Goal: Task Accomplishment & Management: Complete application form

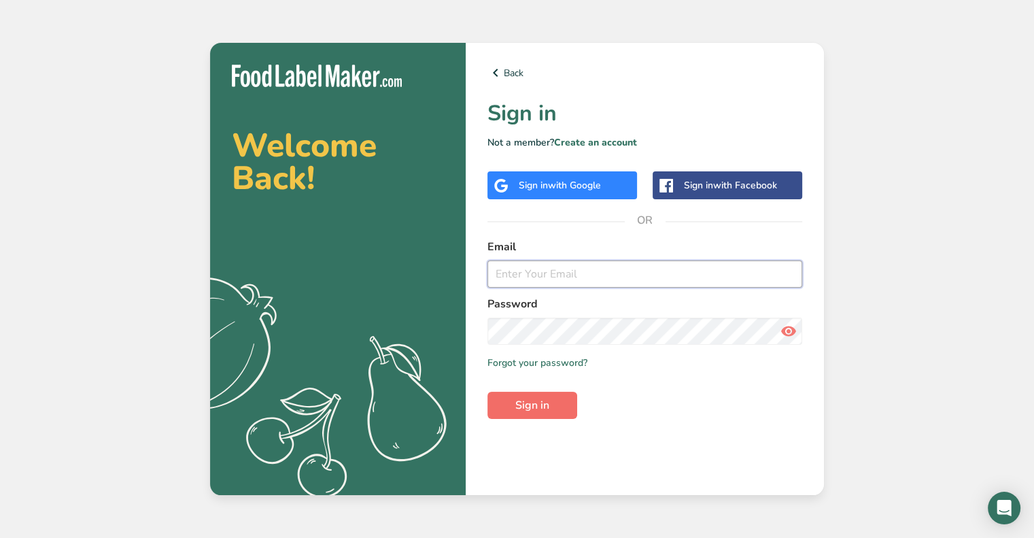
type input "[PERSON_NAME][EMAIL_ADDRESS][PERSON_NAME][DOMAIN_NAME]"
click at [527, 404] on span "Sign in" at bounding box center [532, 405] width 34 height 16
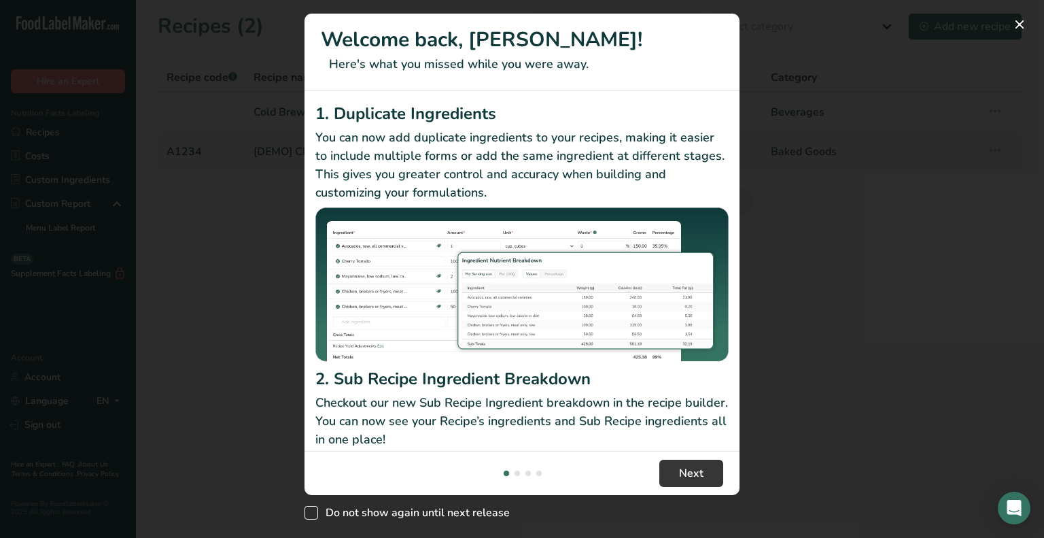
click at [490, 514] on span "Do not show again until next release" at bounding box center [414, 513] width 192 height 14
click at [313, 514] on input "Do not show again until next release" at bounding box center [309, 512] width 9 height 9
checkbox input "true"
click at [677, 481] on button "Next" at bounding box center [691, 472] width 64 height 27
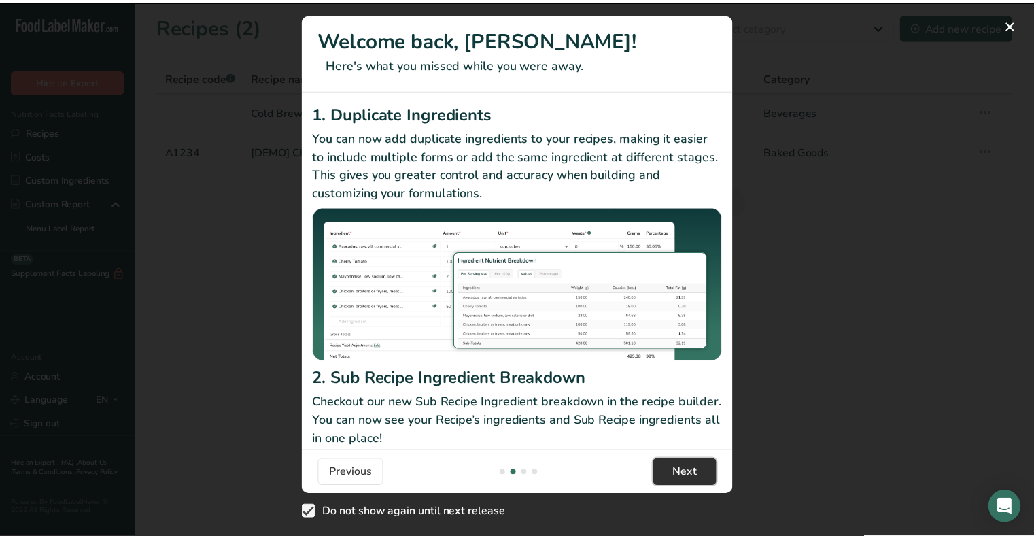
scroll to position [0, 435]
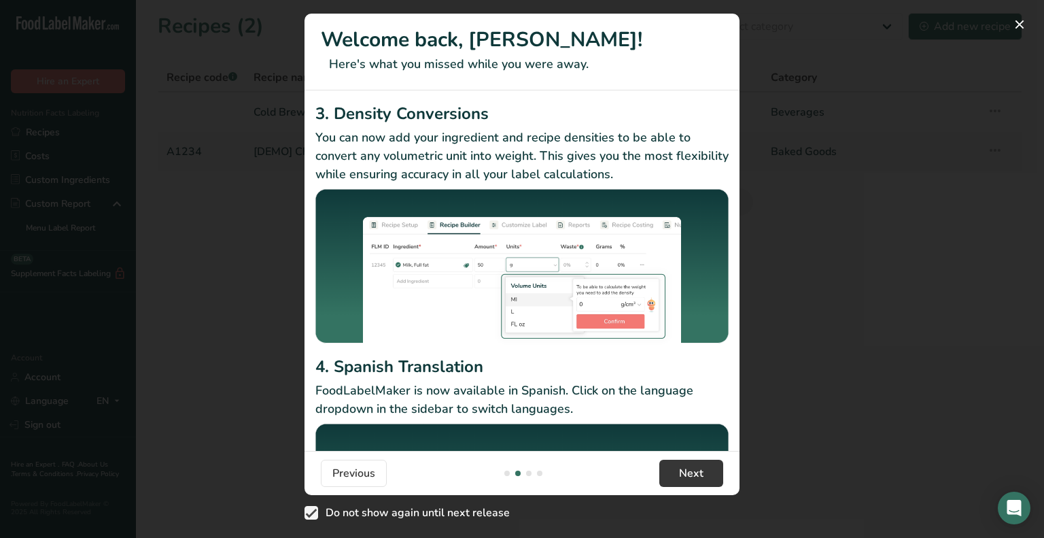
click at [931, 405] on div "New Features" at bounding box center [522, 269] width 1044 height 538
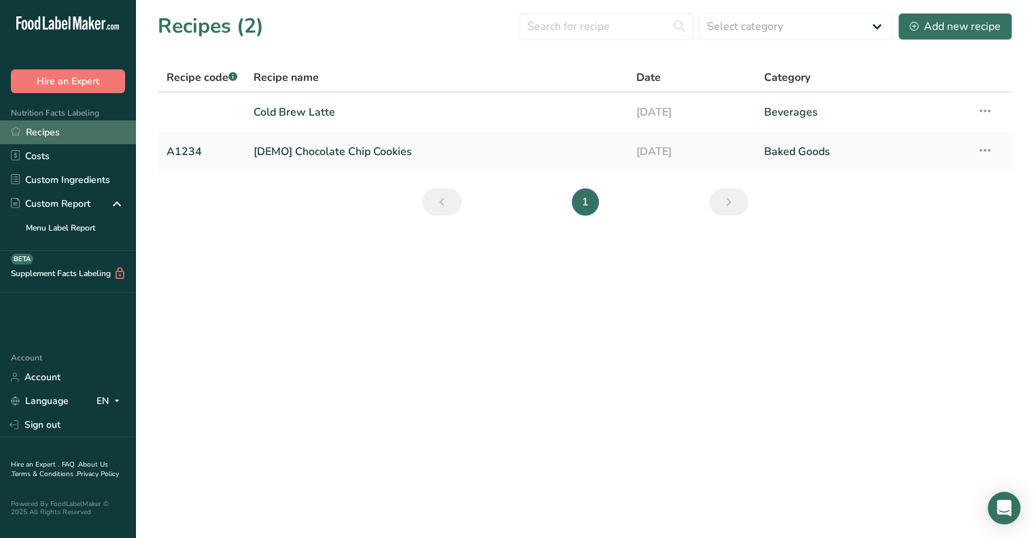
click at [25, 139] on link "Recipes" at bounding box center [68, 132] width 136 height 24
click at [942, 33] on div "Add new recipe" at bounding box center [954, 26] width 91 height 16
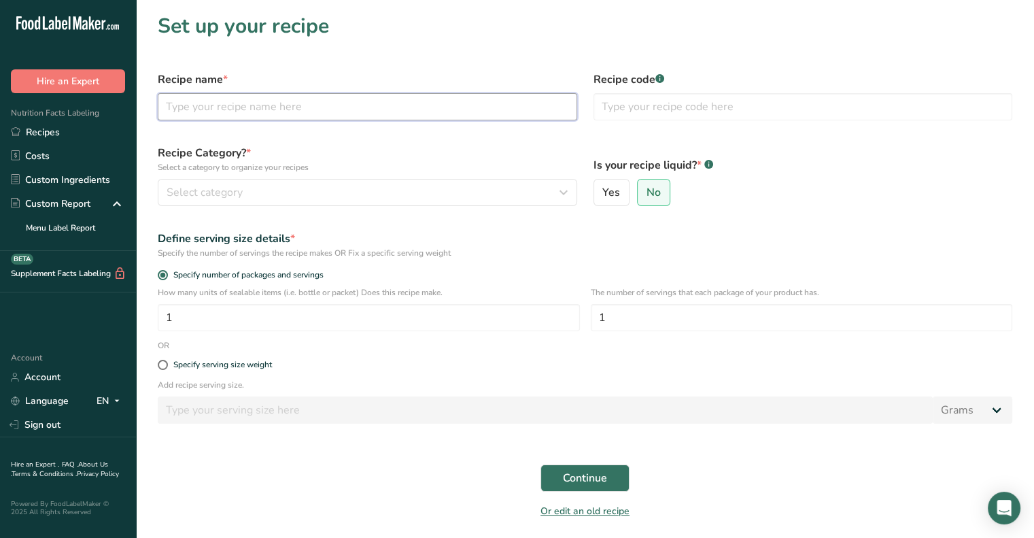
click at [455, 103] on input "text" at bounding box center [367, 106] width 419 height 27
click at [302, 110] on input "text" at bounding box center [367, 106] width 419 height 27
type input "Cold Brew Latte"
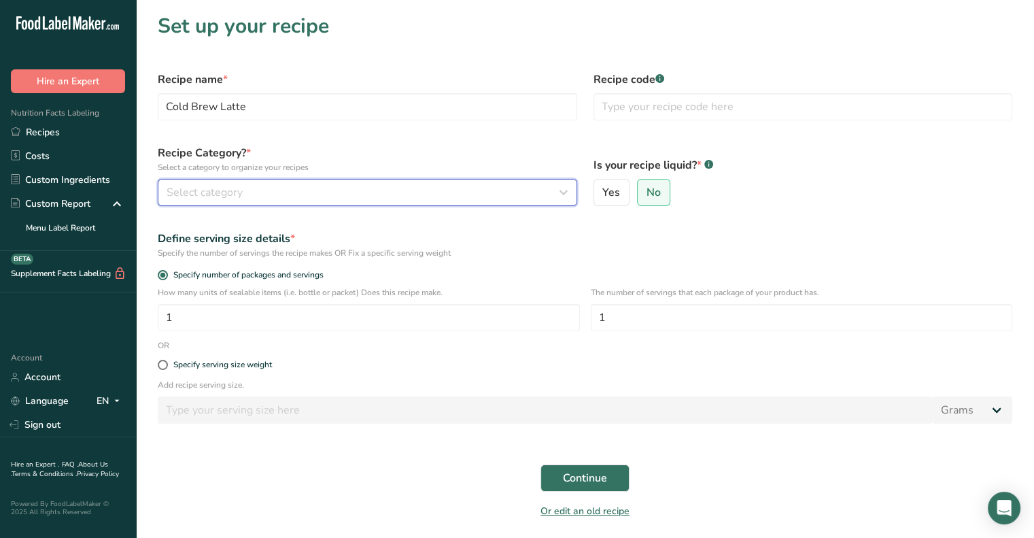
click at [244, 205] on button "Select category" at bounding box center [367, 192] width 419 height 27
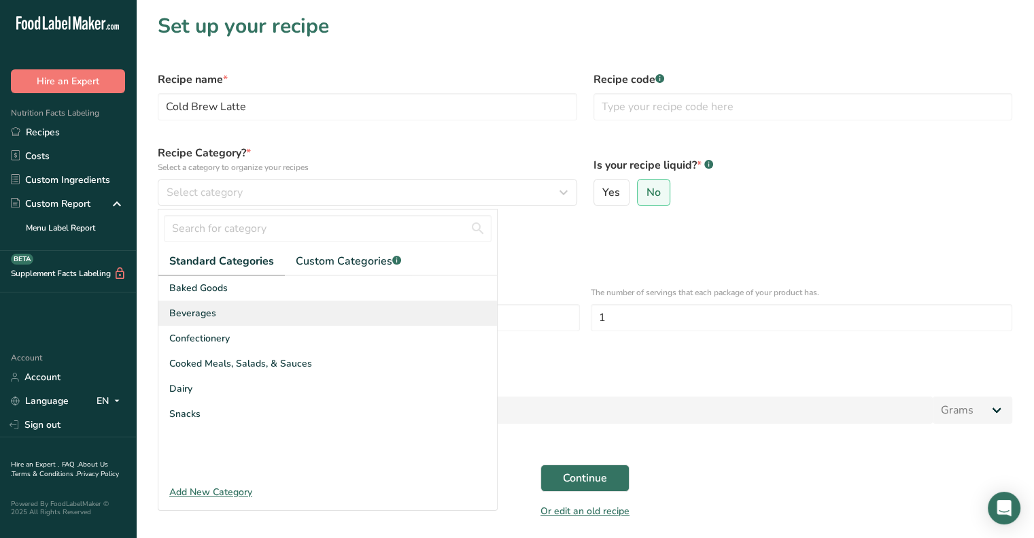
click at [195, 319] on span "Beverages" at bounding box center [192, 313] width 47 height 14
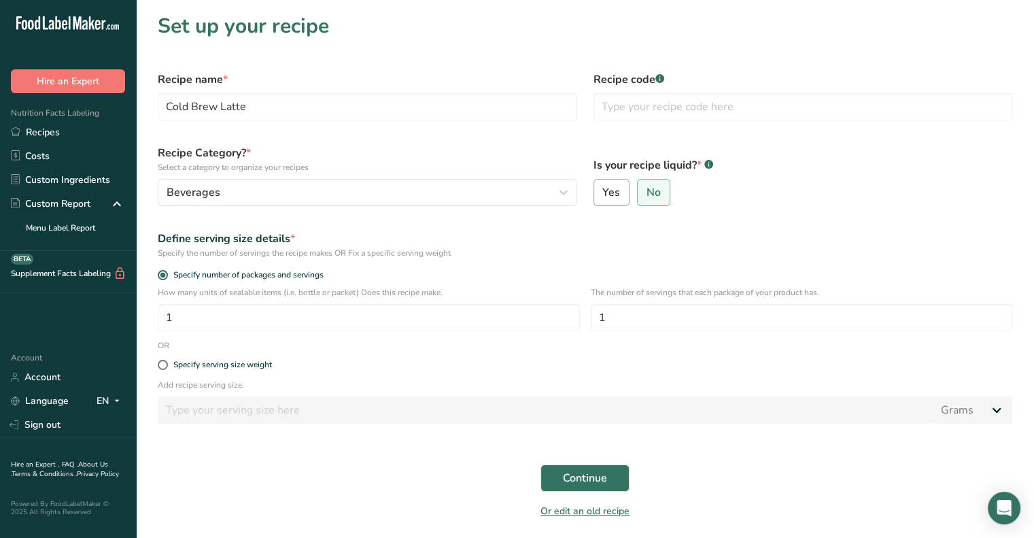
click at [614, 188] on span "Yes" at bounding box center [611, 193] width 18 height 14
click at [603, 188] on input "Yes" at bounding box center [598, 192] width 9 height 9
radio input "true"
select select "22"
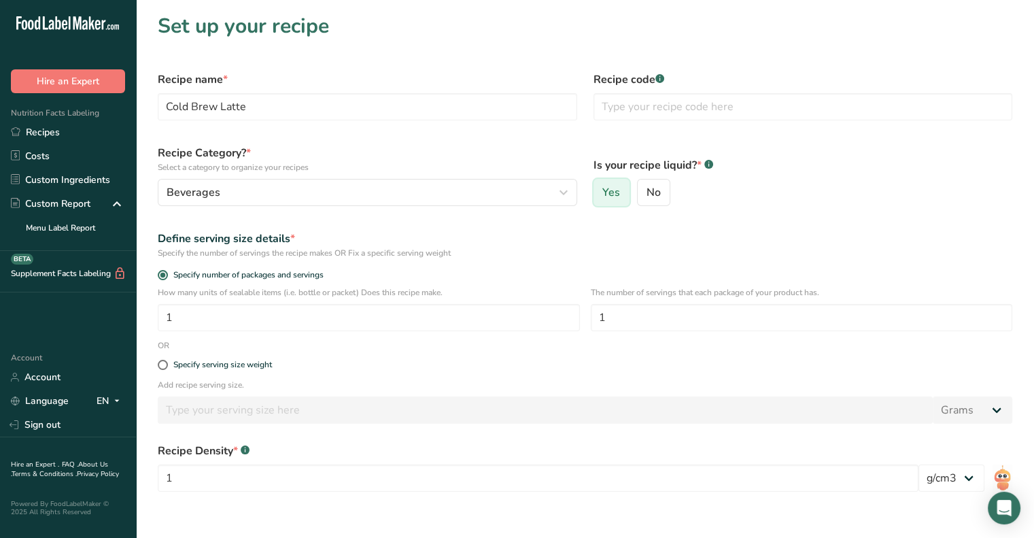
radio input "false"
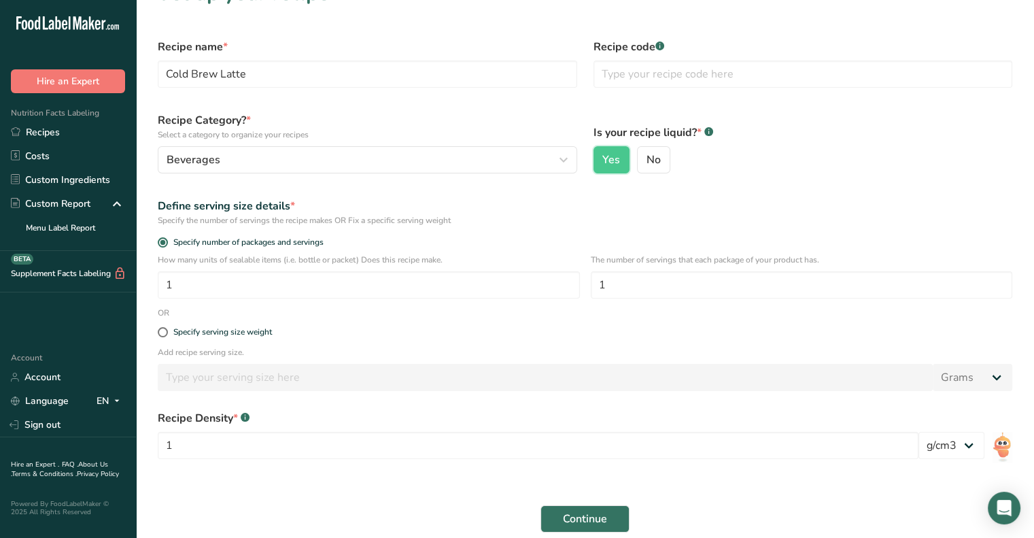
scroll to position [33, 0]
click at [546, 445] on input "1" at bounding box center [538, 445] width 761 height 27
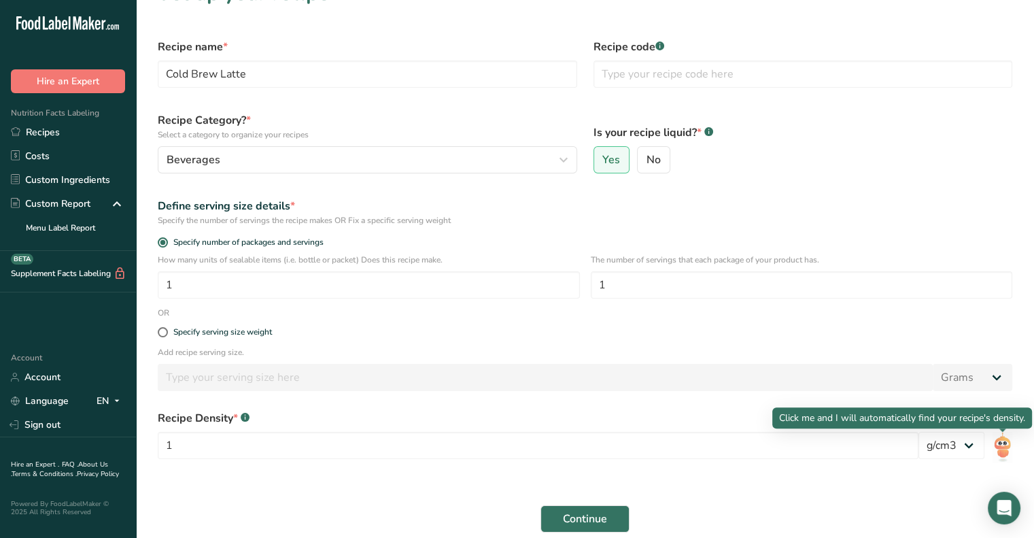
click at [1001, 451] on img at bounding box center [1002, 447] width 20 height 31
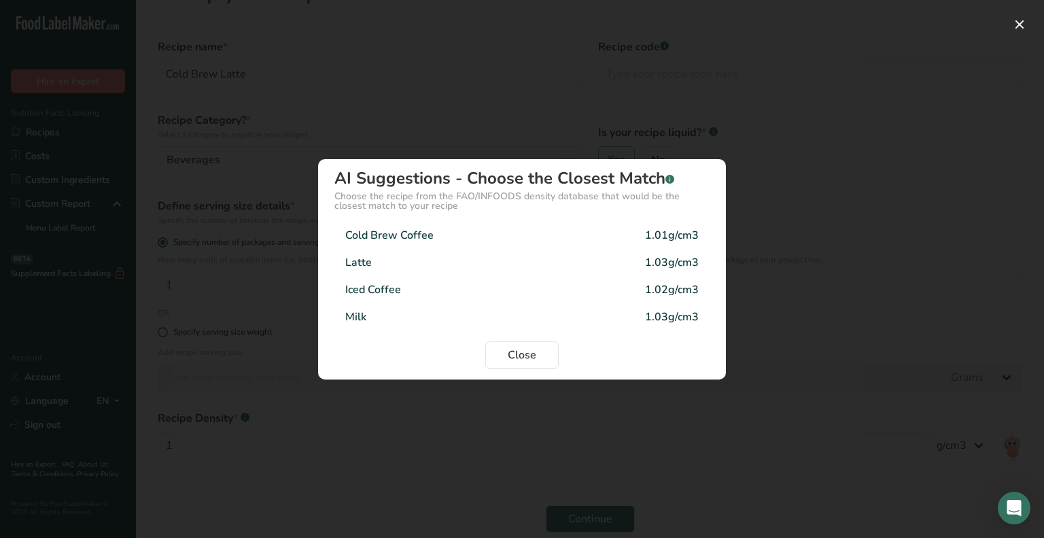
click at [589, 263] on div "Latte 1.03g/cm3" at bounding box center [521, 262] width 375 height 27
type input "1.03"
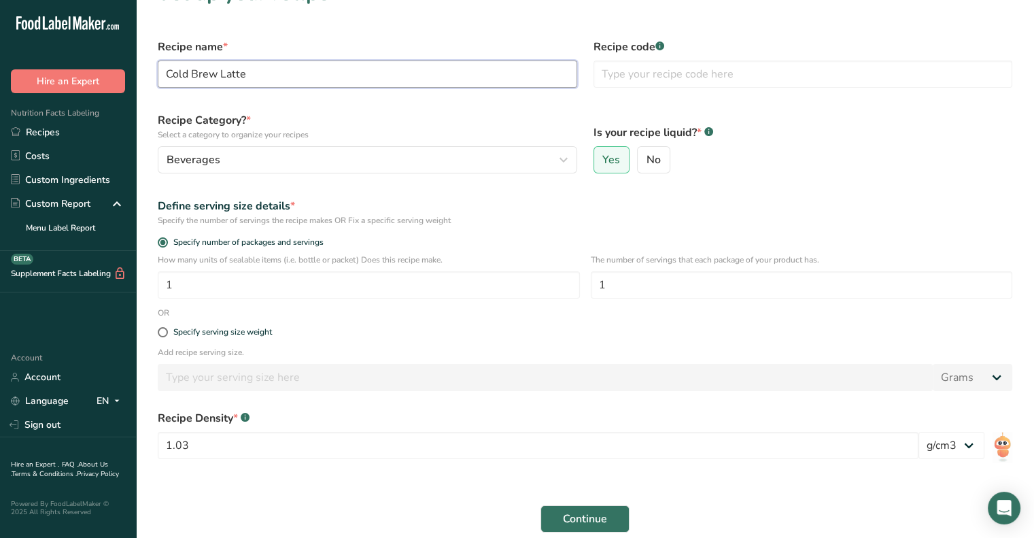
drag, startPoint x: 266, startPoint y: 78, endPoint x: 224, endPoint y: 83, distance: 41.7
click at [224, 83] on input "Cold Brew Latte" at bounding box center [367, 73] width 419 height 27
click at [504, 205] on div "Define serving size details *" at bounding box center [585, 206] width 854 height 16
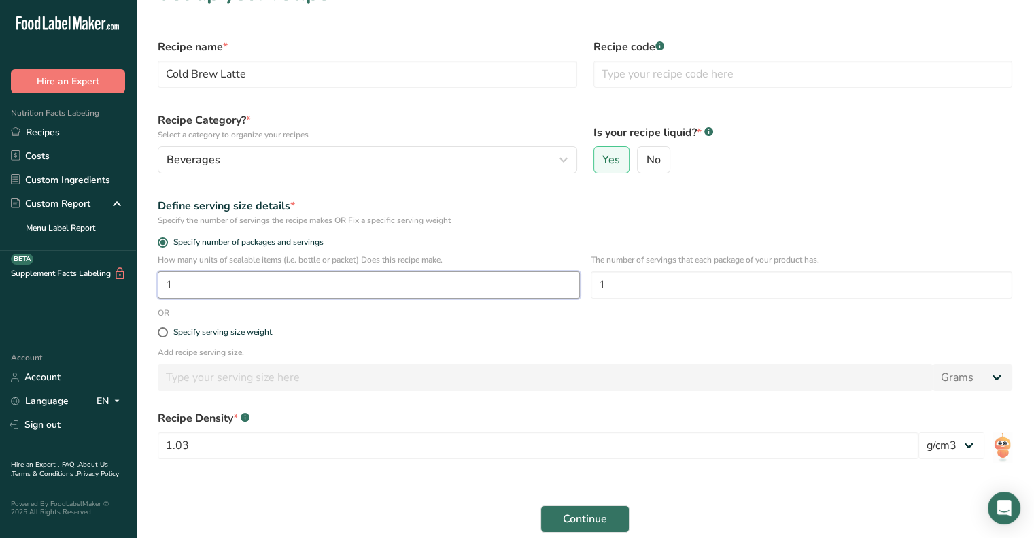
click at [277, 288] on input "1" at bounding box center [369, 284] width 422 height 27
drag, startPoint x: 214, startPoint y: 283, endPoint x: 134, endPoint y: 285, distance: 80.2
click at [134, 285] on div ".a-20{fill:#fff;} Hire an Expert Nutrition Facts Labeling Recipes Costs Custom …" at bounding box center [517, 295] width 1034 height 657
click at [312, 293] on input "1" at bounding box center [369, 284] width 422 height 27
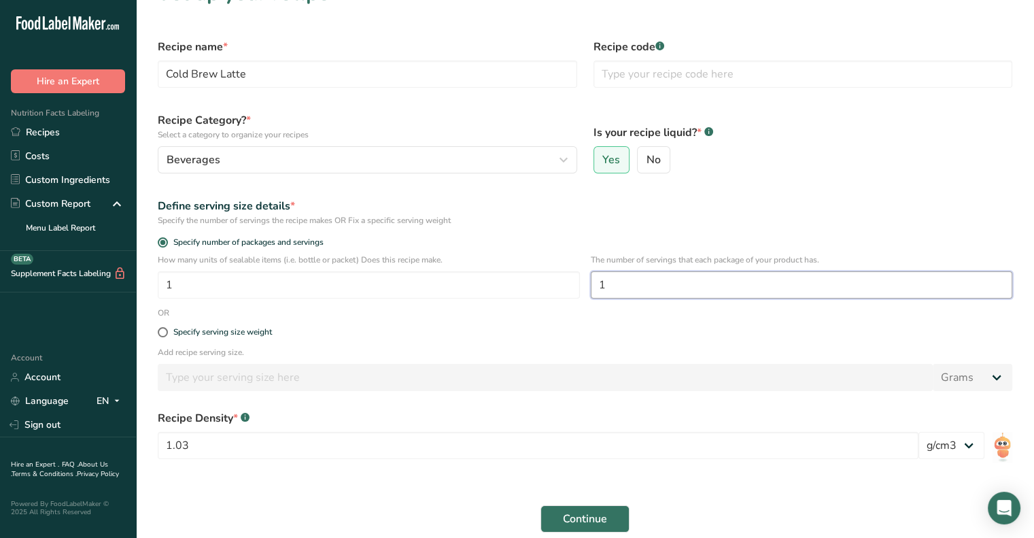
drag, startPoint x: 630, startPoint y: 288, endPoint x: 549, endPoint y: 267, distance: 84.1
click at [549, 267] on div "How many units of sealable items (i.e. bottle or packet) Does this recipe make.…" at bounding box center [585, 280] width 871 height 53
type input "4"
click at [557, 230] on div "Define serving size details * Specify the number of servings the recipe makes O…" at bounding box center [585, 212] width 871 height 45
click at [164, 333] on span at bounding box center [163, 332] width 10 height 10
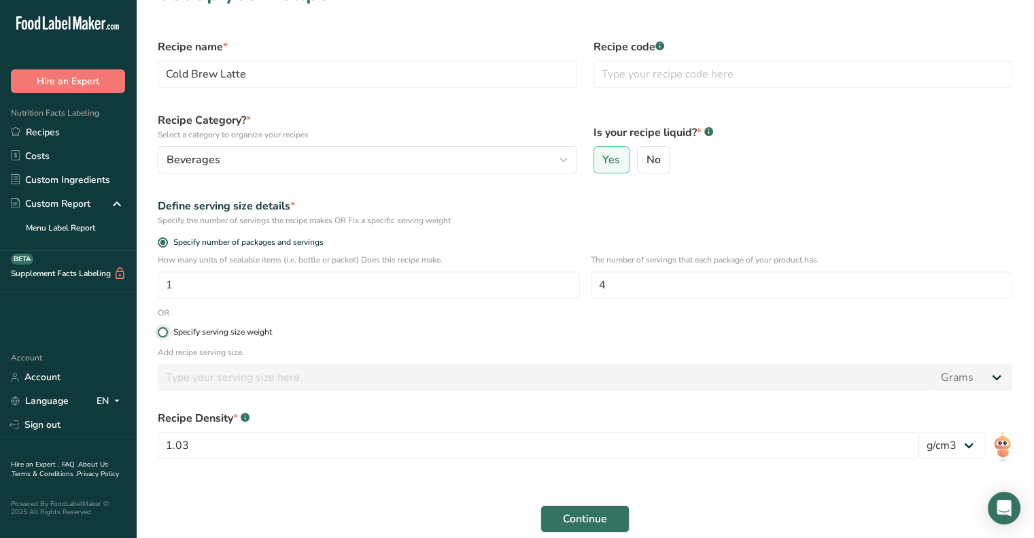
click at [164, 333] on input "Specify serving size weight" at bounding box center [162, 332] width 9 height 9
radio input "true"
radio input "false"
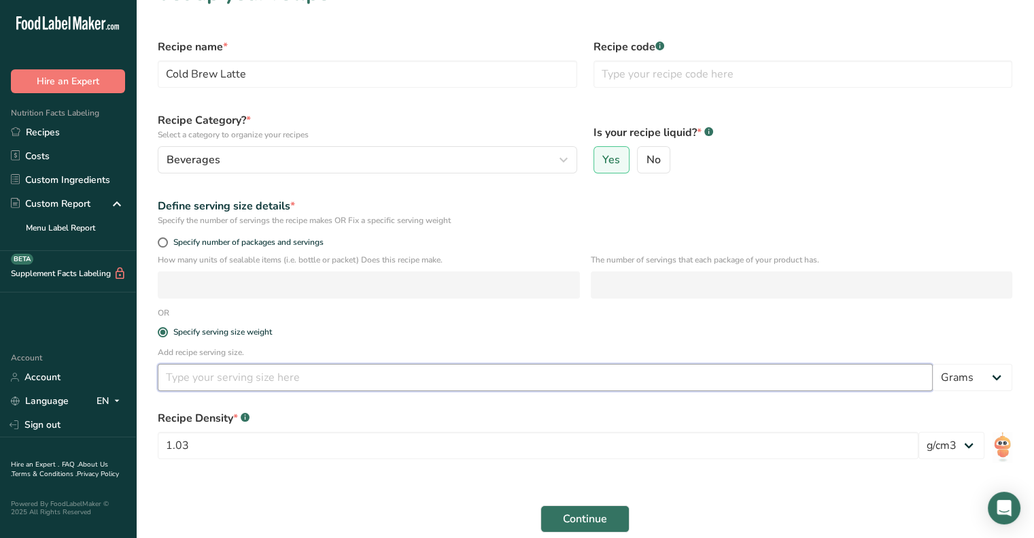
click at [201, 377] on input "number" at bounding box center [545, 377] width 775 height 27
type input "12"
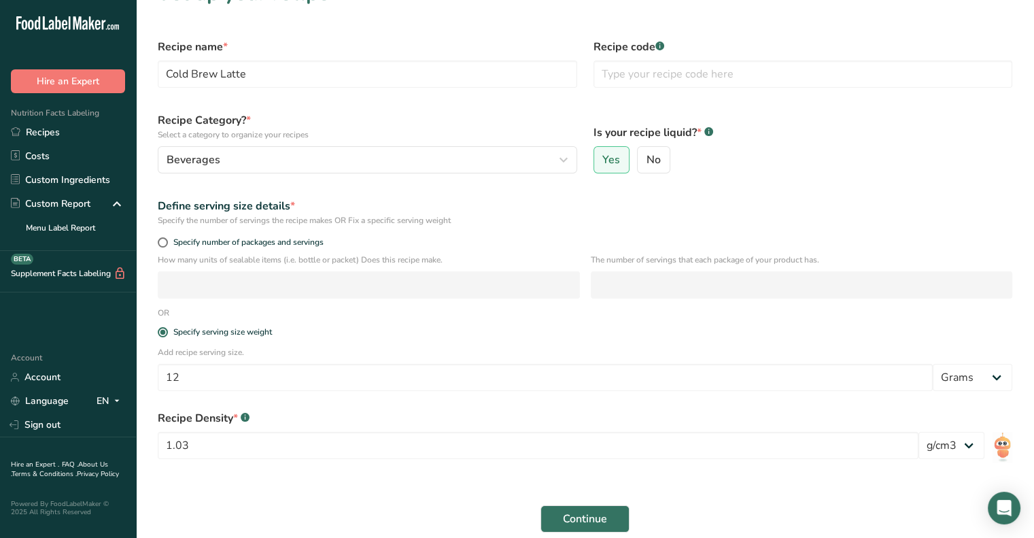
click at [987, 402] on div "Recipe Density * .a-a{fill:#347362;}.b-a{fill:#fff;} 1.03 lb/ft3 g/cm3" at bounding box center [585, 438] width 871 height 73
click at [984, 391] on div "Add recipe serving size. 12 Grams kg mg mcg lb oz l mL fl oz tbsp tsp cup qt ga…" at bounding box center [585, 372] width 871 height 53
click at [981, 375] on select "Grams kg mg mcg lb oz l mL fl oz tbsp tsp cup qt gallon" at bounding box center [973, 377] width 80 height 27
select select "5"
click at [933, 364] on select "Grams kg mg mcg lb oz l mL fl oz tbsp tsp cup qt gallon" at bounding box center [973, 377] width 80 height 27
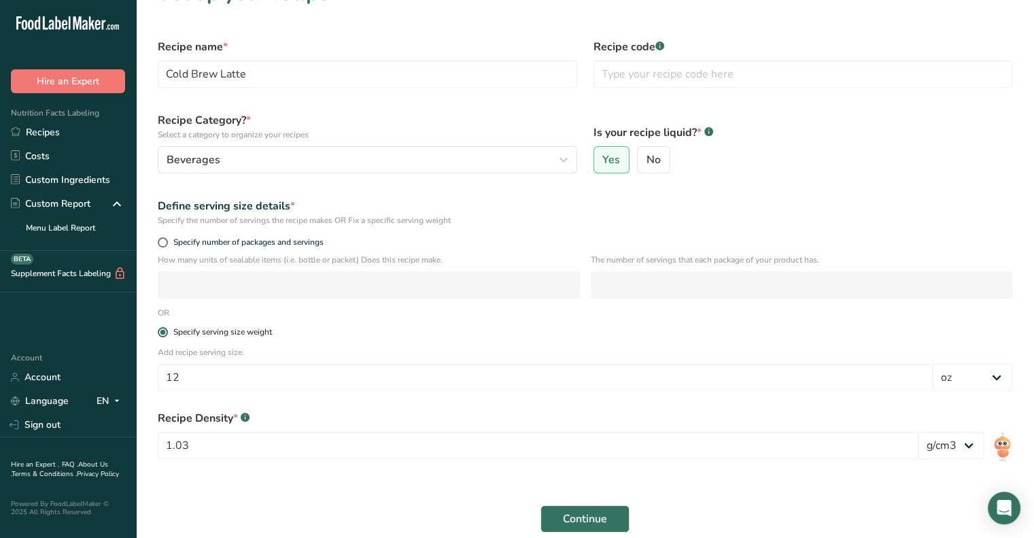
click at [413, 334] on label "Specify serving size weight" at bounding box center [585, 332] width 854 height 10
click at [167, 334] on input "Specify serving size weight" at bounding box center [162, 332] width 9 height 9
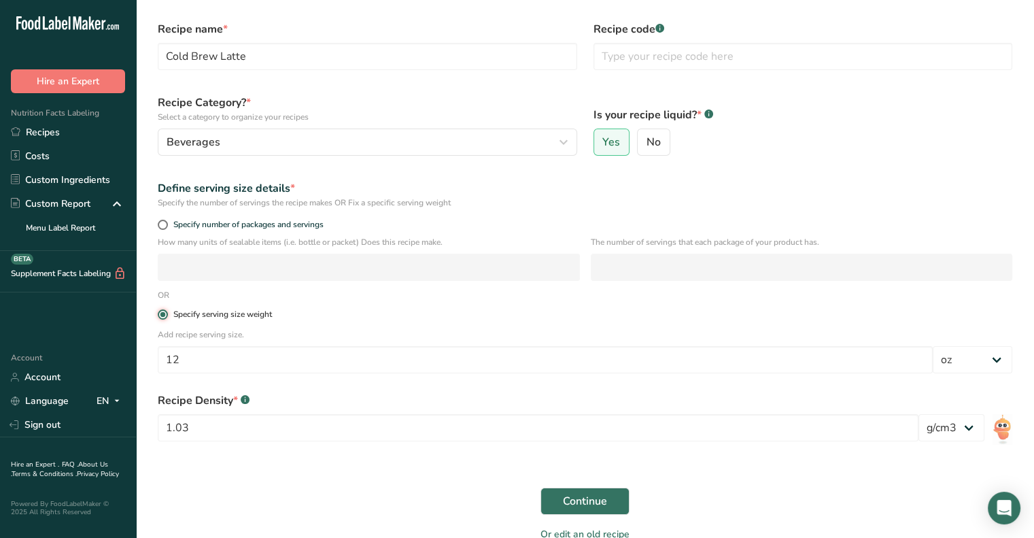
scroll to position [120, 0]
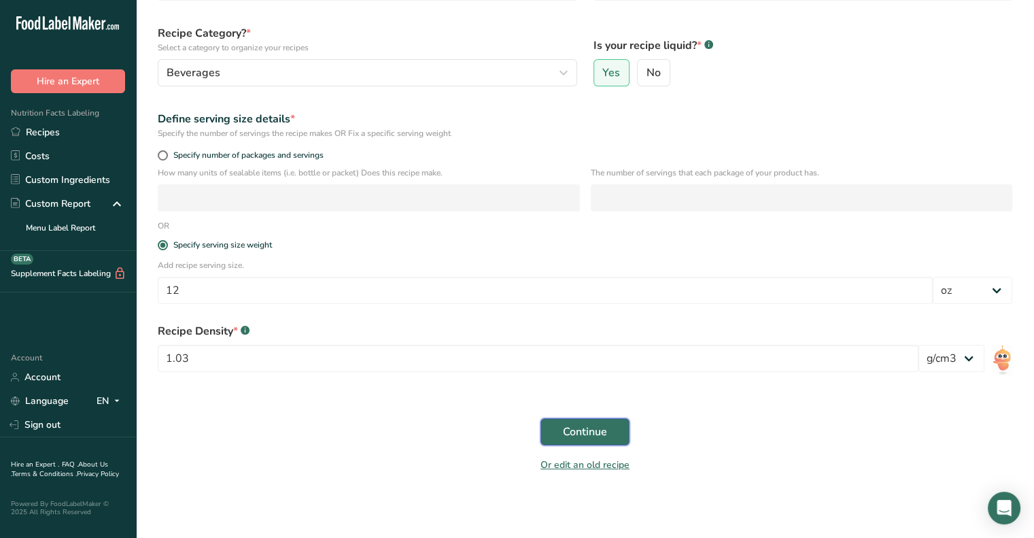
click at [589, 437] on span "Continue" at bounding box center [585, 431] width 44 height 16
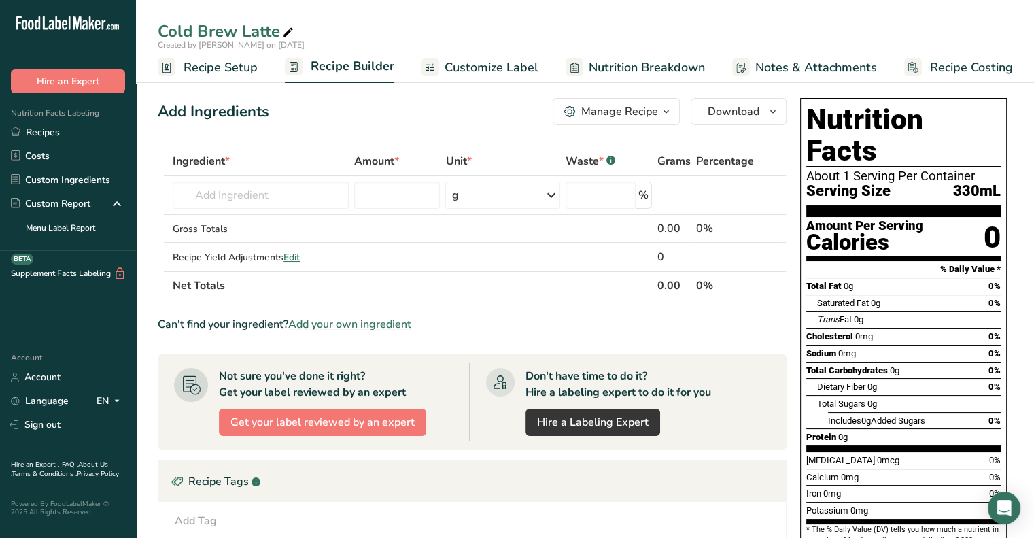
click at [641, 111] on div "Manage Recipe" at bounding box center [619, 111] width 77 height 16
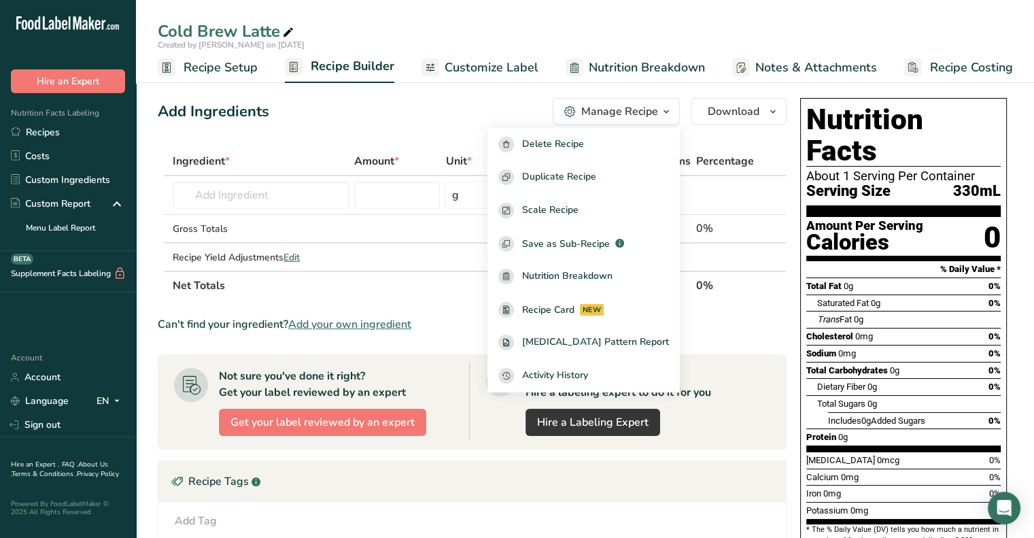
click at [468, 292] on th "Net Totals" at bounding box center [412, 285] width 485 height 29
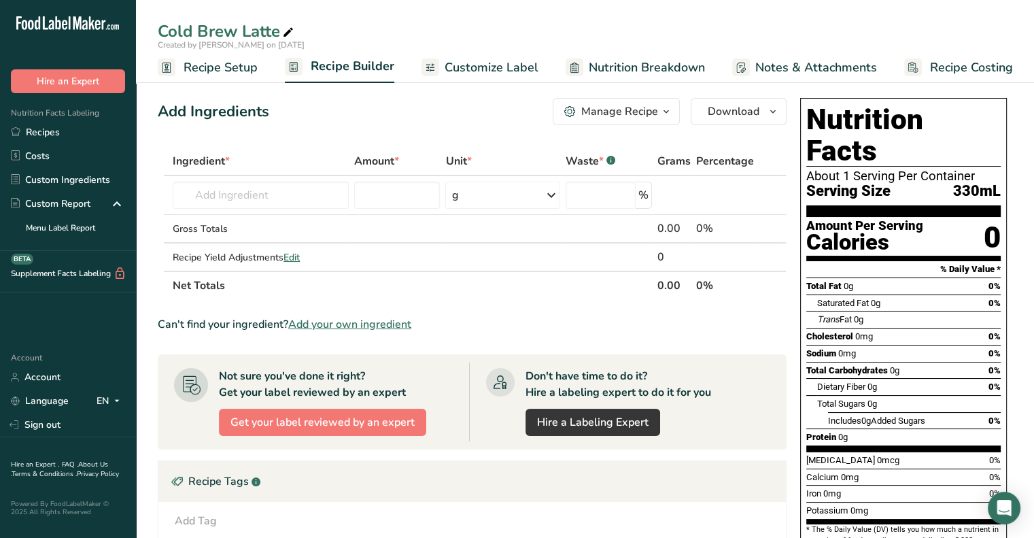
click at [661, 123] on button "Manage Recipe" at bounding box center [616, 111] width 127 height 27
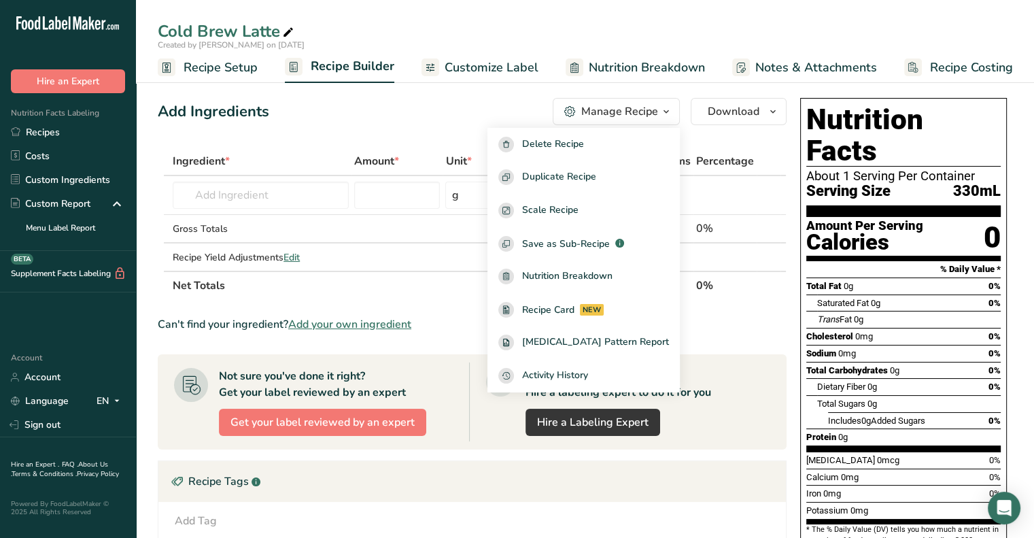
click at [655, 115] on div "Manage Recipe" at bounding box center [619, 111] width 77 height 16
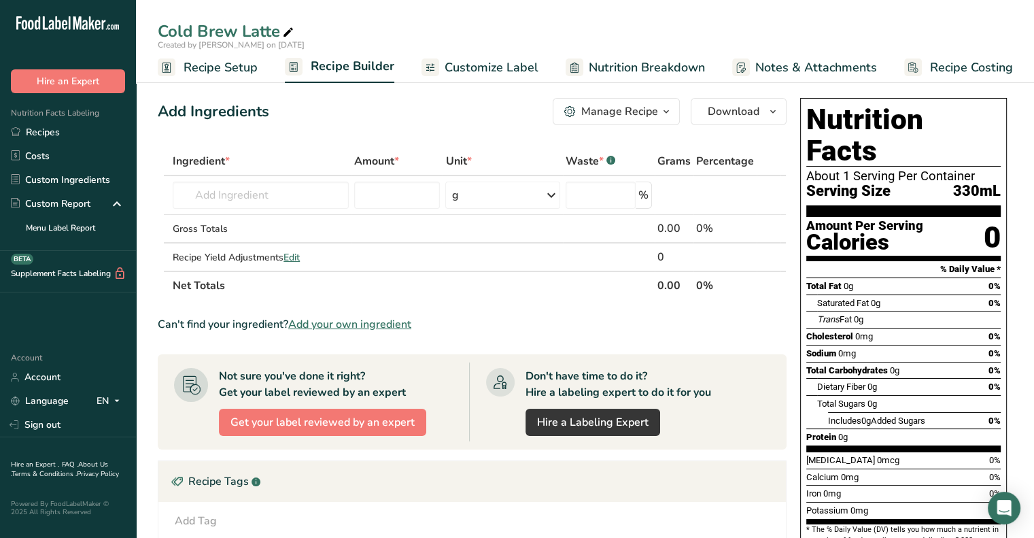
click at [511, 76] on link "Customize Label" at bounding box center [479, 67] width 117 height 31
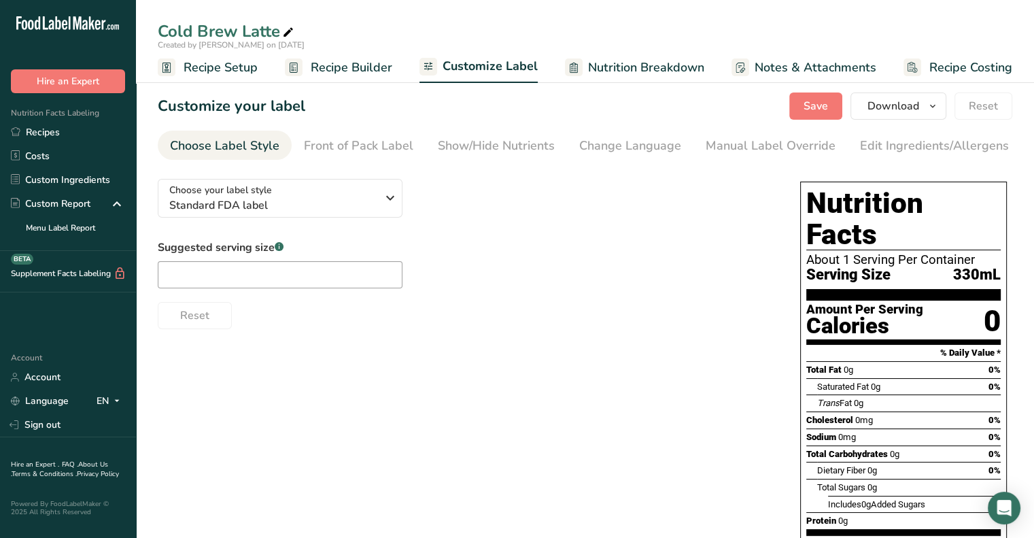
click at [358, 67] on span "Recipe Builder" at bounding box center [352, 67] width 82 height 18
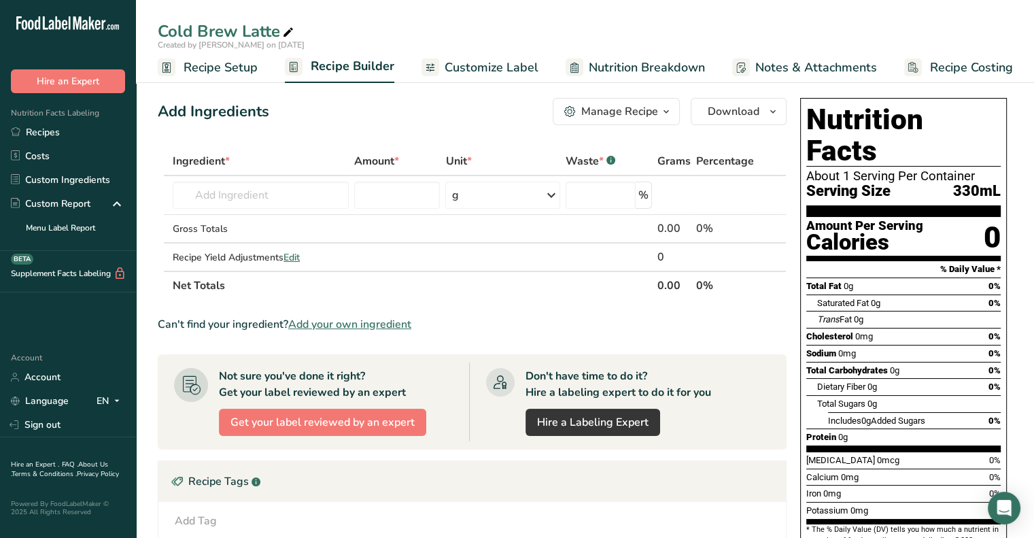
click at [832, 58] on span "Notes & Attachments" at bounding box center [816, 67] width 122 height 18
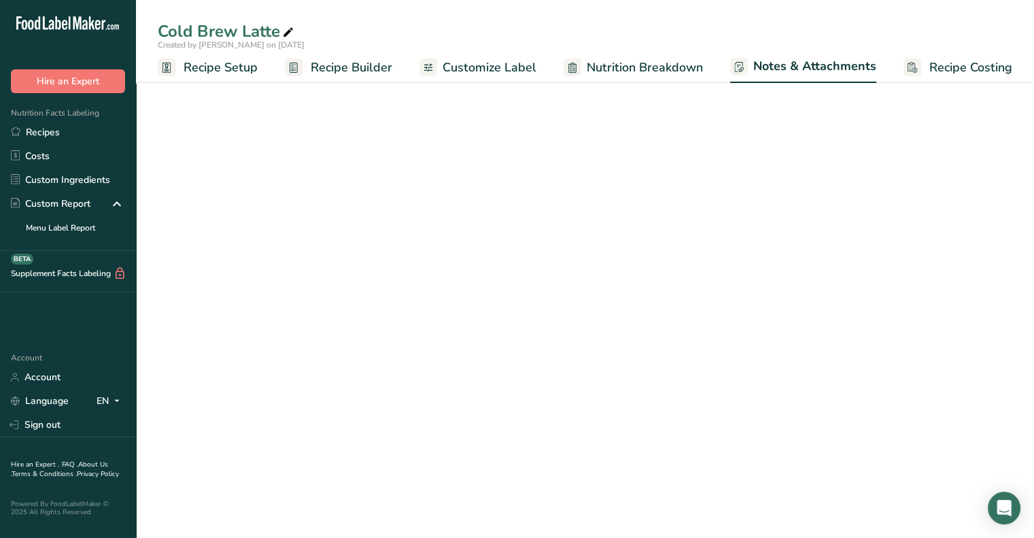
scroll to position [0, 1]
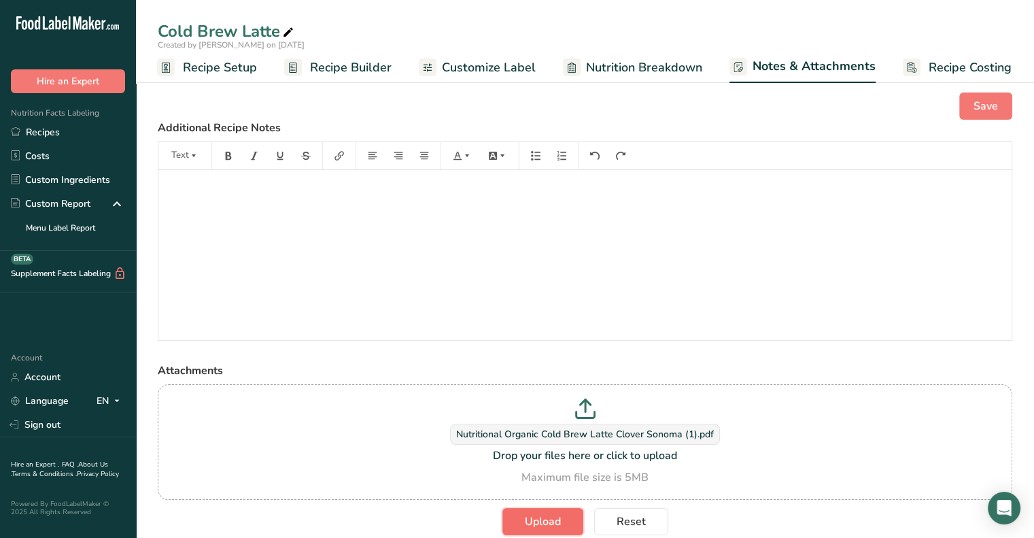
click at [553, 522] on span "Upload" at bounding box center [543, 521] width 36 height 16
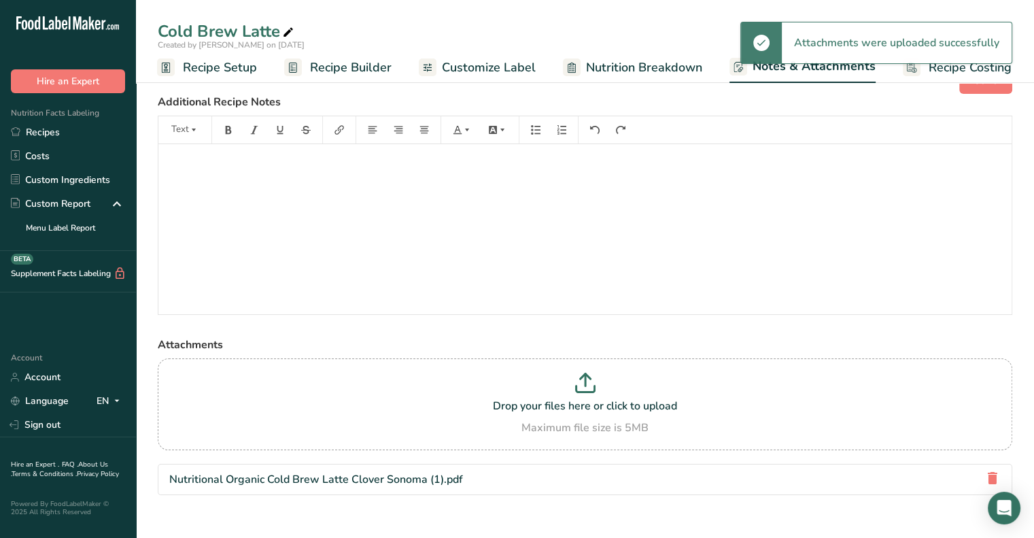
scroll to position [0, 0]
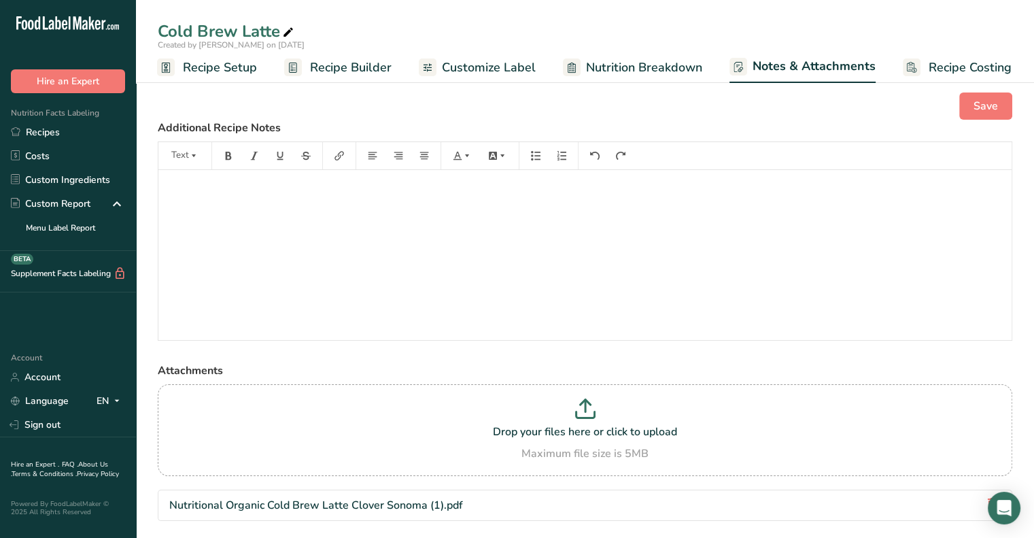
click at [201, 71] on span "Recipe Setup" at bounding box center [220, 67] width 74 height 18
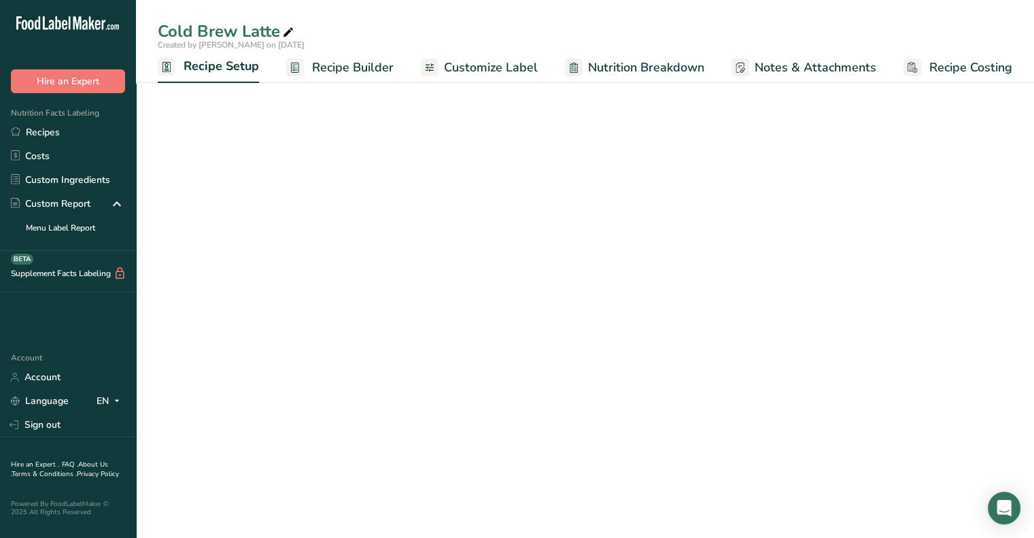
select select "5"
select select "22"
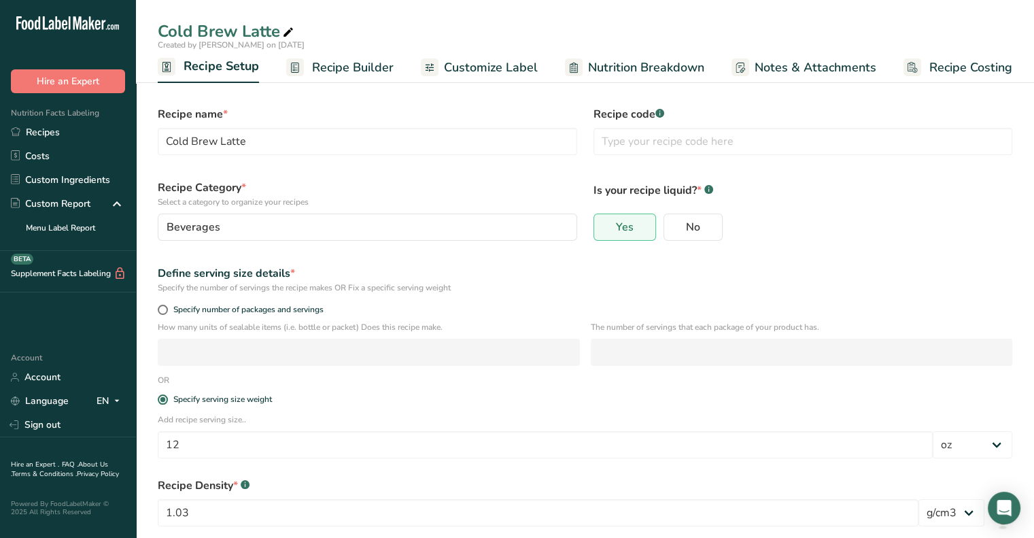
click at [332, 70] on span "Recipe Builder" at bounding box center [353, 67] width 82 height 18
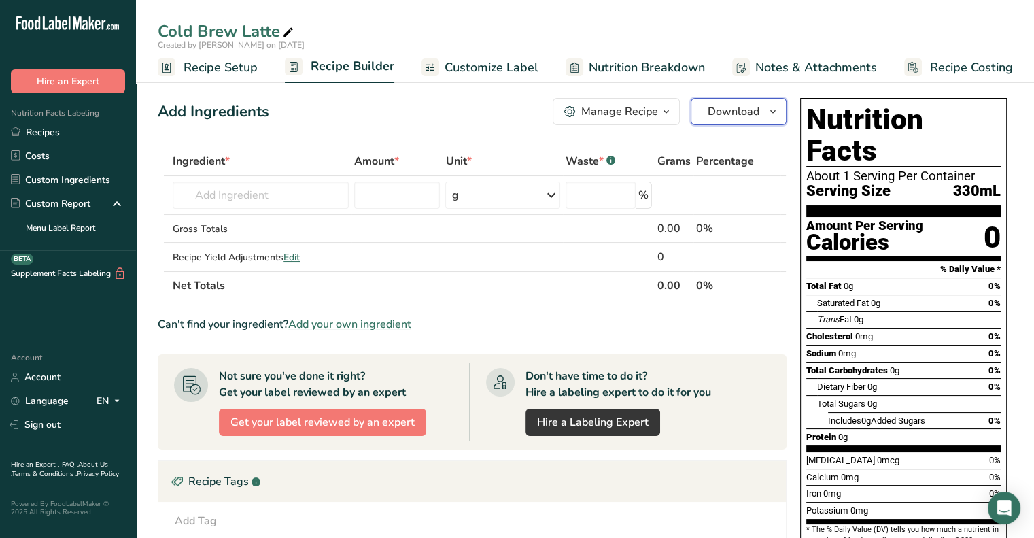
click at [714, 117] on span "Download" at bounding box center [734, 111] width 52 height 16
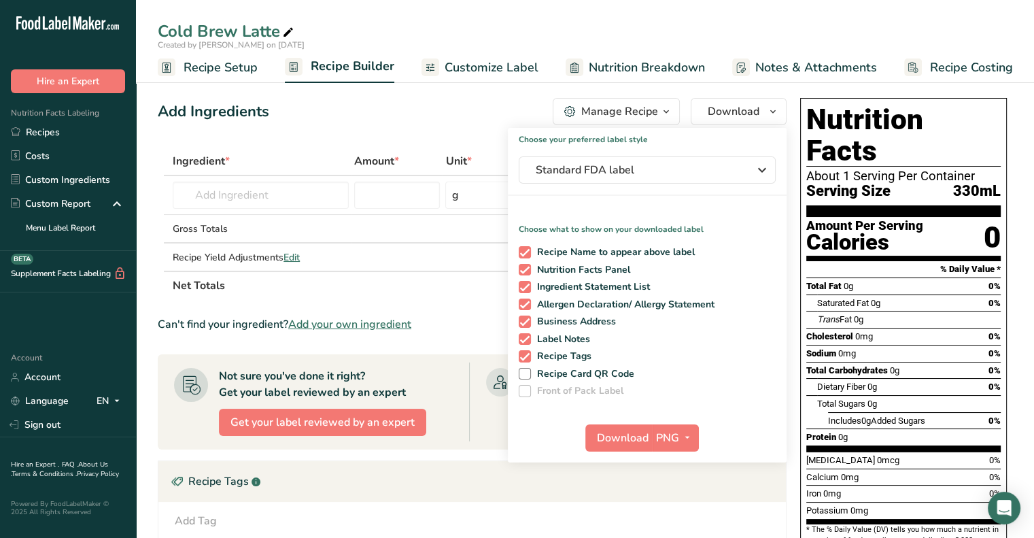
click at [440, 135] on div "Add Ingredients Manage Recipe Delete Recipe Duplicate Recipe Scale Recipe Save …" at bounding box center [476, 430] width 637 height 676
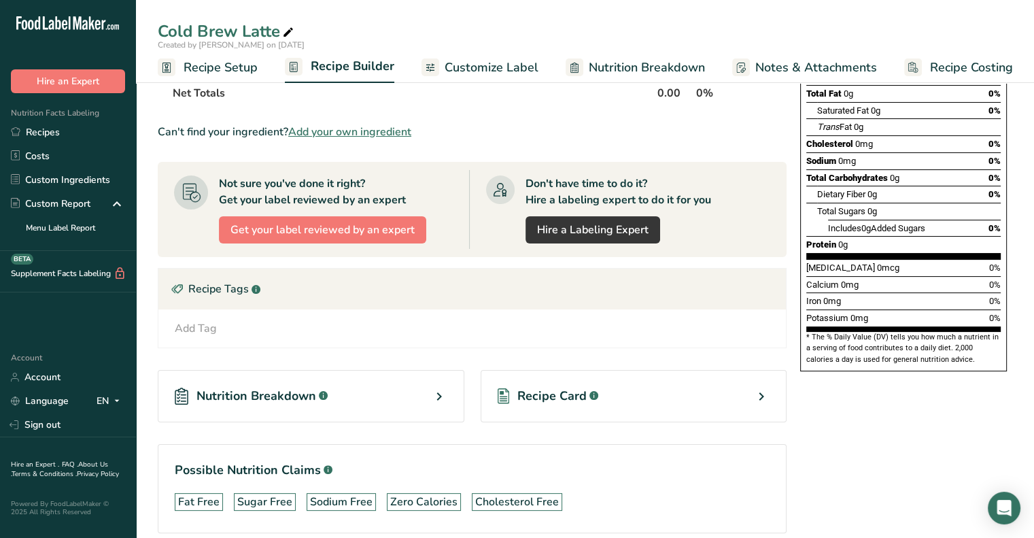
scroll to position [214, 0]
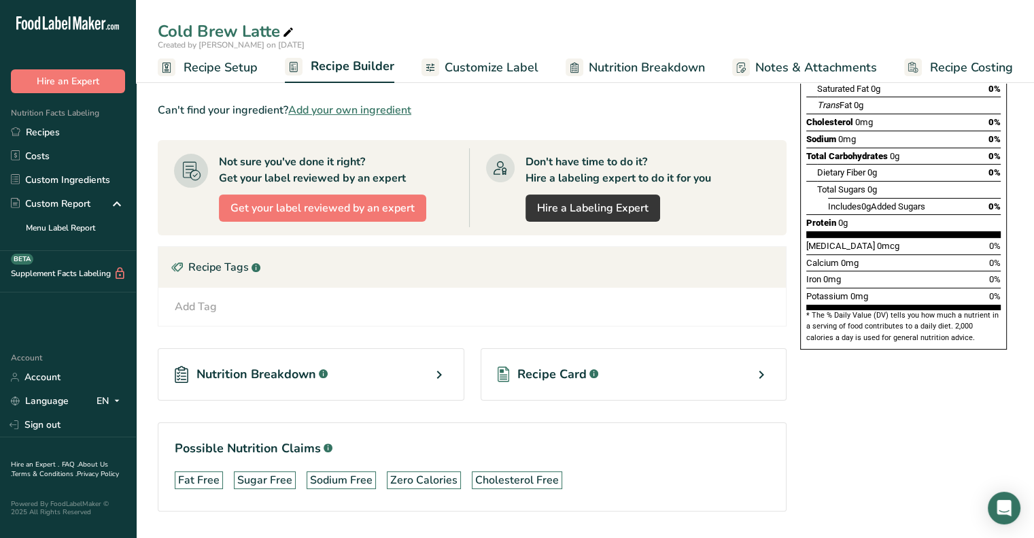
click at [437, 363] on icon at bounding box center [439, 374] width 16 height 24
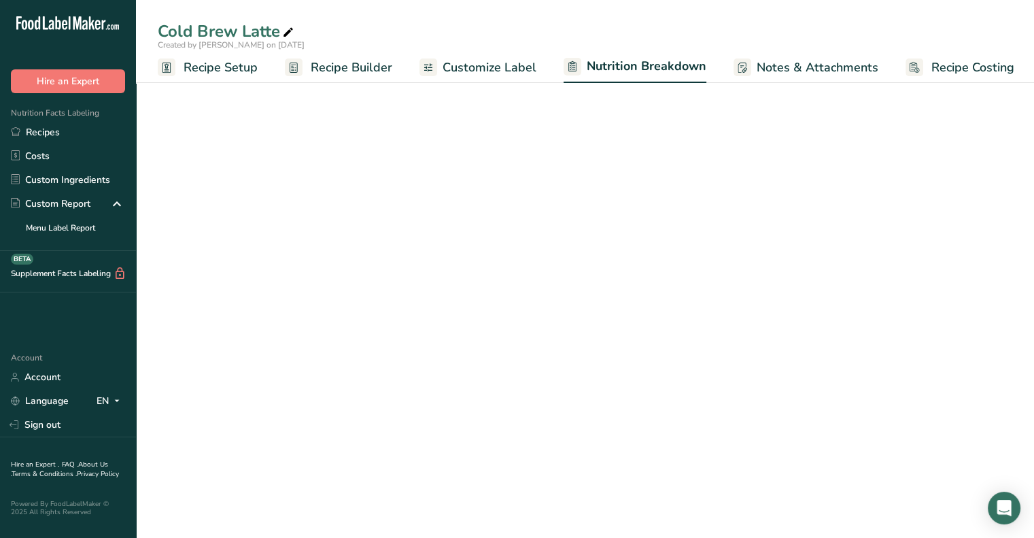
select select "Calories"
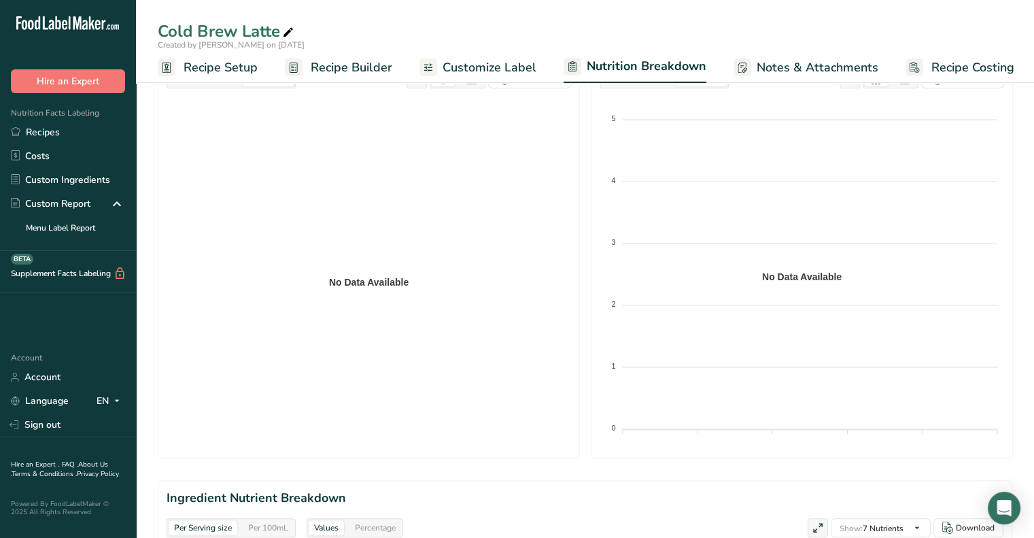
click at [375, 76] on link "Recipe Builder" at bounding box center [338, 67] width 107 height 31
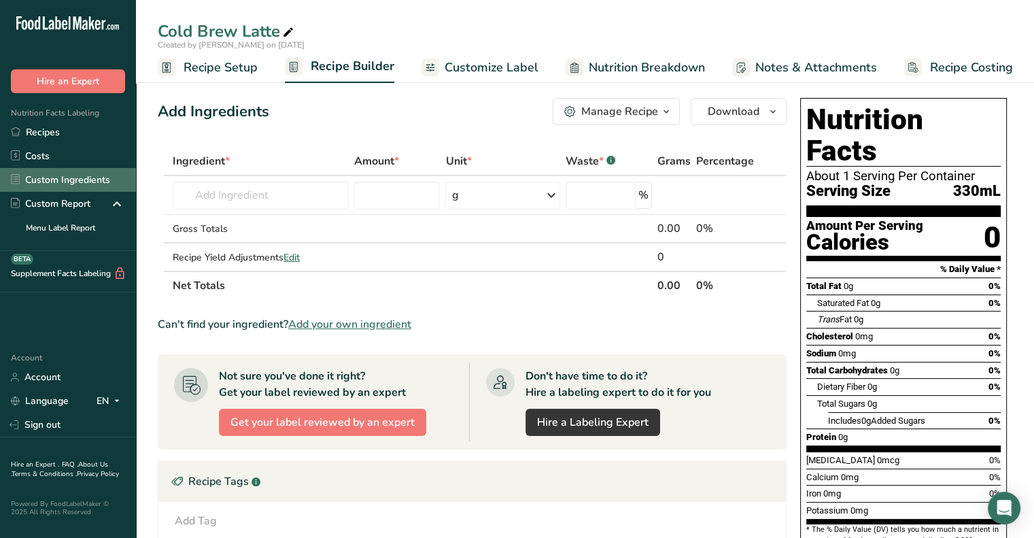
click at [57, 173] on link "Custom Ingredients" at bounding box center [68, 180] width 136 height 24
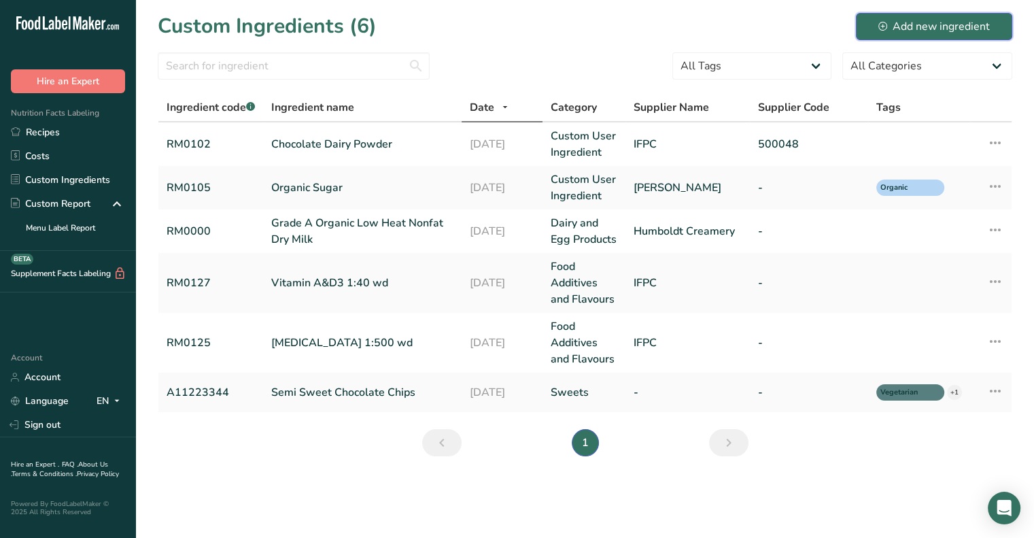
click at [895, 21] on div "Add new ingredient" at bounding box center [933, 26] width 111 height 16
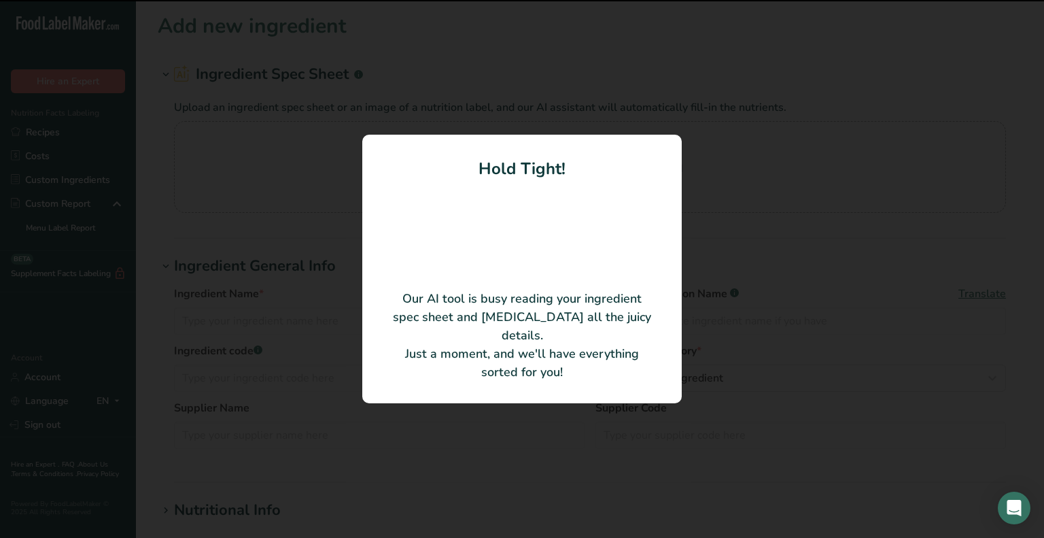
type input "Organic Cold Brew Latte Clover Sonoma"
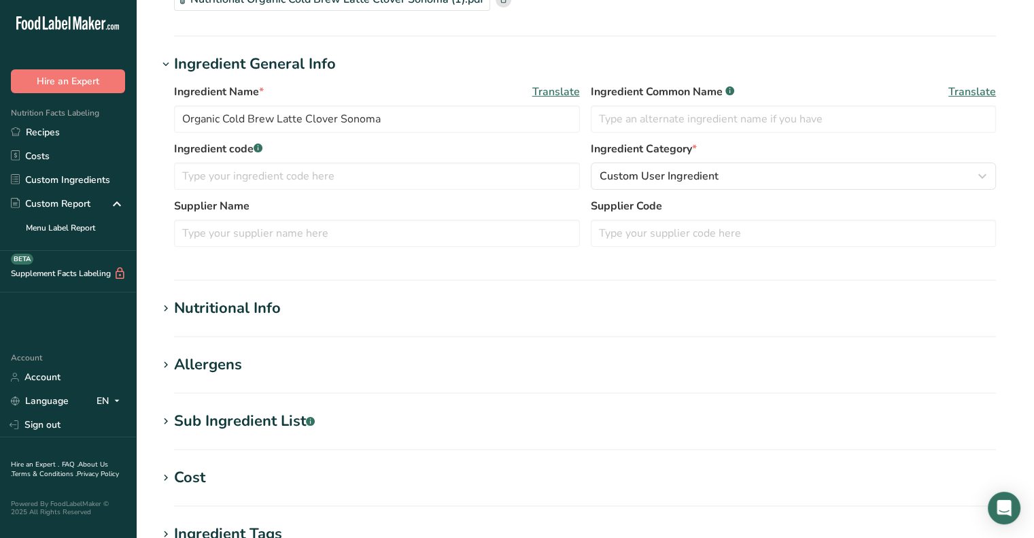
scroll to position [133, 0]
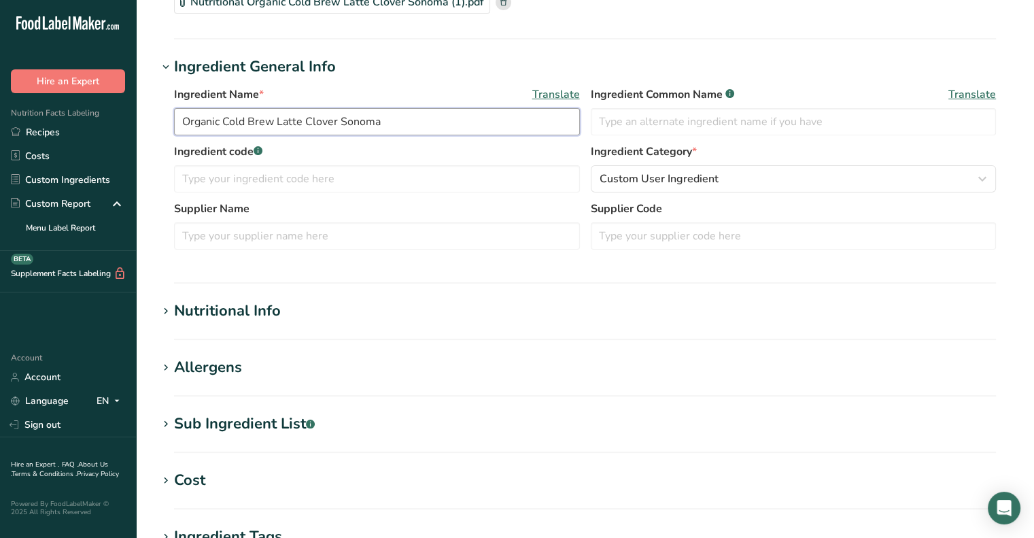
drag, startPoint x: 381, startPoint y: 120, endPoint x: 302, endPoint y: 141, distance: 82.3
click at [302, 141] on div "Ingredient Name * Translate Organic Cold Brew Latte Clover Sonoma Ingredient Co…" at bounding box center [585, 114] width 822 height 57
click at [249, 311] on div "Nutritional Info" at bounding box center [227, 311] width 107 height 22
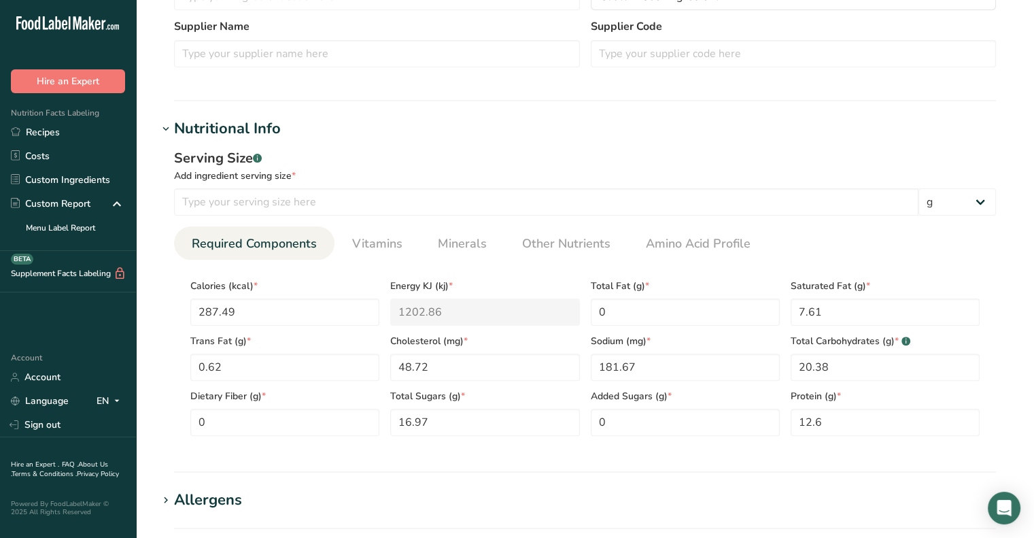
scroll to position [317, 0]
click at [302, 206] on input "number" at bounding box center [546, 200] width 744 height 27
type input "12"
click at [978, 200] on select "g kg mg mcg lb oz l mL fl oz tbsp tsp cup qt gallon" at bounding box center [956, 200] width 77 height 27
select select "5"
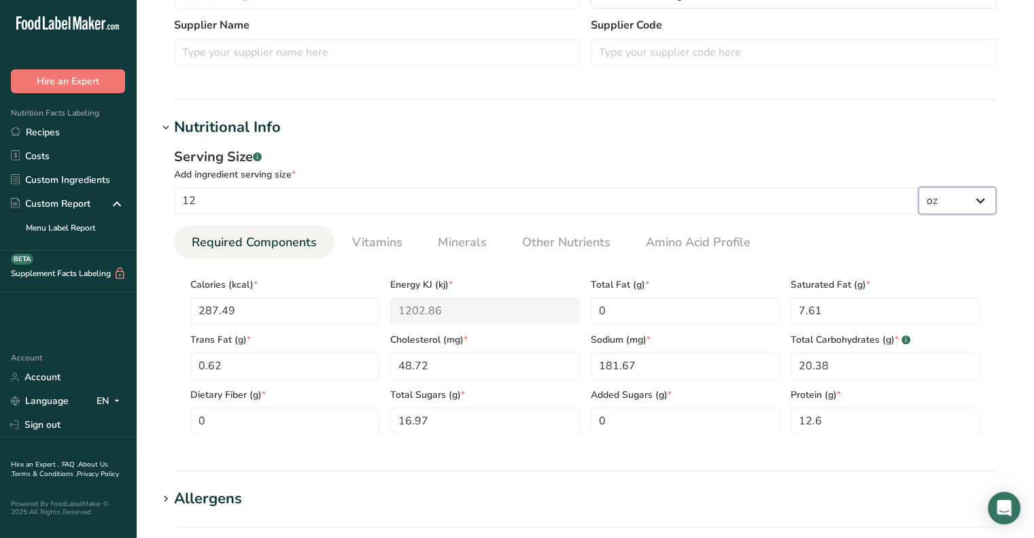
click at [918, 187] on select "g kg mg mcg lb oz l mL fl oz tbsp tsp cup qt gallon" at bounding box center [956, 200] width 77 height 27
click at [794, 141] on div "Serving Size .a-a{fill:#347362;}.b-a{fill:#fff;} Add ingredient serving size * …" at bounding box center [585, 296] width 854 height 315
click at [650, 154] on div "Serving Size .a-a{fill:#347362;}.b-a{fill:#fff;}" at bounding box center [585, 157] width 822 height 20
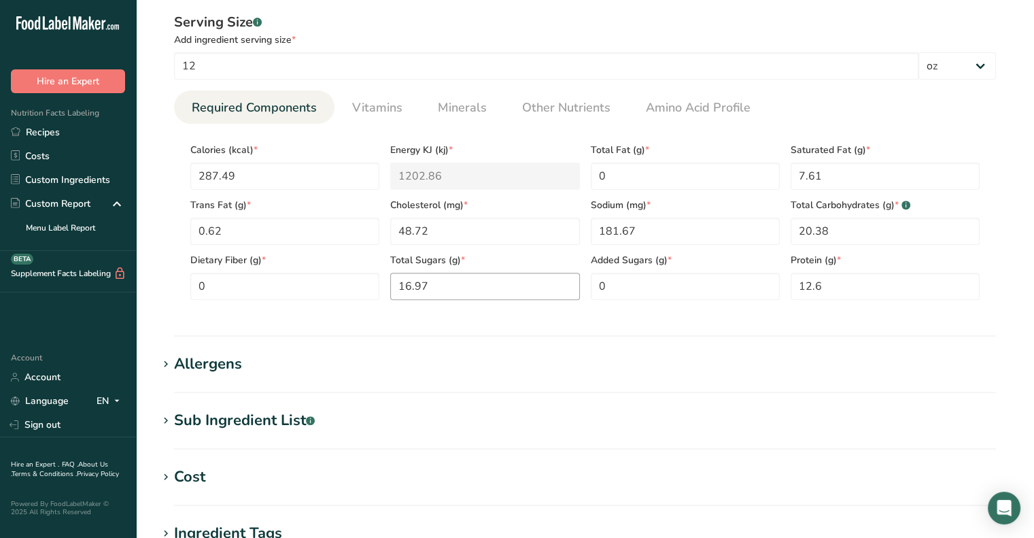
scroll to position [453, 0]
click at [296, 366] on h1 "Allergens" at bounding box center [585, 362] width 854 height 22
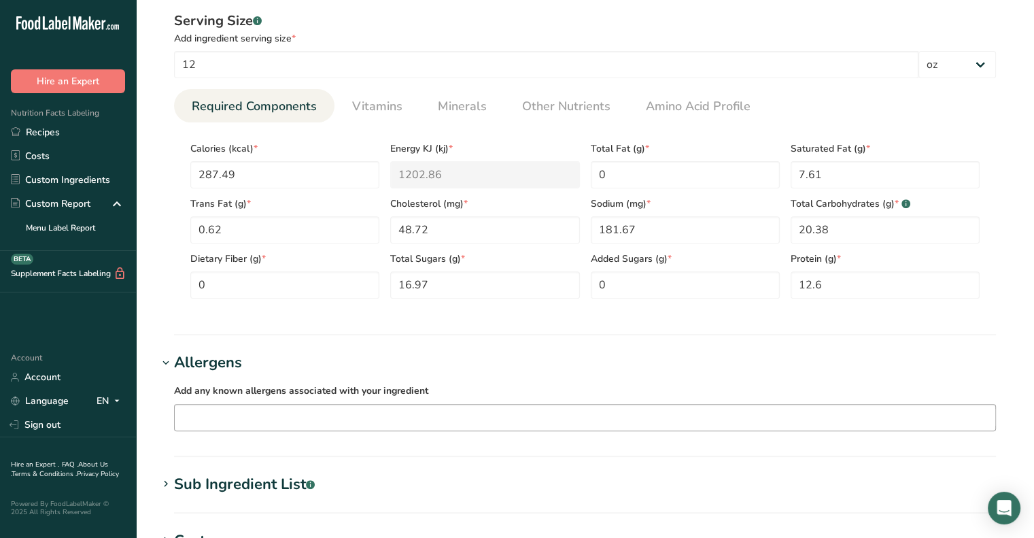
click at [277, 419] on input "text" at bounding box center [585, 416] width 820 height 21
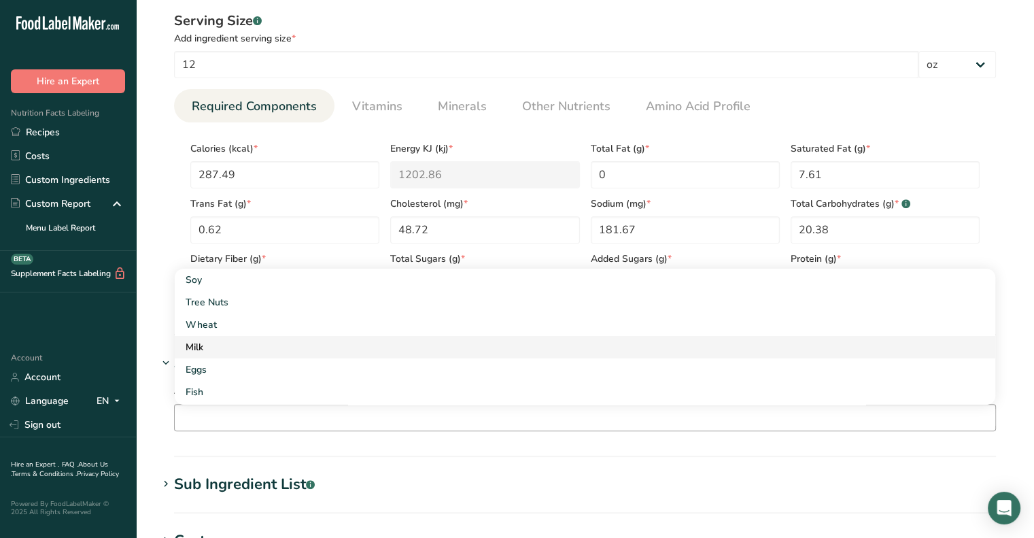
click at [234, 345] on div "Milk" at bounding box center [574, 347] width 777 height 14
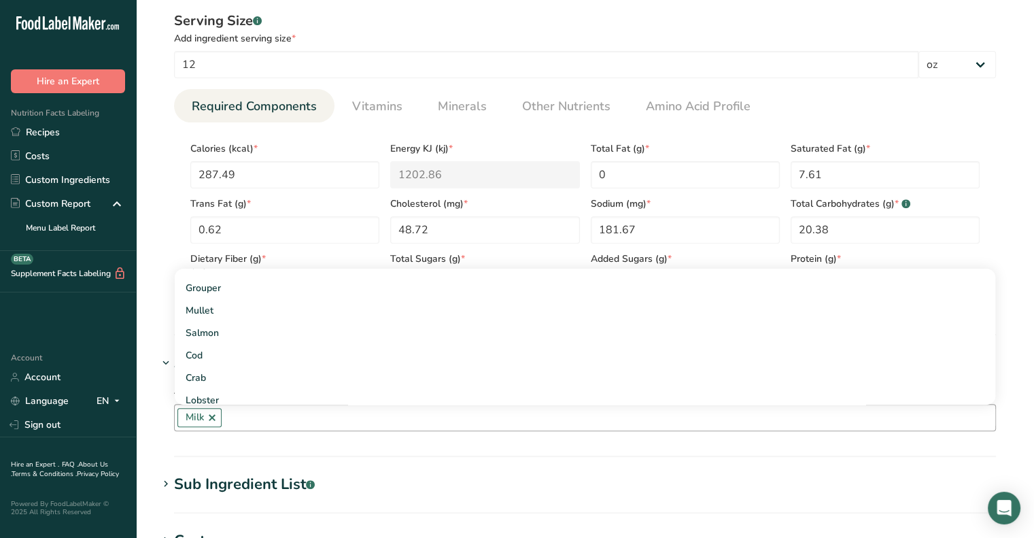
scroll to position [778, 0]
click at [145, 416] on section "Add new ingredient Ingredient Spec Sheet .a-a{fill:#347362;}.b-a{fill:#fff;} Up…" at bounding box center [585, 203] width 898 height 1313
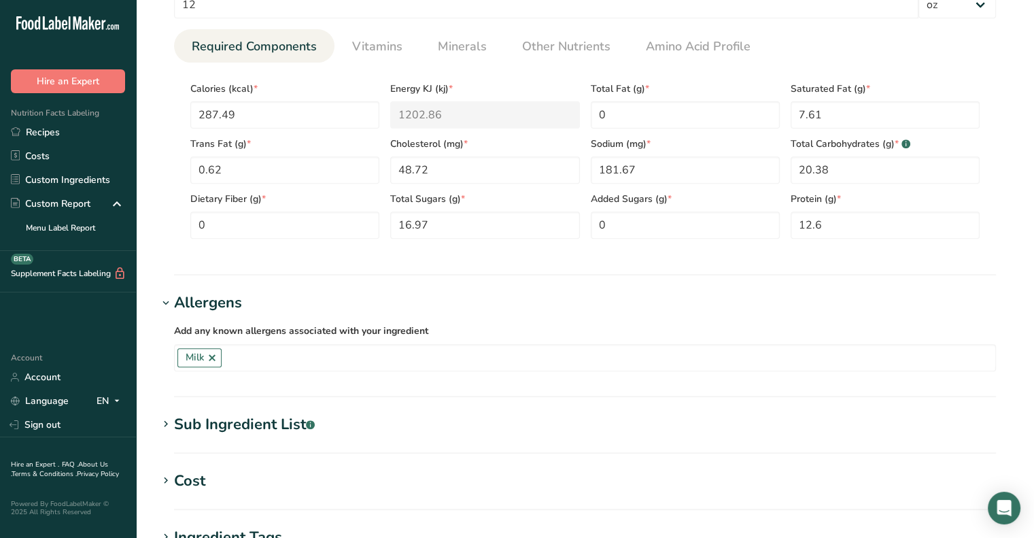
scroll to position [638, 0]
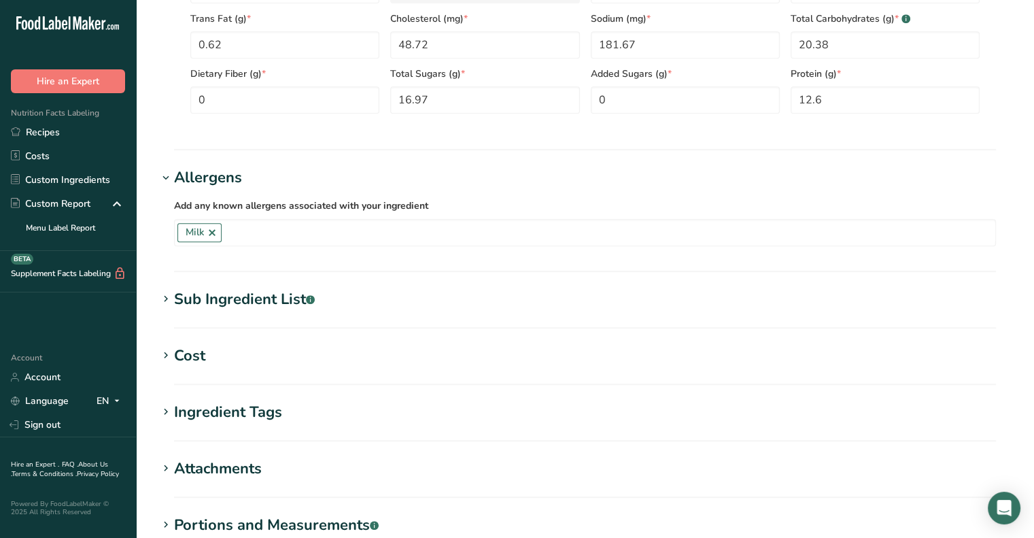
click at [177, 288] on div "Sub Ingredient List .a-a{fill:#347362;}.b-a{fill:#fff;}" at bounding box center [244, 299] width 141 height 22
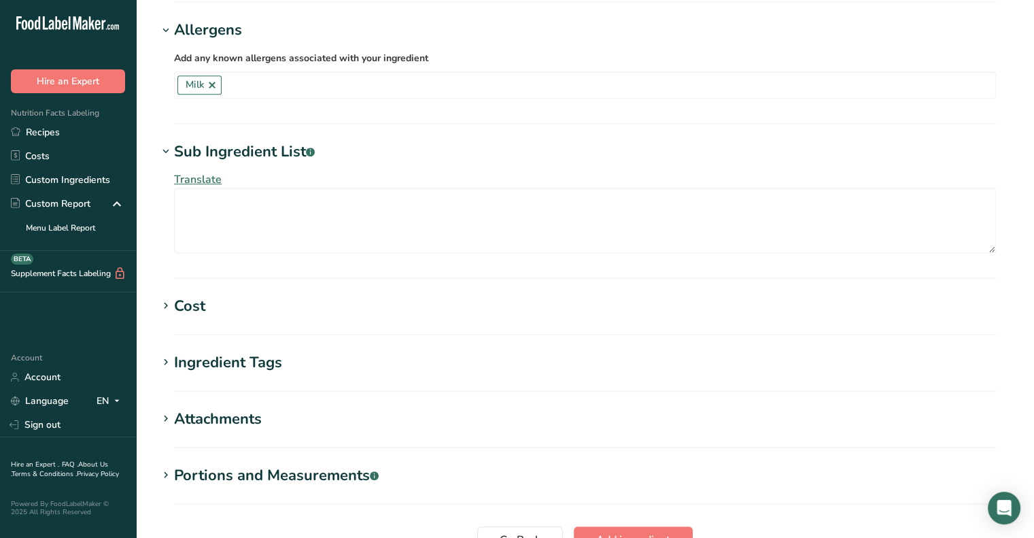
scroll to position [822, 0]
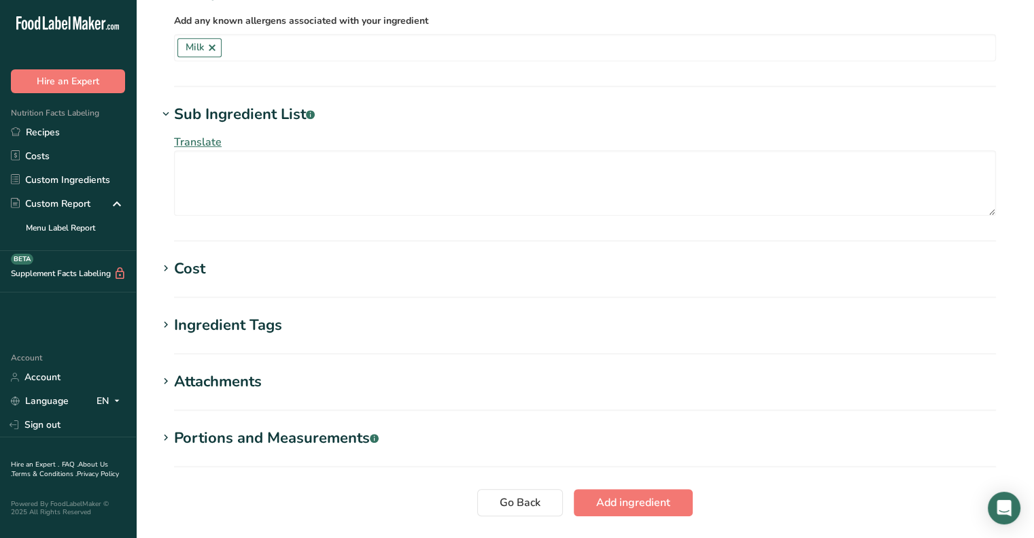
click at [200, 427] on div "Portions and Measurements .a-a{fill:#347362;}.b-a{fill:#fff;}" at bounding box center [276, 438] width 205 height 22
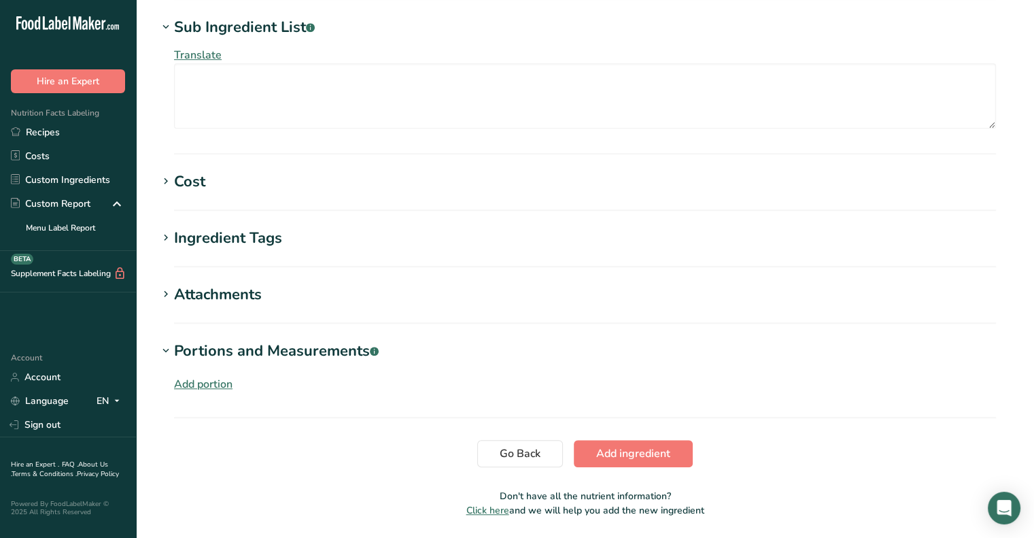
scroll to position [931, 0]
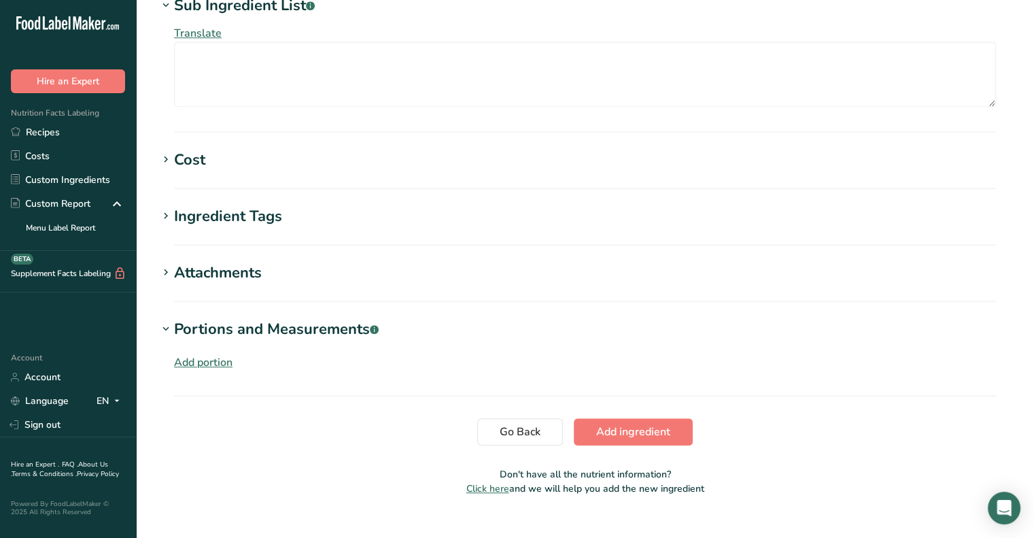
click at [203, 360] on div "Add portion" at bounding box center [203, 362] width 58 height 16
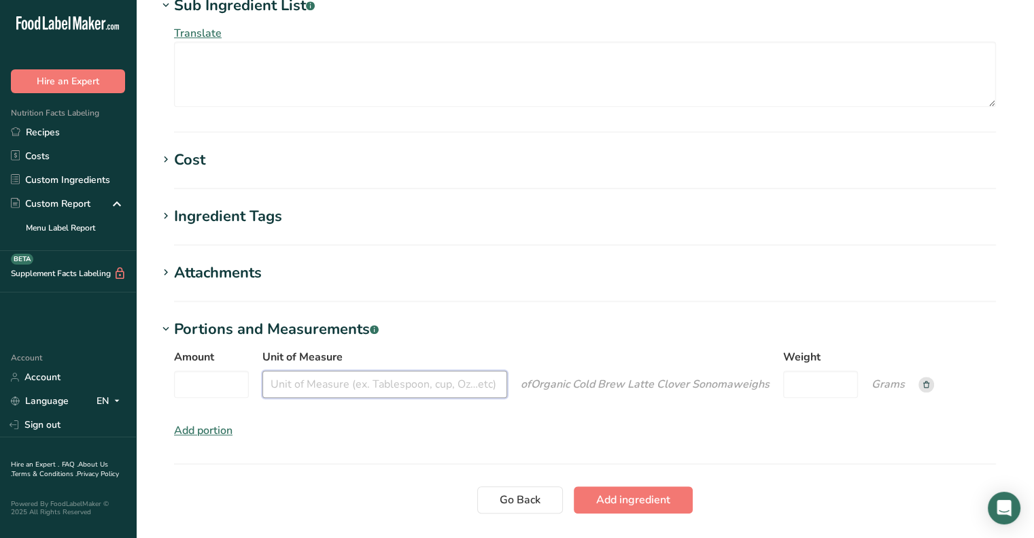
click at [324, 385] on input "Unit of Measure" at bounding box center [384, 383] width 245 height 27
click at [237, 377] on input "Amount" at bounding box center [211, 383] width 75 height 27
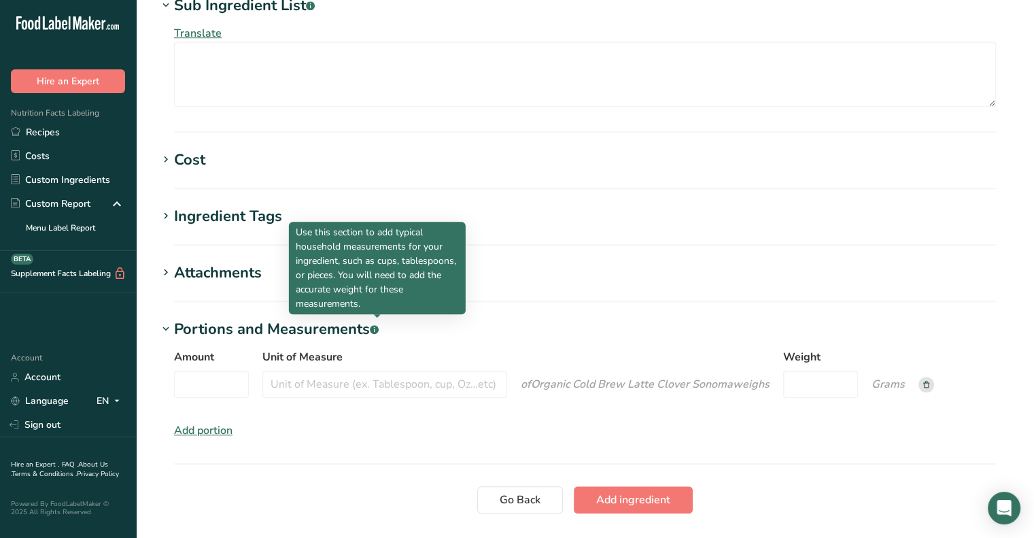
click at [377, 325] on rect at bounding box center [374, 329] width 9 height 9
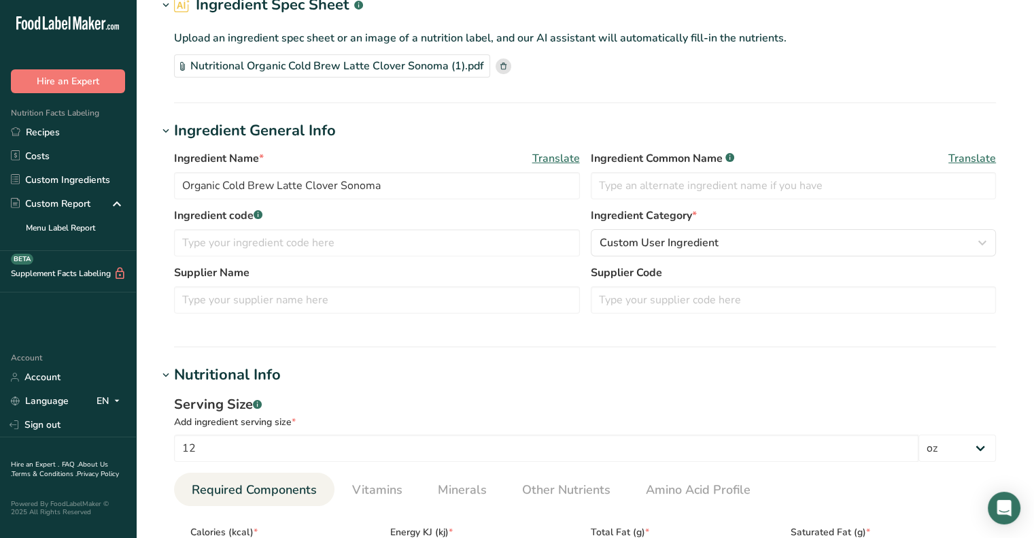
scroll to position [70, 0]
click at [326, 290] on input "text" at bounding box center [377, 298] width 406 height 27
type input "Jogue"
click at [327, 330] on section "Ingredient General Info Ingredient Name * Translate Organic Cold Brew Latte Clo…" at bounding box center [585, 233] width 854 height 228
click at [309, 258] on div "Ingredient code .a-a{fill:#347362;}.b-a{fill:#fff;} Ingredient Category * Custo…" at bounding box center [585, 235] width 822 height 57
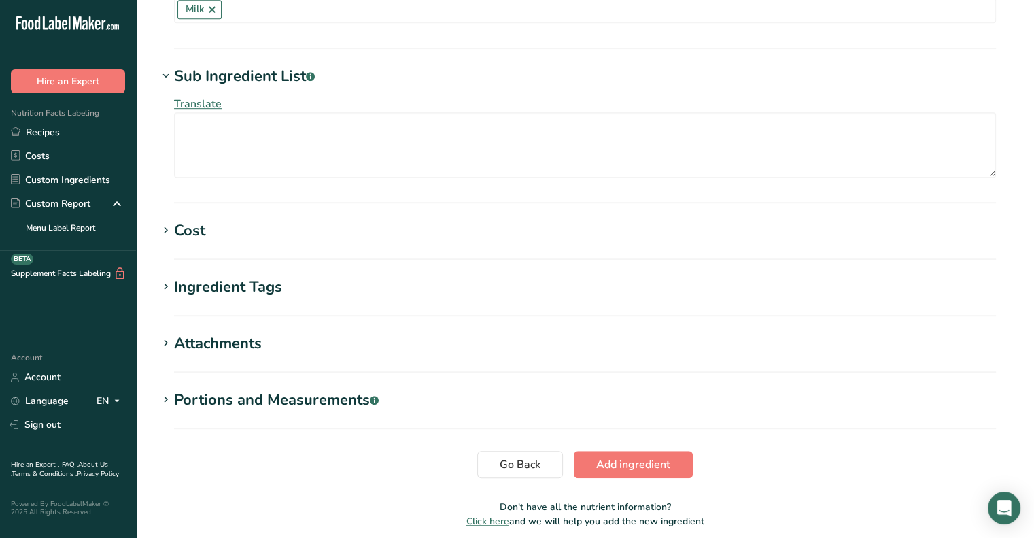
scroll to position [864, 0]
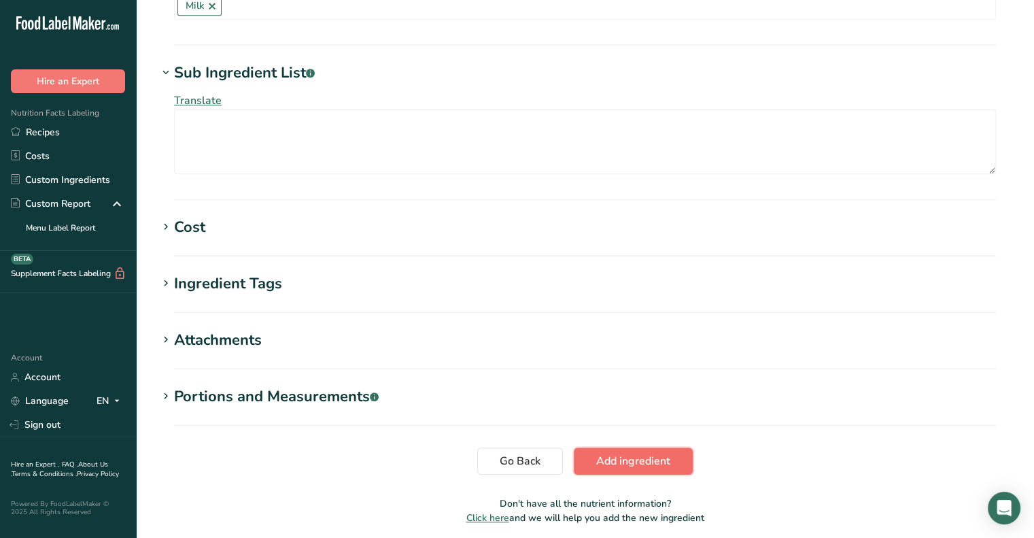
click at [661, 462] on span "Add ingredient" at bounding box center [633, 461] width 74 height 16
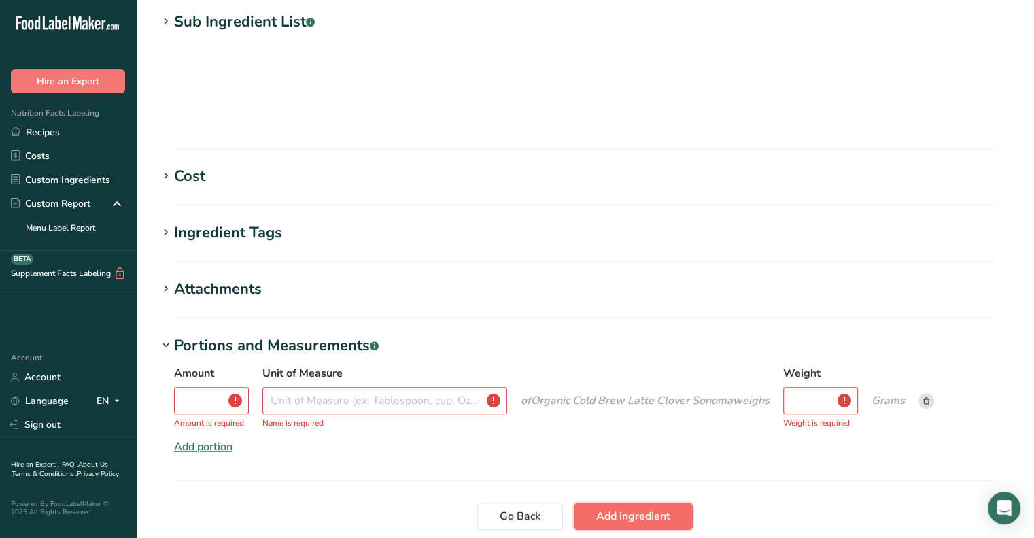
scroll to position [279, 0]
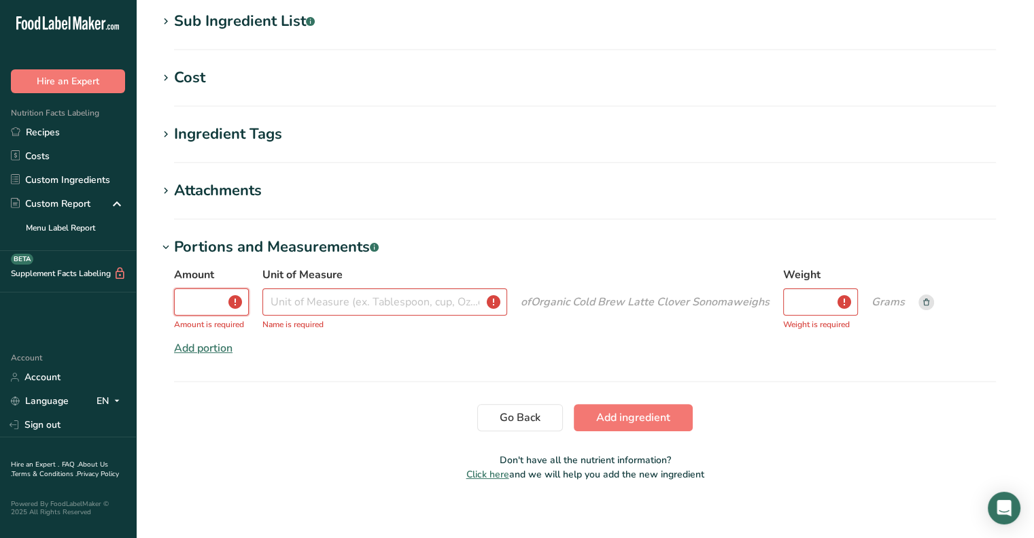
click at [216, 296] on input "Amount" at bounding box center [211, 301] width 75 height 27
click at [459, 299] on input "Unit of Measure" at bounding box center [384, 301] width 245 height 27
click at [187, 296] on input "Amount" at bounding box center [211, 301] width 75 height 27
type input "12"
click at [308, 306] on input "Unit of Measure" at bounding box center [384, 301] width 245 height 27
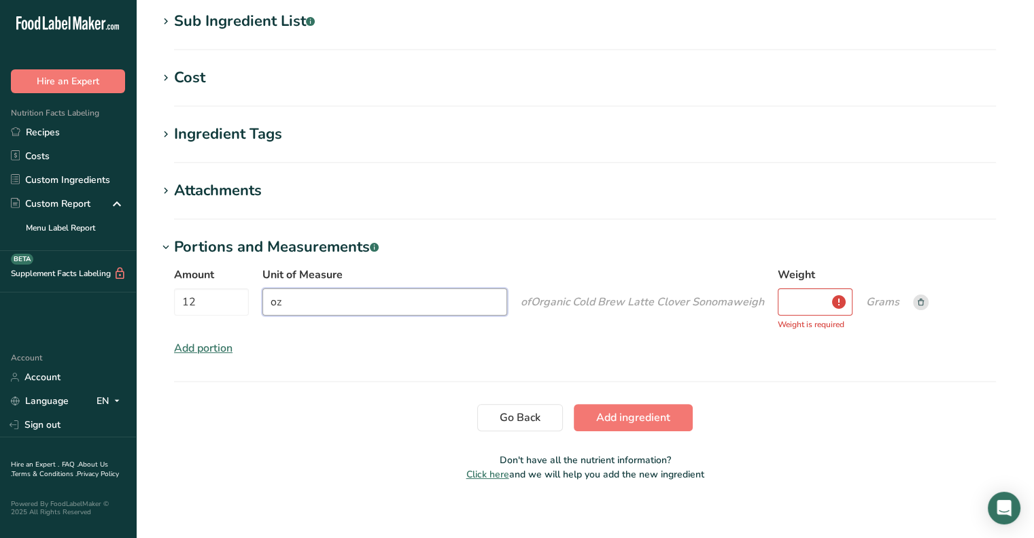
type input "oz"
click at [822, 295] on input "Weight" at bounding box center [815, 301] width 75 height 27
type input "1.04"
click at [889, 246] on h1 "Portions and Measurements .a-a{fill:#347362;}.b-a{fill:#fff;}" at bounding box center [585, 247] width 854 height 22
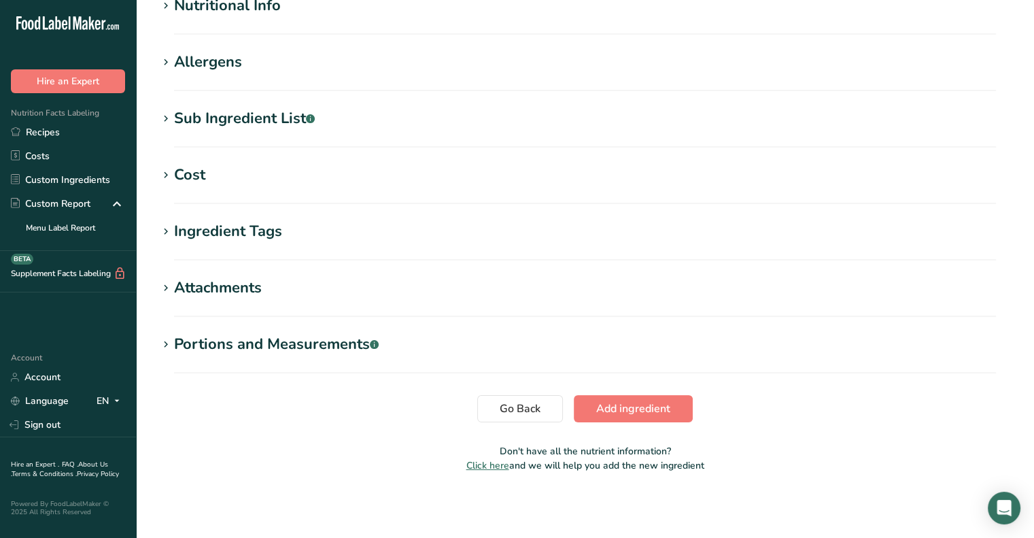
scroll to position [181, 0]
click at [650, 408] on span "Add ingredient" at bounding box center [633, 408] width 74 height 16
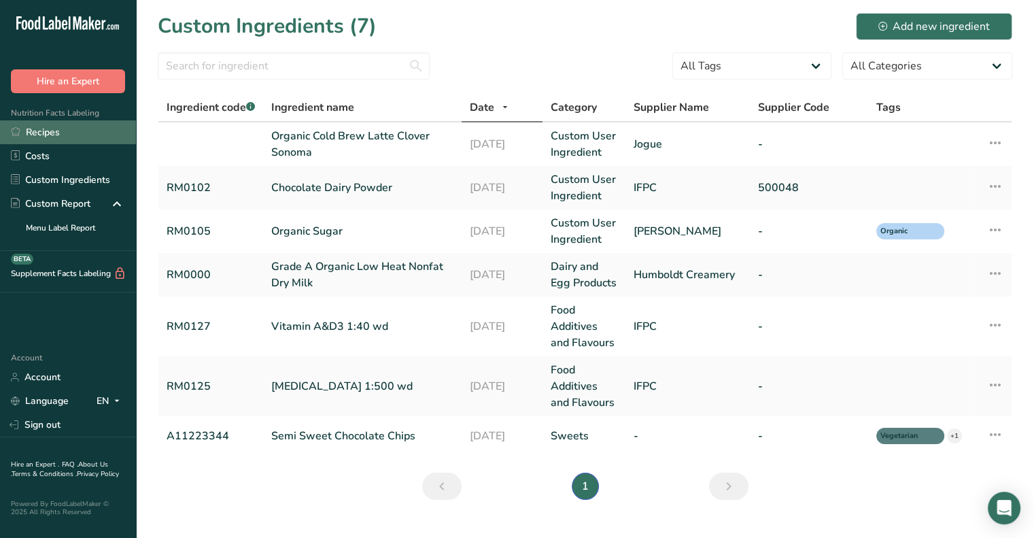
click at [33, 135] on link "Recipes" at bounding box center [68, 132] width 136 height 24
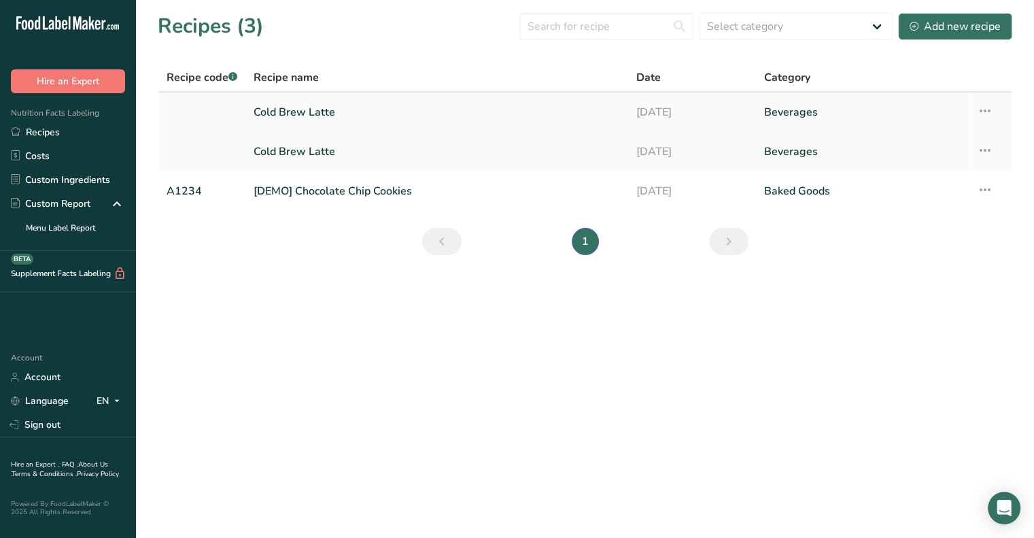
click at [296, 118] on link "Cold Brew Latte" at bounding box center [437, 112] width 366 height 29
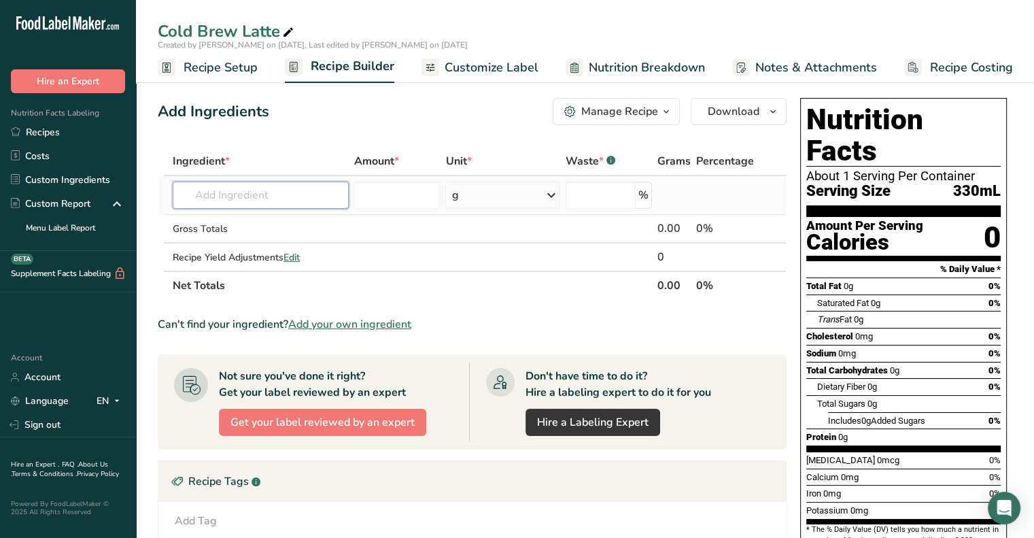
click at [296, 198] on input "text" at bounding box center [261, 194] width 176 height 27
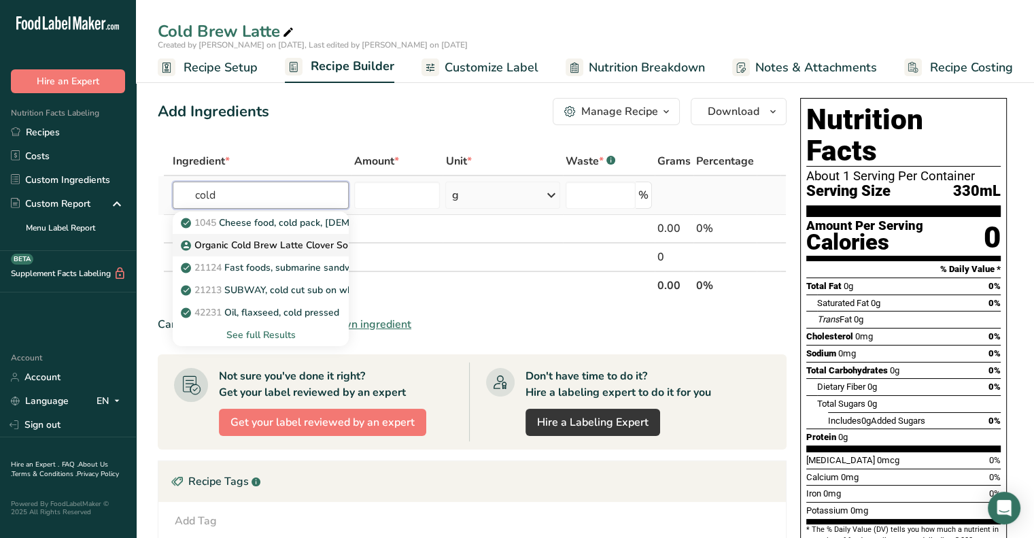
type input "cold"
click at [267, 236] on link "Organic Cold Brew Latte Clover Sonoma" at bounding box center [261, 245] width 176 height 22
type input "Organic Cold Brew Latte Clover Sonoma"
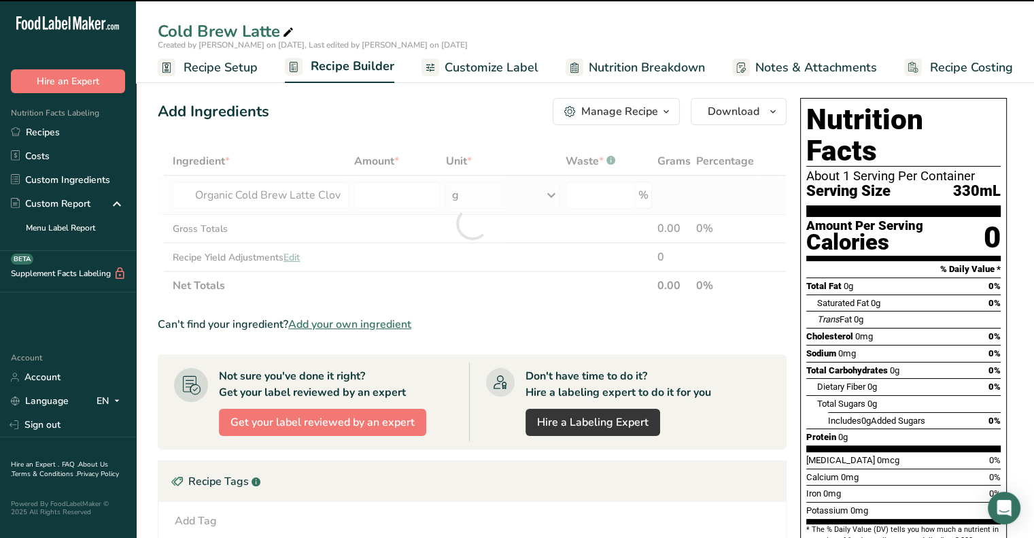
type input "0"
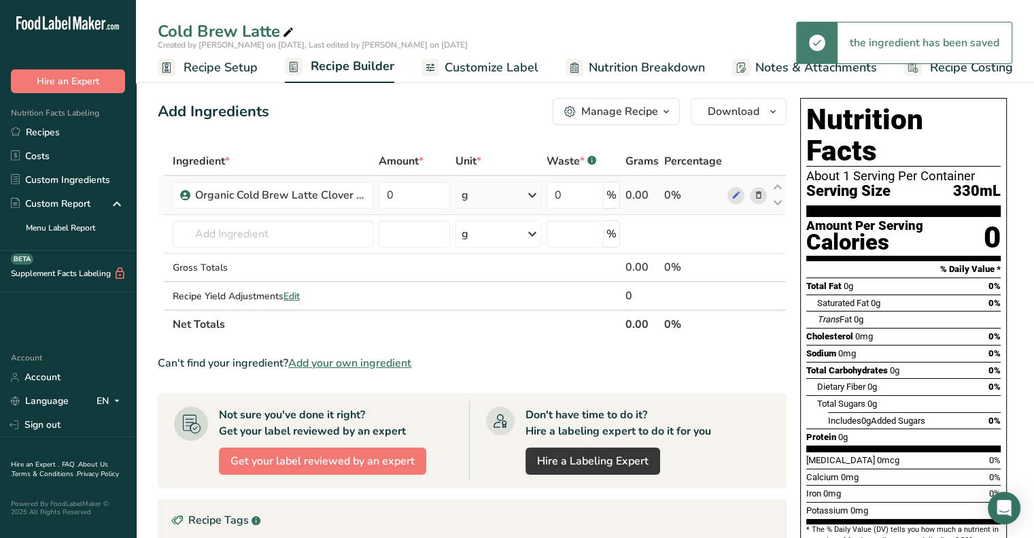
click at [429, 179] on td "0" at bounding box center [414, 195] width 77 height 39
click at [409, 186] on input "0" at bounding box center [415, 194] width 72 height 27
type input "1"
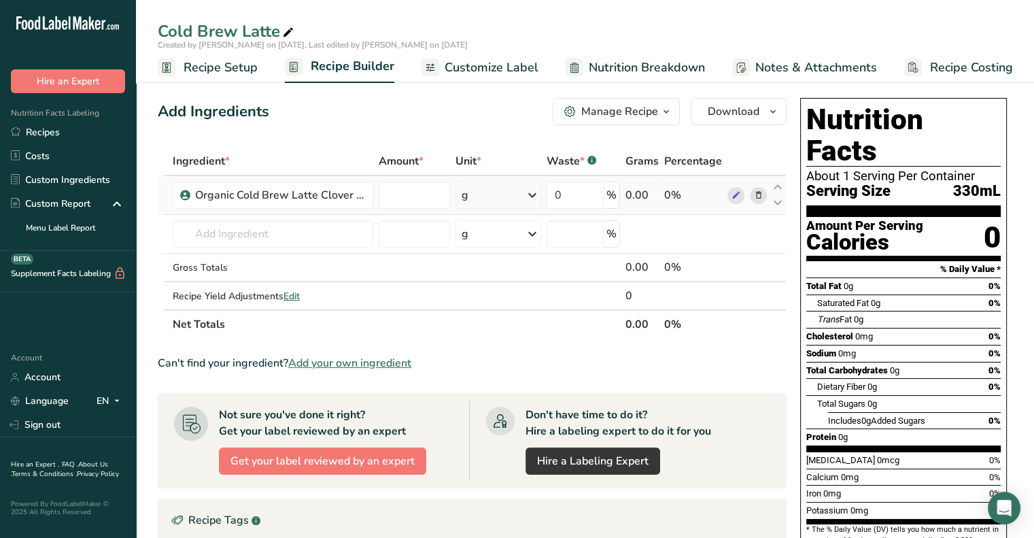
click at [479, 195] on div "Ingredient * Amount * Unit * Waste * .a-a{fill:#347362;}.b-a{fill:#fff;} Grams …" at bounding box center [472, 243] width 629 height 192
drag, startPoint x: 400, startPoint y: 194, endPoint x: 381, endPoint y: 202, distance: 21.1
click at [381, 202] on input "0" at bounding box center [415, 194] width 72 height 27
type input "100"
click at [428, 114] on div "Add Ingredients Manage Recipe Delete Recipe Duplicate Recipe Scale Recipe Save …" at bounding box center [472, 111] width 629 height 27
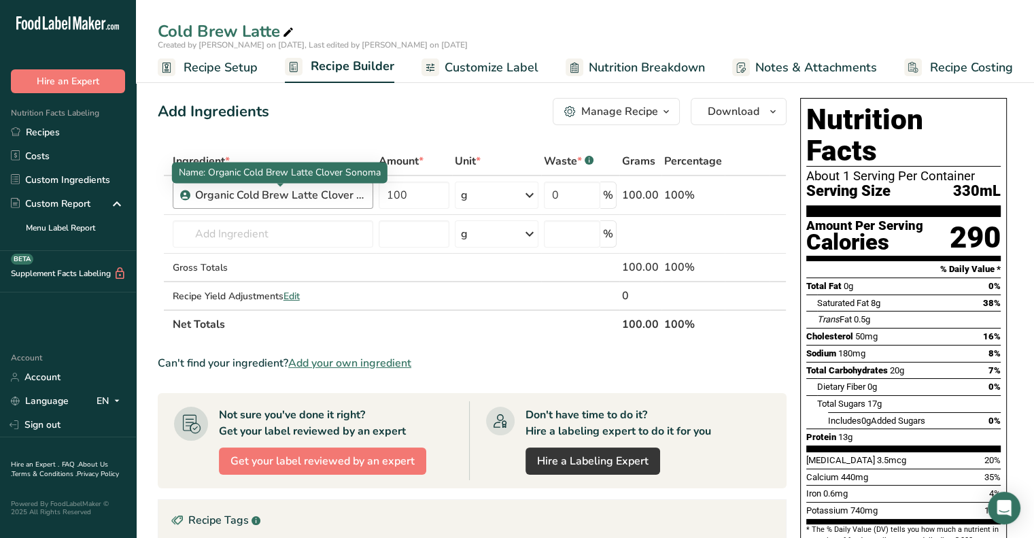
click at [285, 198] on div "Organic Cold Brew Latte Clover Sonoma" at bounding box center [280, 195] width 170 height 16
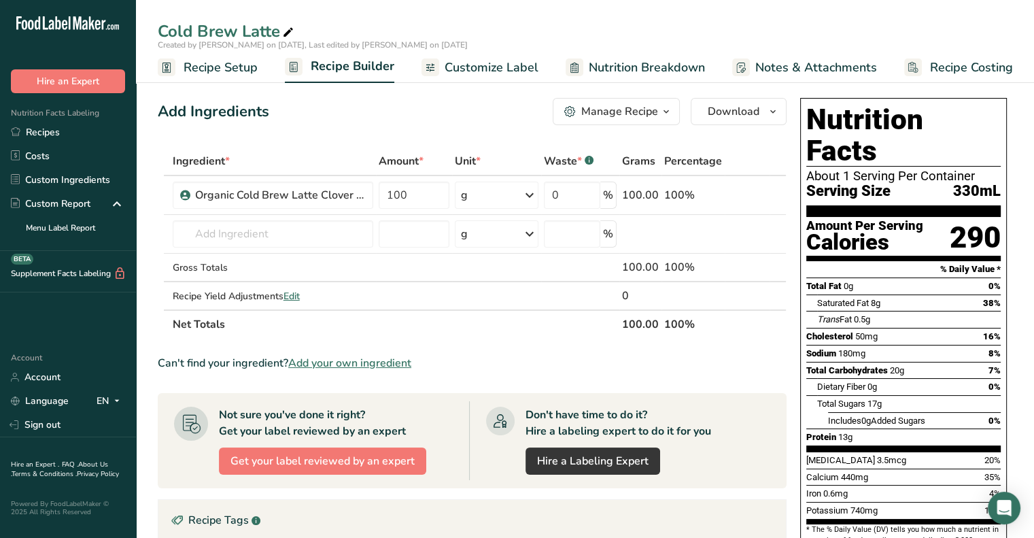
click at [731, 191] on icon at bounding box center [736, 195] width 10 height 14
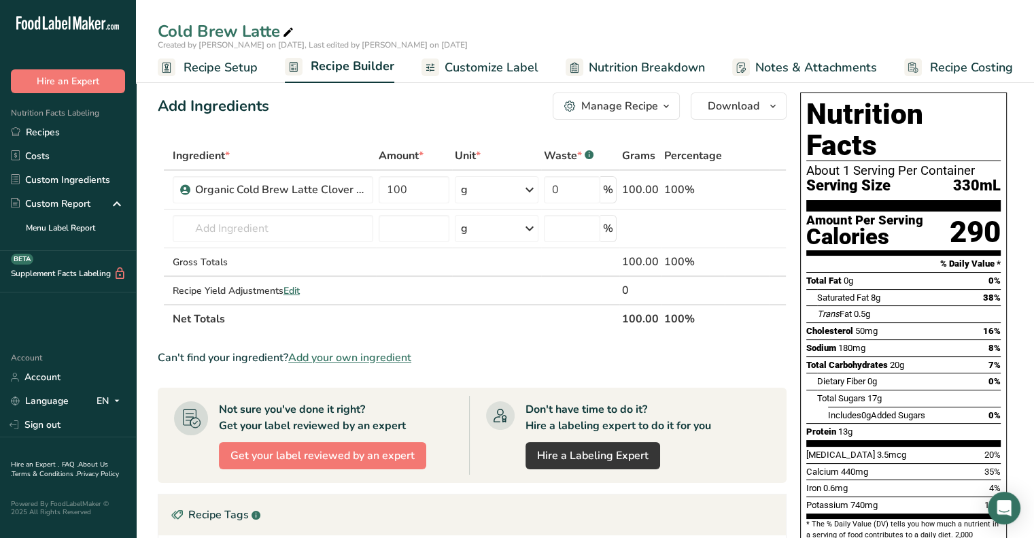
click at [226, 58] on span "Recipe Setup" at bounding box center [221, 67] width 74 height 18
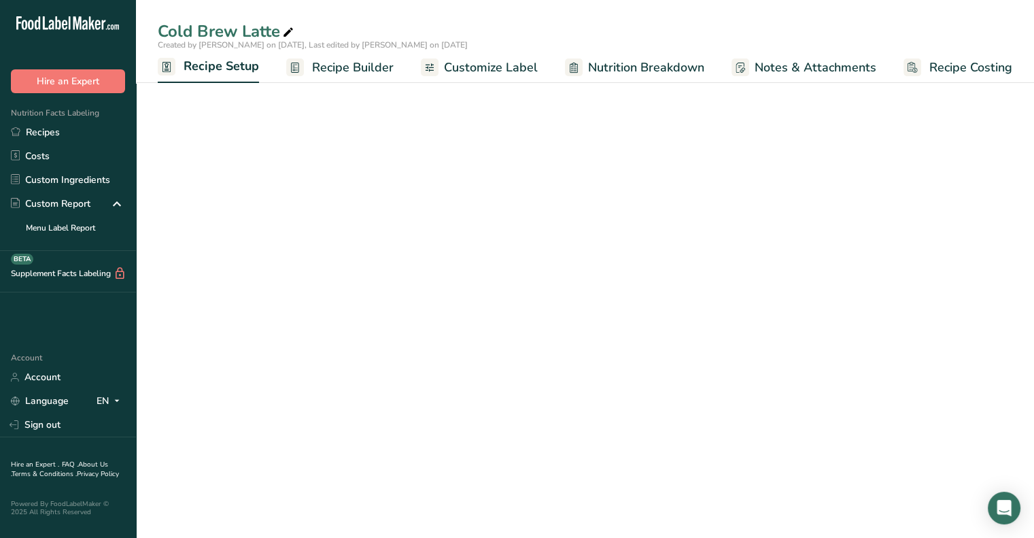
select select "5"
select select "22"
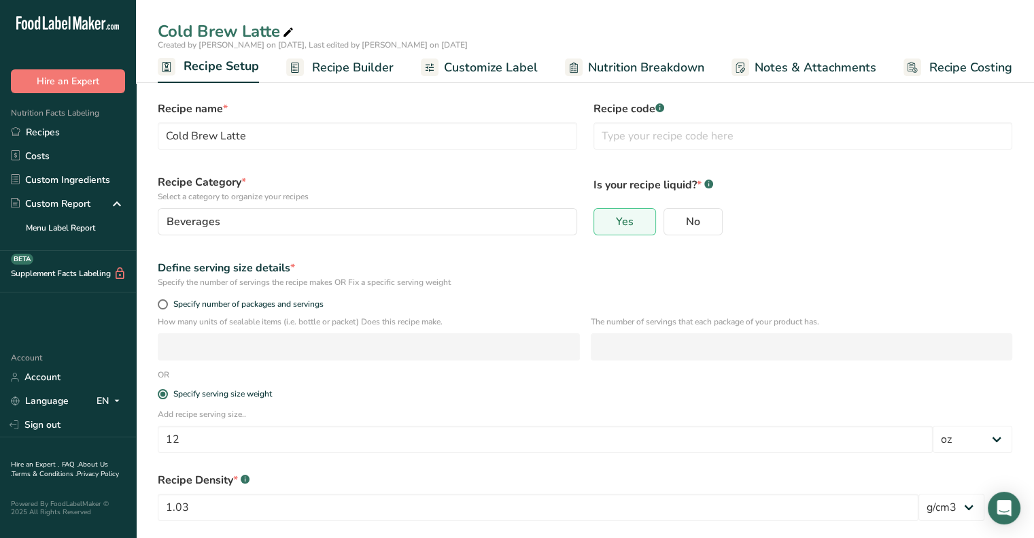
click at [341, 65] on span "Recipe Builder" at bounding box center [353, 67] width 82 height 18
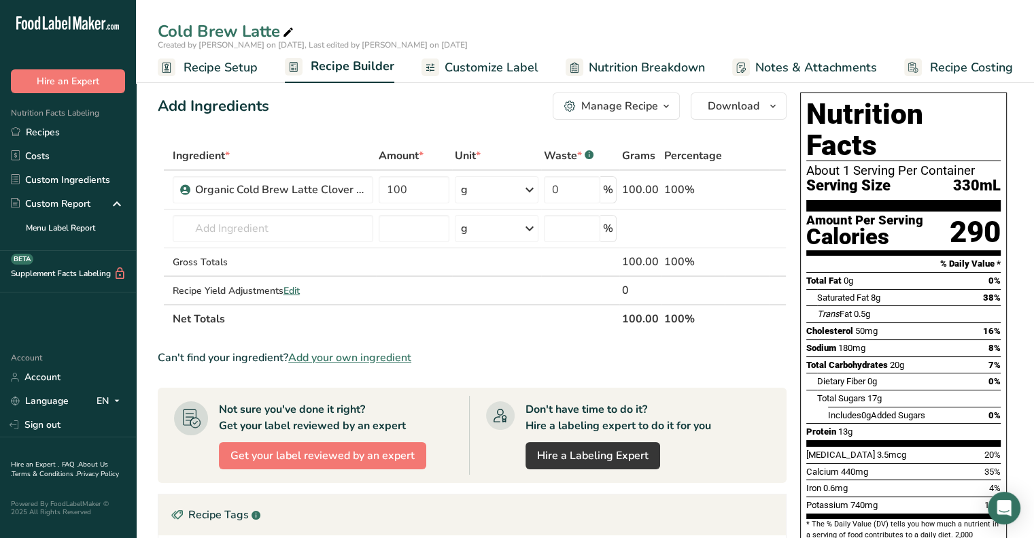
click at [585, 116] on button "Manage Recipe" at bounding box center [616, 105] width 127 height 27
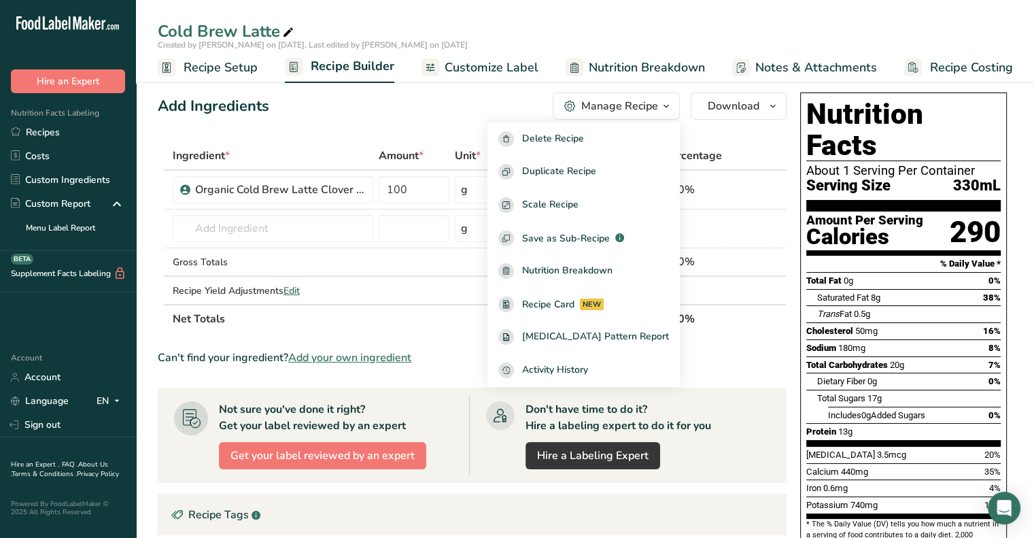
click at [470, 114] on div "Add Ingredients Manage Recipe Delete Recipe Duplicate Recipe Scale Recipe Save …" at bounding box center [472, 105] width 629 height 27
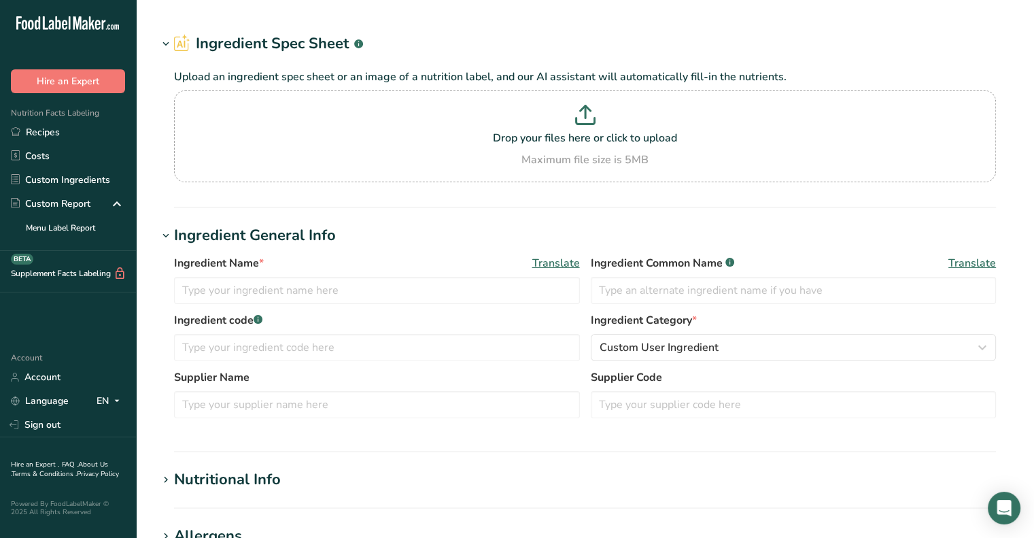
type input "Organic Cold Brew Latte Clover Sonoma"
type input "Jogue"
type input "12"
select select "5"
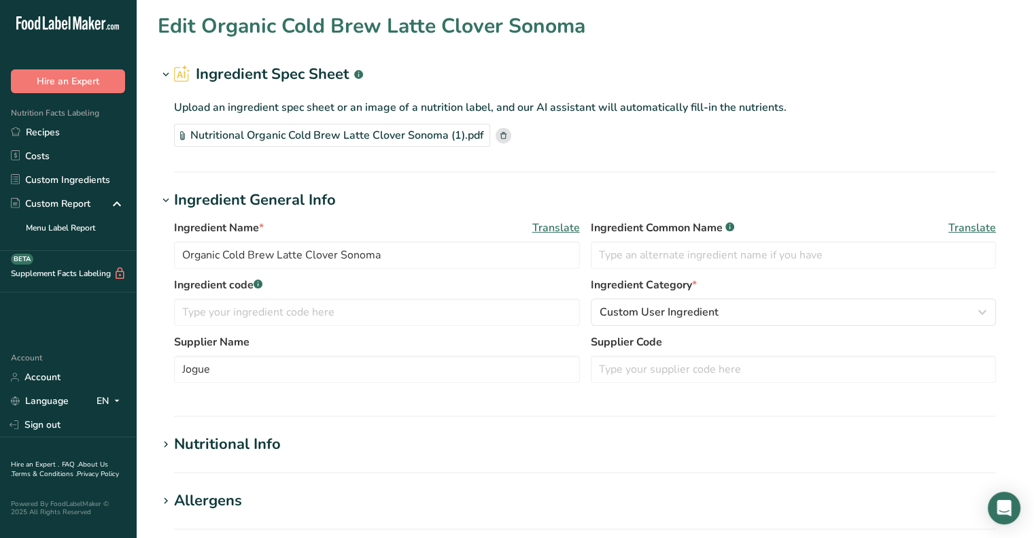
type input "287.49"
type KJ "1202.86"
type Fat "0"
type Fat "7.61"
type Fat "0.62"
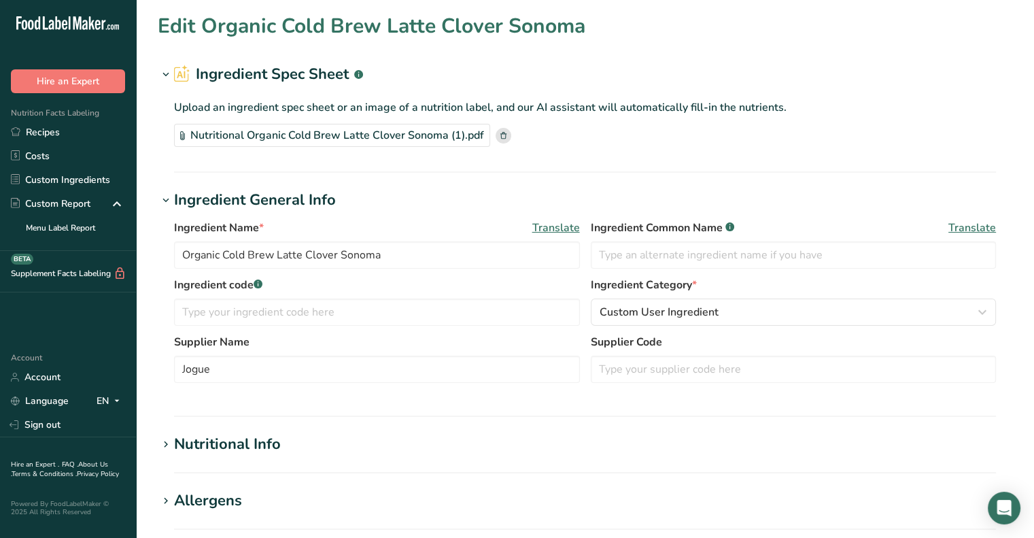
type input "48.72"
type input "181.67"
type Carbohydrates "20.38"
type Fiber "0"
type Sugars "16.97"
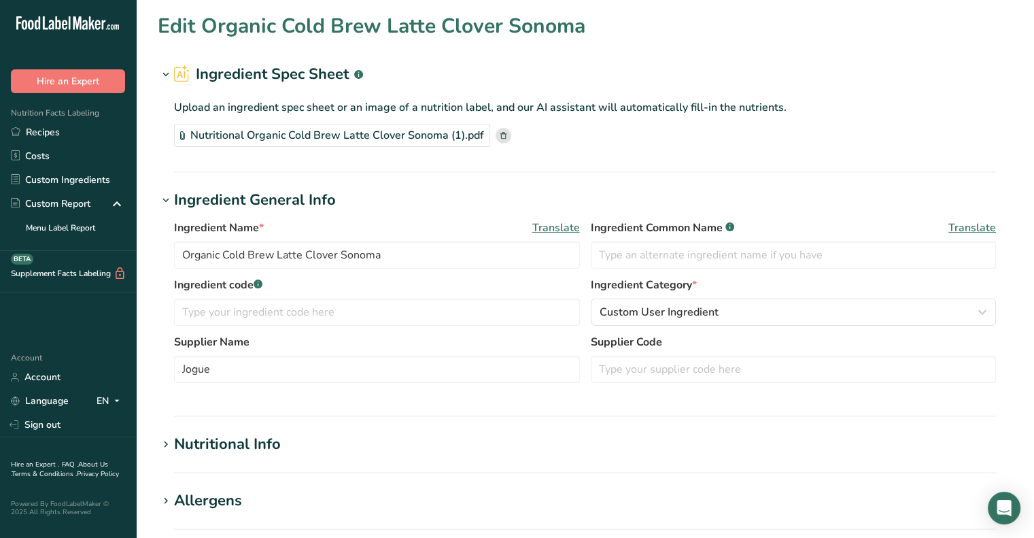
type Sugars "0"
type input "12.6"
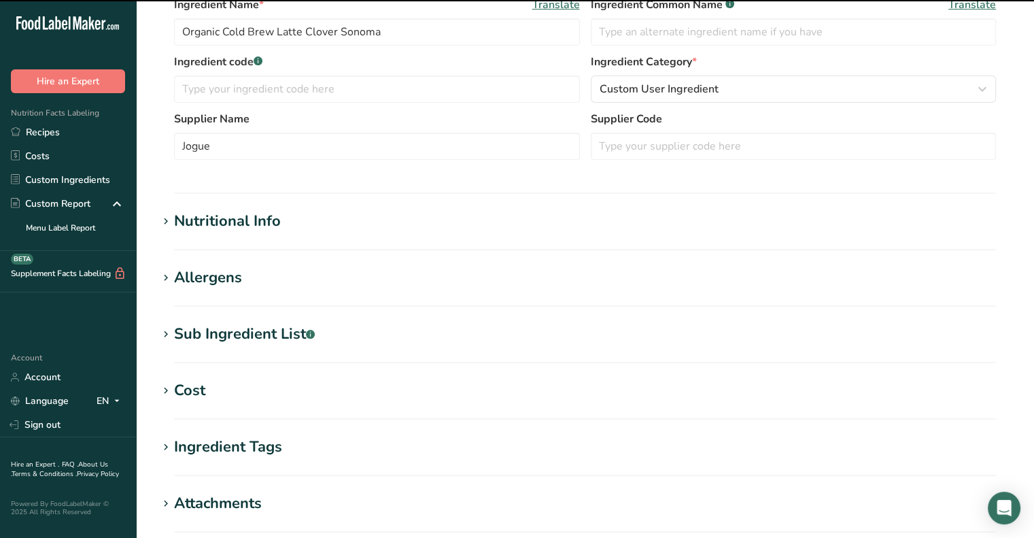
scroll to position [226, 0]
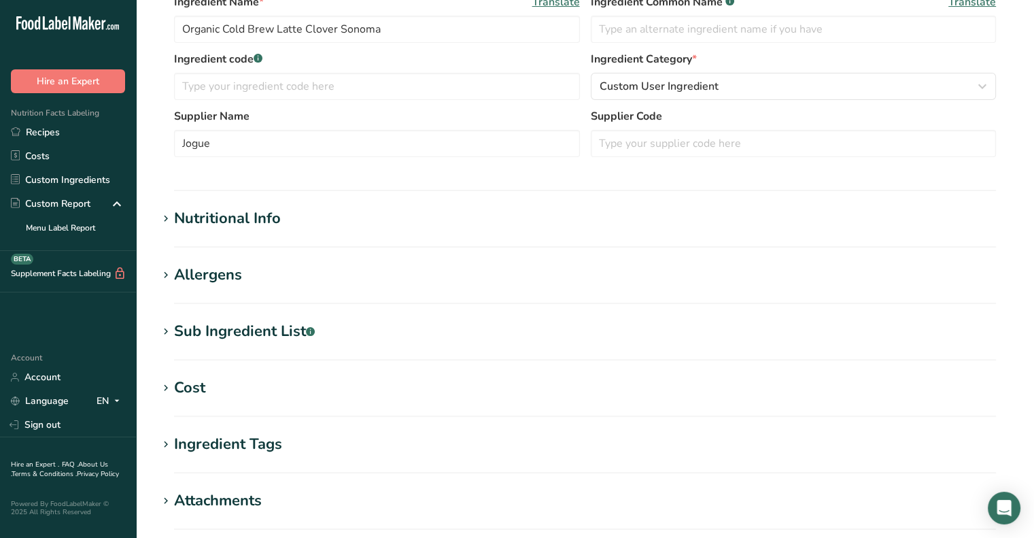
click at [249, 228] on div "Nutritional Info" at bounding box center [227, 218] width 107 height 22
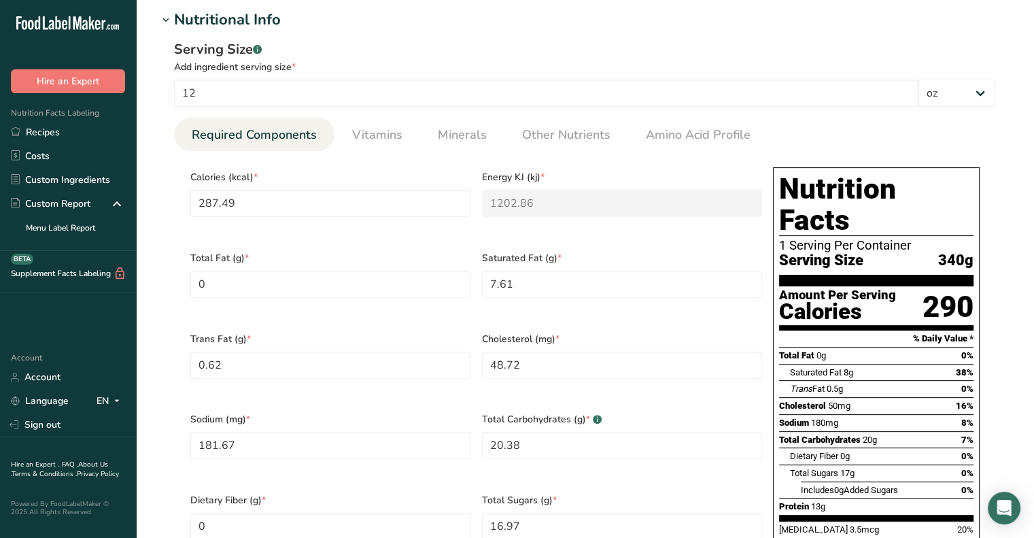
scroll to position [424, 0]
click at [236, 283] on Fat "0" at bounding box center [330, 284] width 281 height 27
type Fat "12.06"
click at [283, 324] on div "Trans Fat (g) * 0.62" at bounding box center [331, 364] width 292 height 81
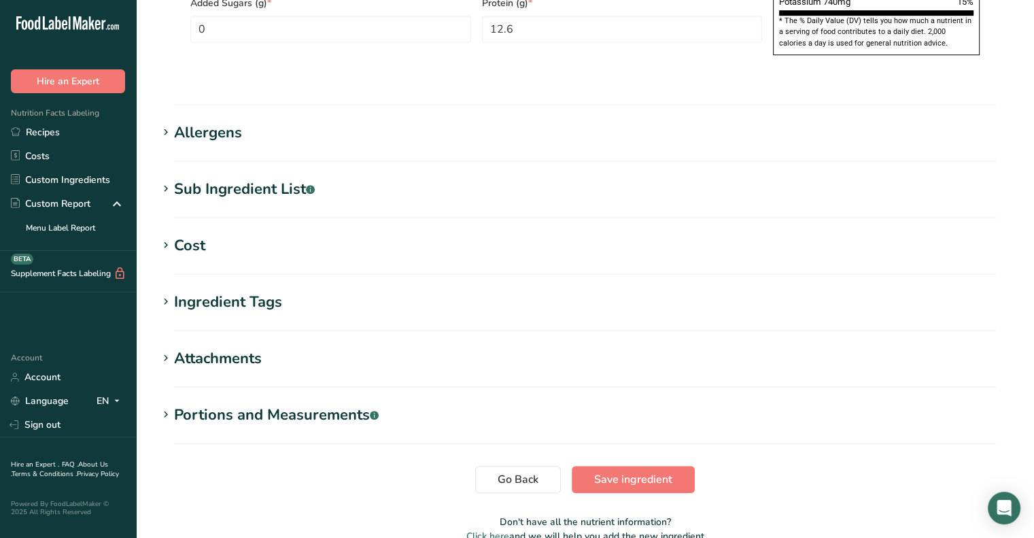
scroll to position [1039, 0]
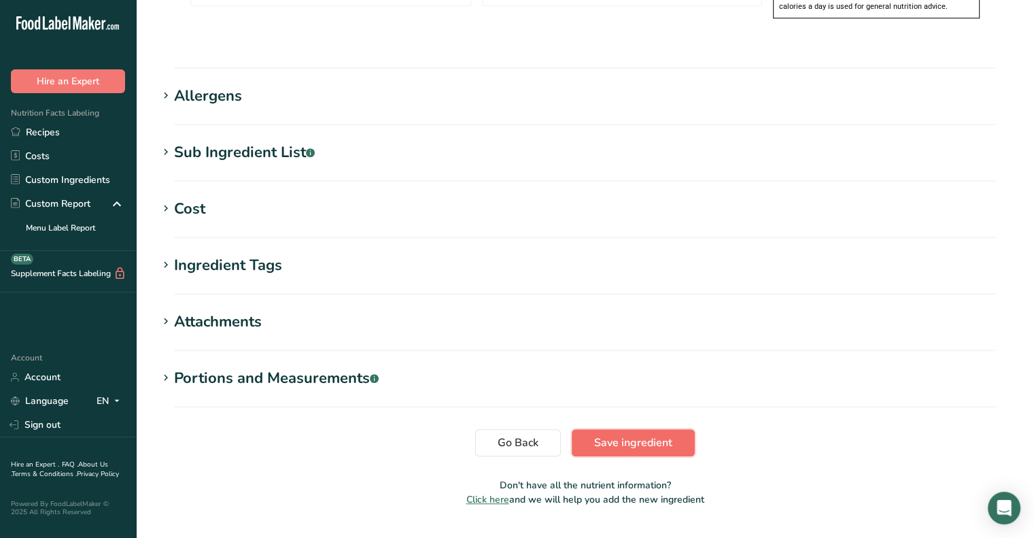
click at [604, 434] on span "Save ingredient" at bounding box center [633, 442] width 78 height 16
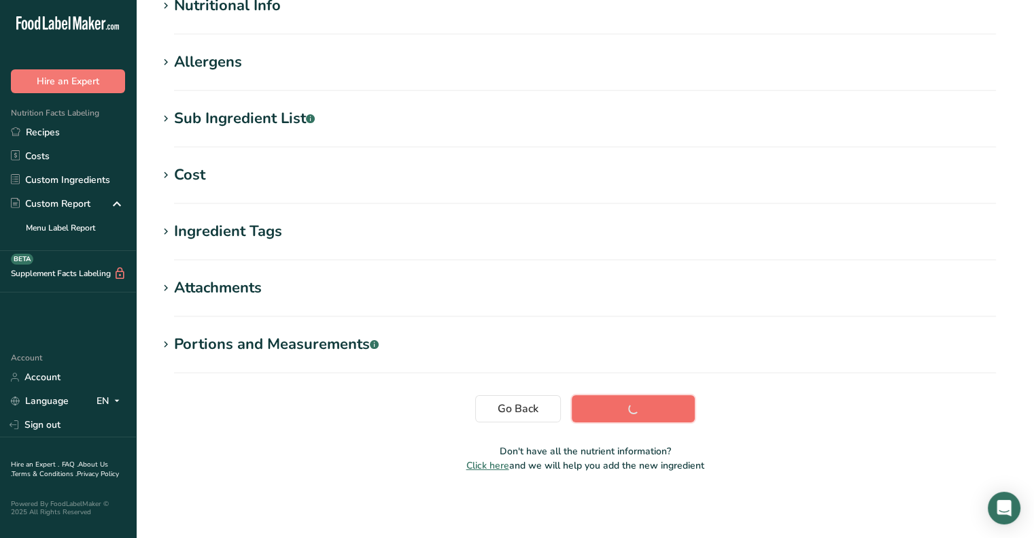
scroll to position [181, 0]
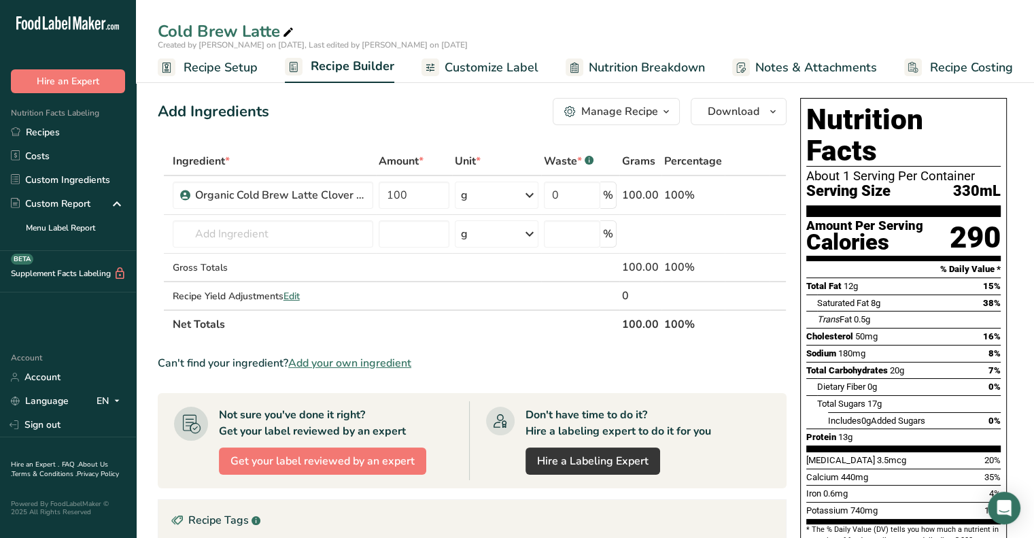
click at [466, 67] on span "Customize Label" at bounding box center [492, 67] width 94 height 18
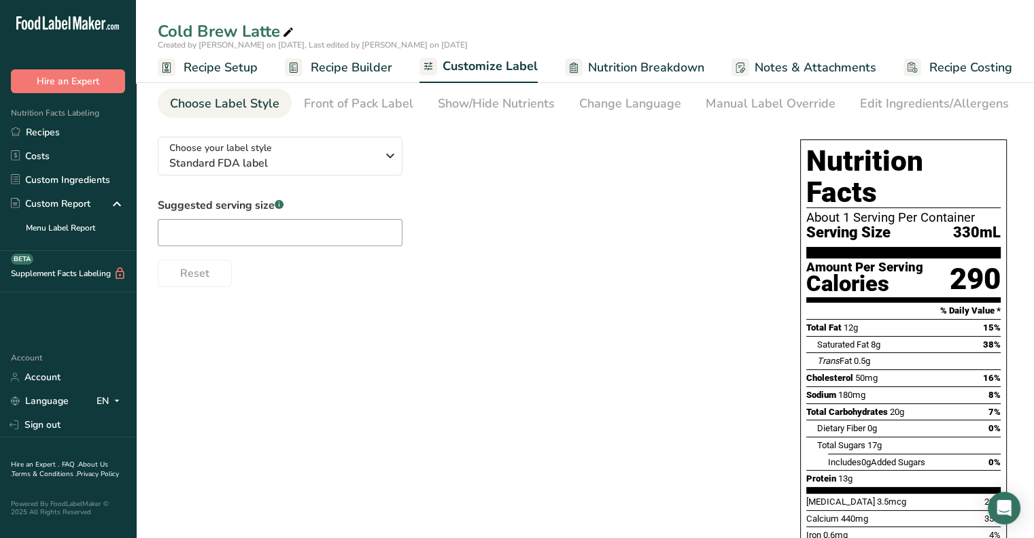
scroll to position [43, 0]
click at [251, 230] on input "text" at bounding box center [280, 231] width 245 height 27
type input "q"
type input "12 oz"
click at [314, 330] on div "Choose your label style Standard FDA label USA (FDA) Standard FDA label Tabular…" at bounding box center [585, 384] width 854 height 519
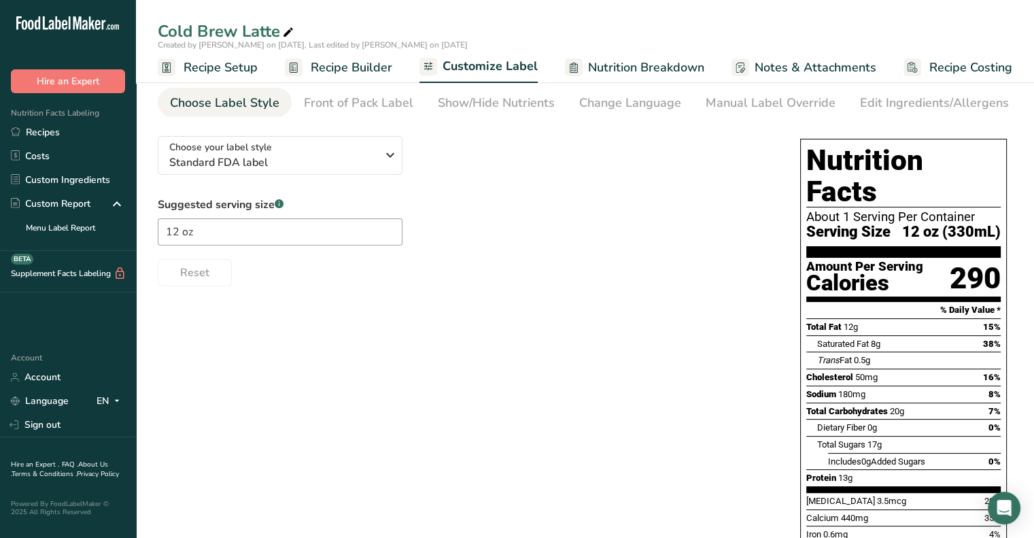
click at [749, 211] on div "Suggested serving size .a-a{fill:#347362;}.b-a{fill:#fff;} 12 oz Reset" at bounding box center [465, 241] width 615 height 90
click at [405, 295] on div "Choose your label style Standard FDA label USA (FDA) Standard FDA label Tabular…" at bounding box center [585, 384] width 854 height 519
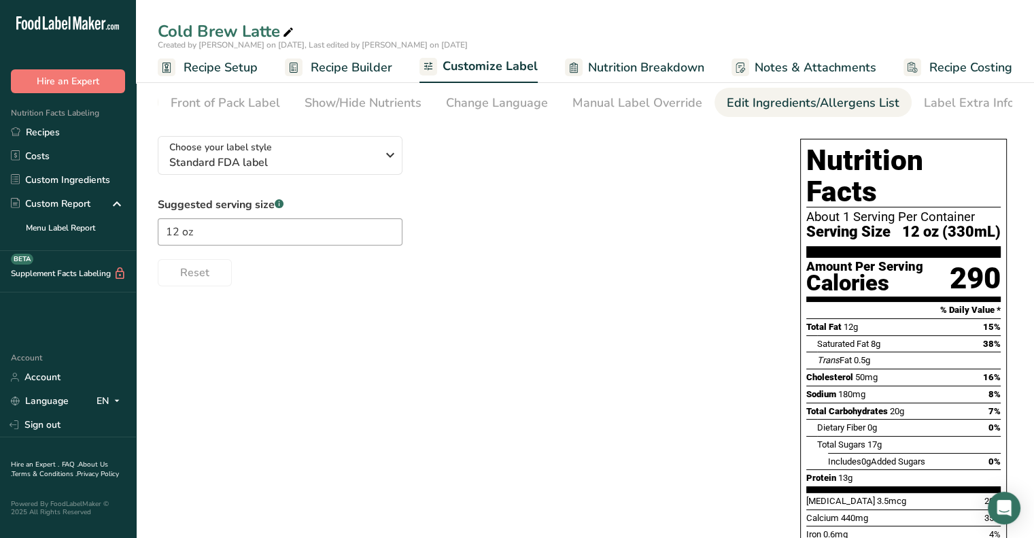
click at [757, 100] on div "Edit Ingredients/Allergens List" at bounding box center [813, 103] width 173 height 18
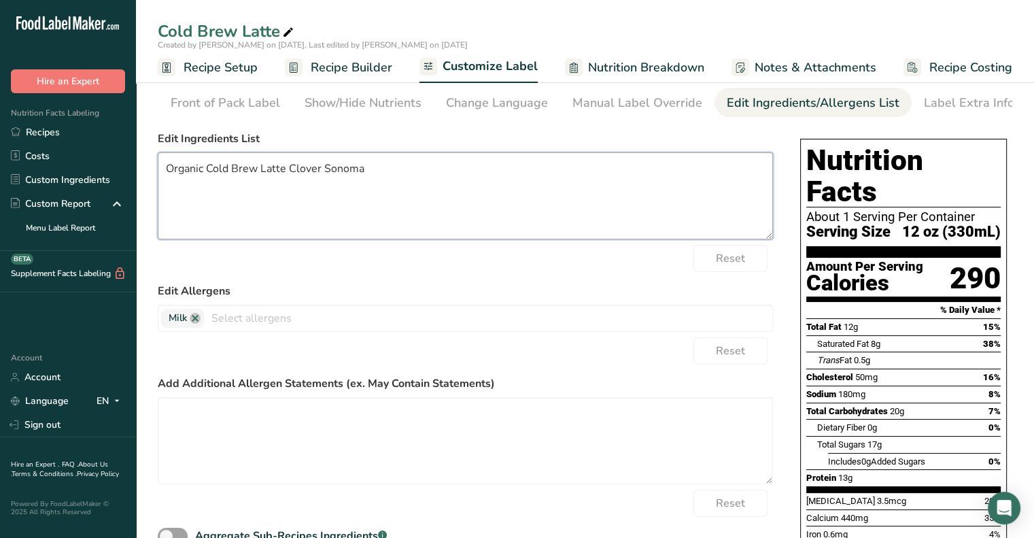
click at [253, 190] on textarea "Organic Cold Brew Latte Clover Sonoma" at bounding box center [465, 195] width 615 height 87
click at [239, 175] on textarea "Organic Cold Brew Latte Clover Sonoma" at bounding box center [465, 195] width 615 height 87
type textarea "M"
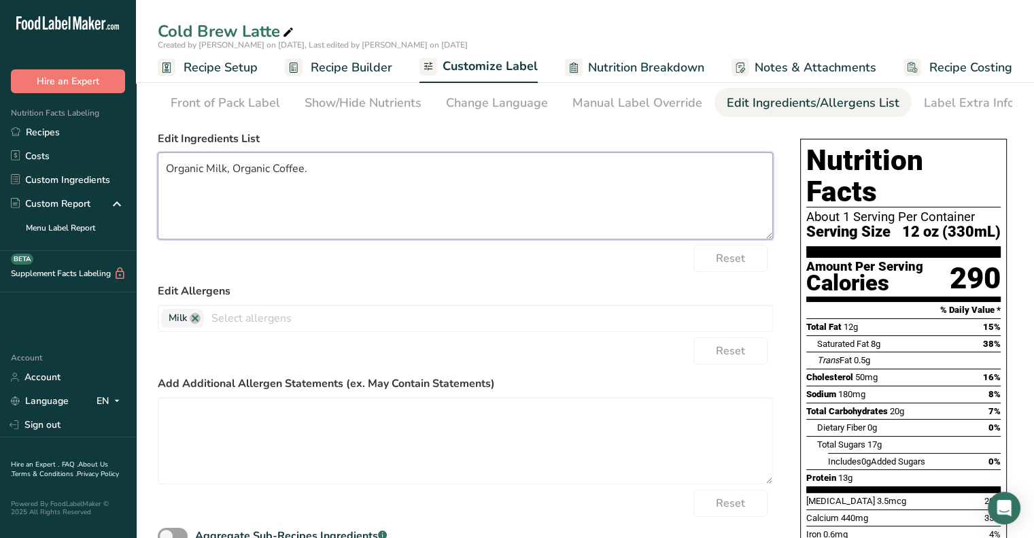
drag, startPoint x: 275, startPoint y: 172, endPoint x: 234, endPoint y: 187, distance: 43.4
click at [234, 187] on textarea "Organic Milk, Organic Coffee." at bounding box center [465, 195] width 615 height 87
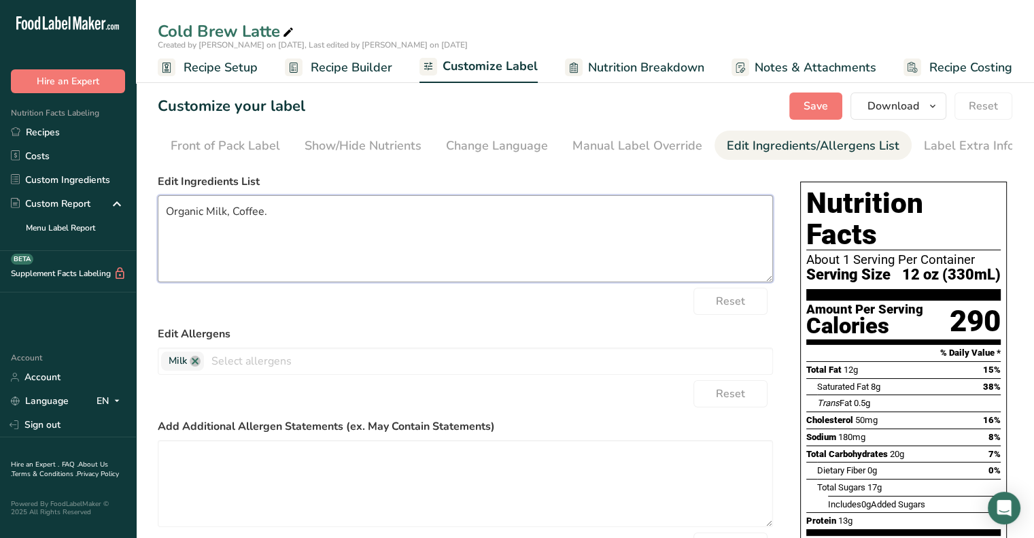
click at [297, 224] on textarea "Organic Milk, Coffee." at bounding box center [465, 238] width 615 height 87
click at [331, 301] on div "Reset" at bounding box center [465, 301] width 615 height 27
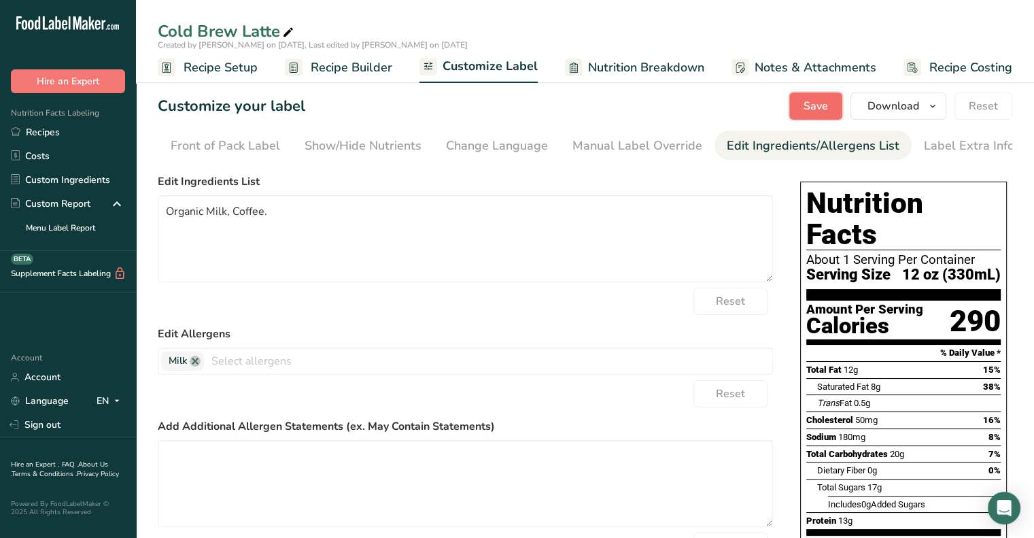
click at [824, 111] on span "Save" at bounding box center [815, 106] width 24 height 16
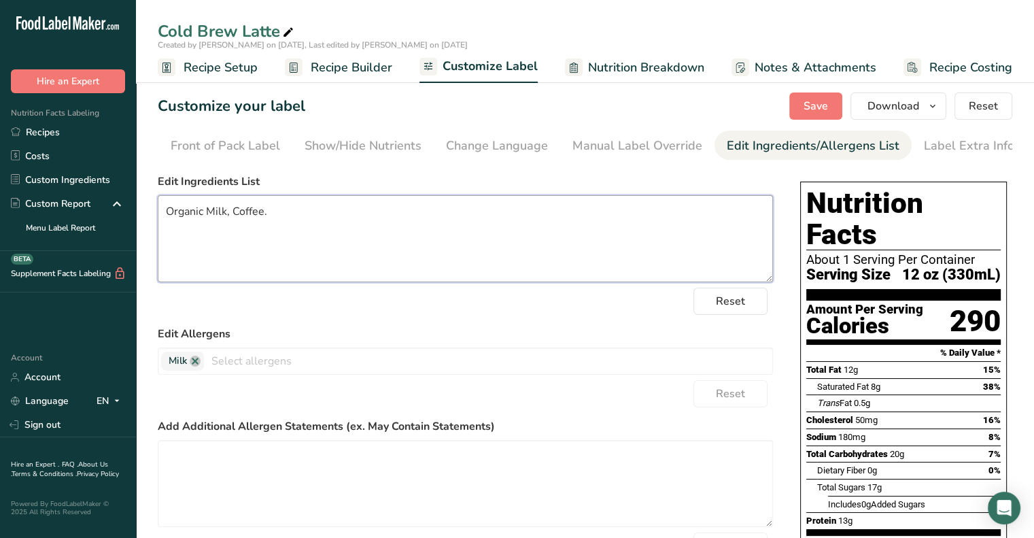
click at [270, 214] on textarea "Organic Milk, Coffee." at bounding box center [465, 238] width 615 height 87
drag, startPoint x: 262, startPoint y: 218, endPoint x: 234, endPoint y: 220, distance: 28.6
click at [234, 220] on textarea "Organic Milk, Coffee." at bounding box center [465, 238] width 615 height 87
drag, startPoint x: 444, startPoint y: 215, endPoint x: 482, endPoint y: 212, distance: 38.2
click at [482, 212] on textarea "Organic Milk, Cold Brewed Coffee Extract (Water, Coffee, Alcohol)." at bounding box center [465, 238] width 615 height 87
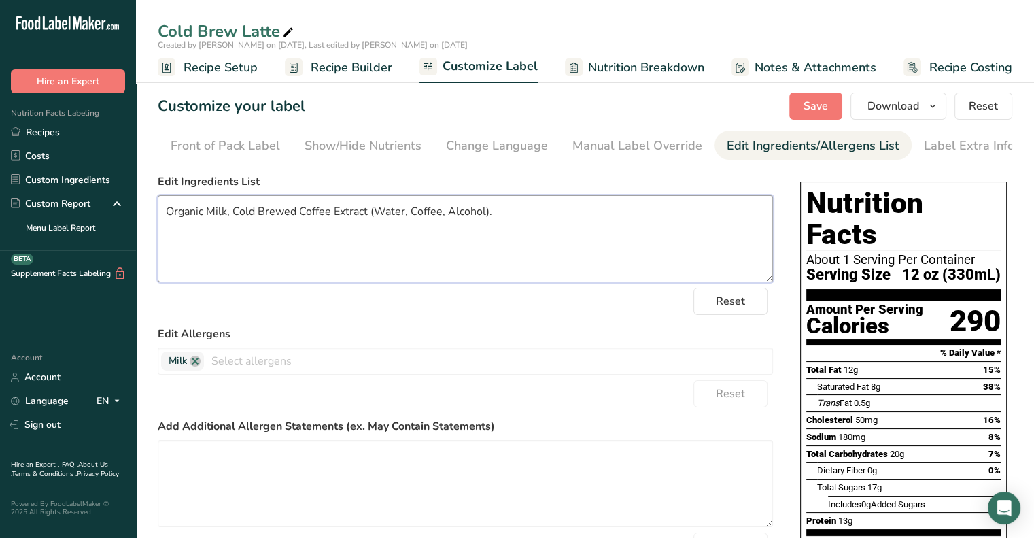
click at [482, 212] on textarea "Organic Milk, Cold Brewed Coffee Extract (Water, Coffee, Alcohol)." at bounding box center [465, 238] width 615 height 87
drag, startPoint x: 482, startPoint y: 212, endPoint x: 440, endPoint y: 220, distance: 42.9
click at [440, 220] on textarea "Organic Milk, Cold Brewed Coffee Extract (Water, Coffee, Alcohol)." at bounding box center [465, 238] width 615 height 87
click at [470, 217] on textarea "Organic Milk, Cold Brewed Coffee Extract (Water, Coffee)." at bounding box center [465, 238] width 615 height 87
click at [344, 220] on textarea "Organic Milk, Cold Brewed Coffee Extract (Water, Coffee)." at bounding box center [465, 238] width 615 height 87
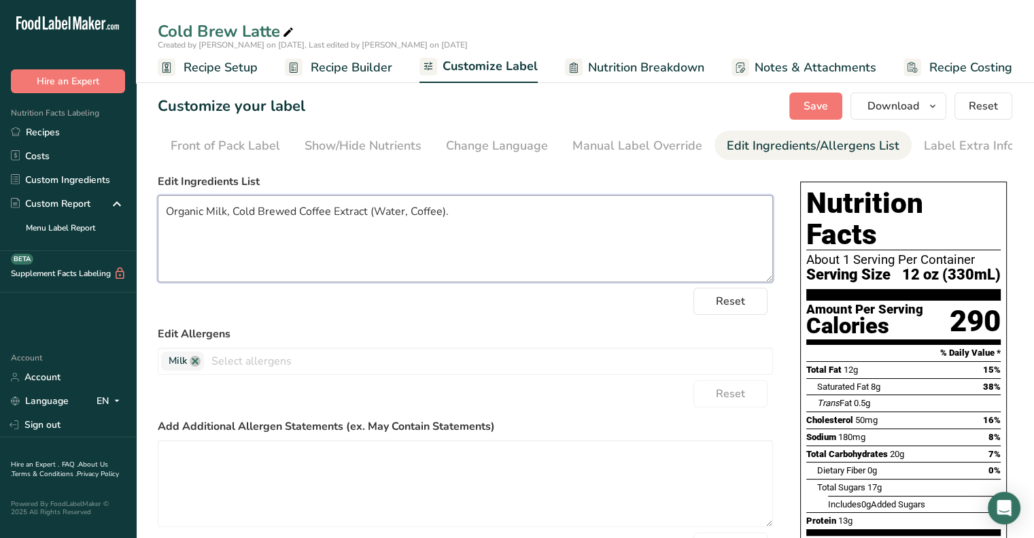
click at [466, 224] on textarea "Organic Milk, Cold Brewed Coffee Extract (Water, Coffee)." at bounding box center [465, 238] width 615 height 87
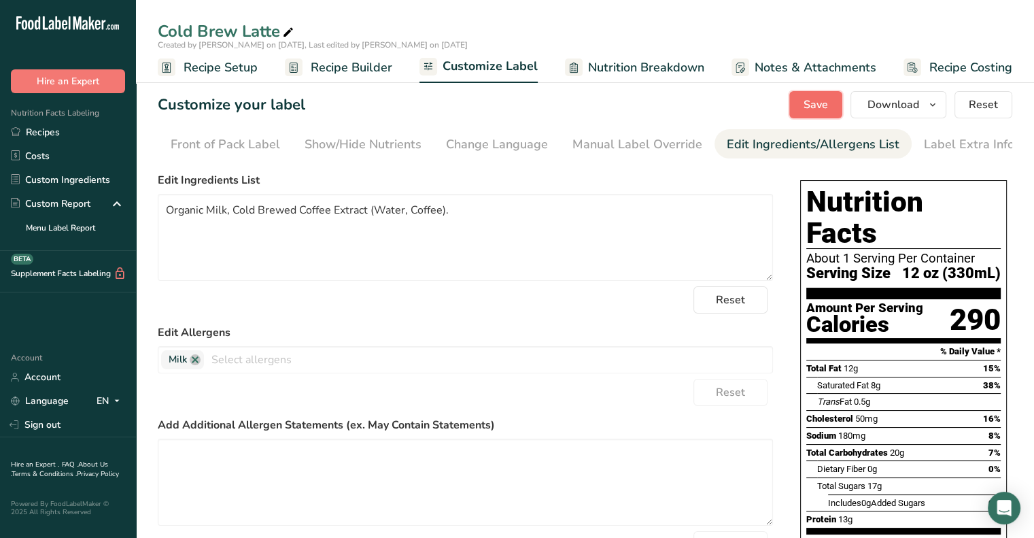
click at [822, 107] on span "Save" at bounding box center [815, 105] width 24 height 16
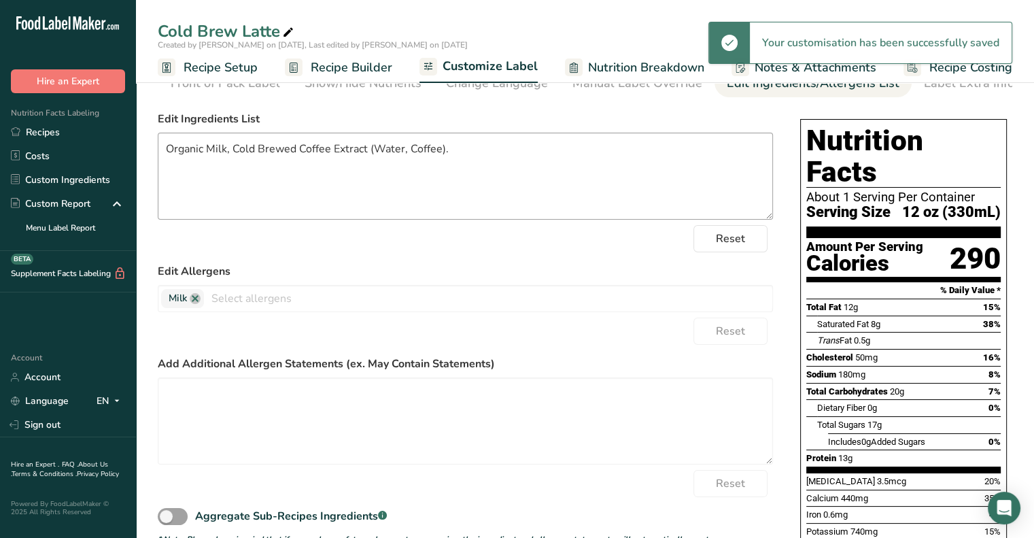
scroll to position [0, 0]
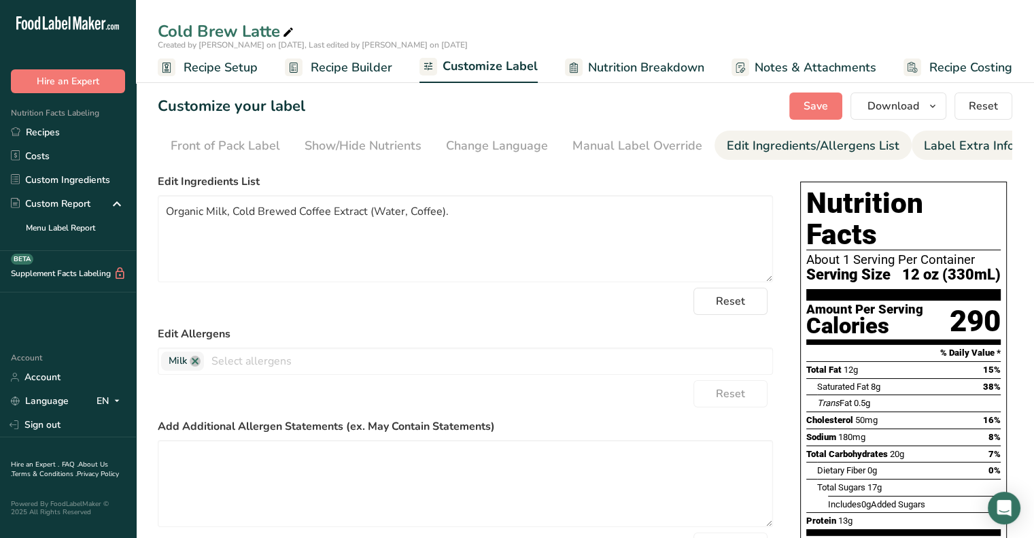
click at [933, 147] on div "Label Extra Info" at bounding box center [969, 146] width 90 height 18
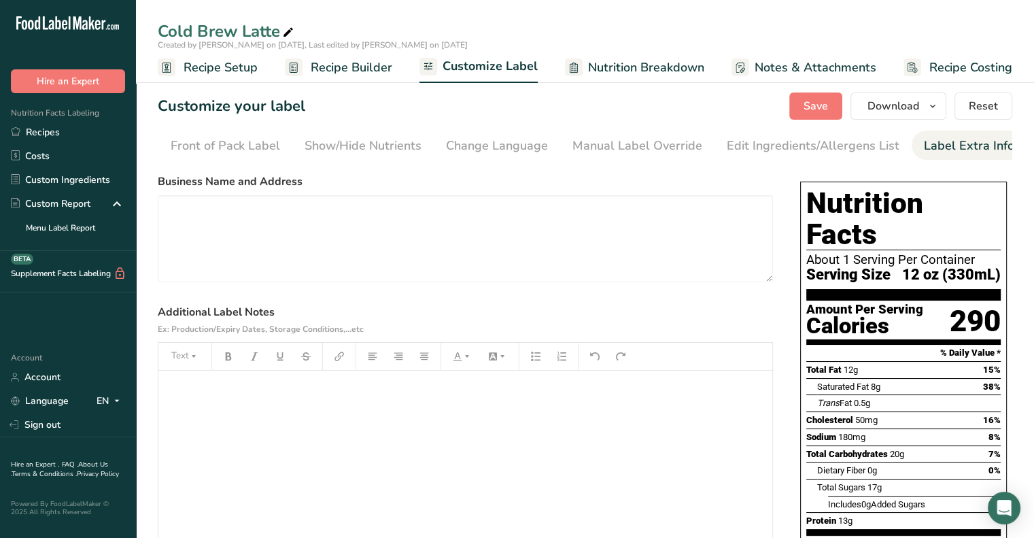
click at [869, 266] on span "Serving Size" at bounding box center [848, 274] width 84 height 17
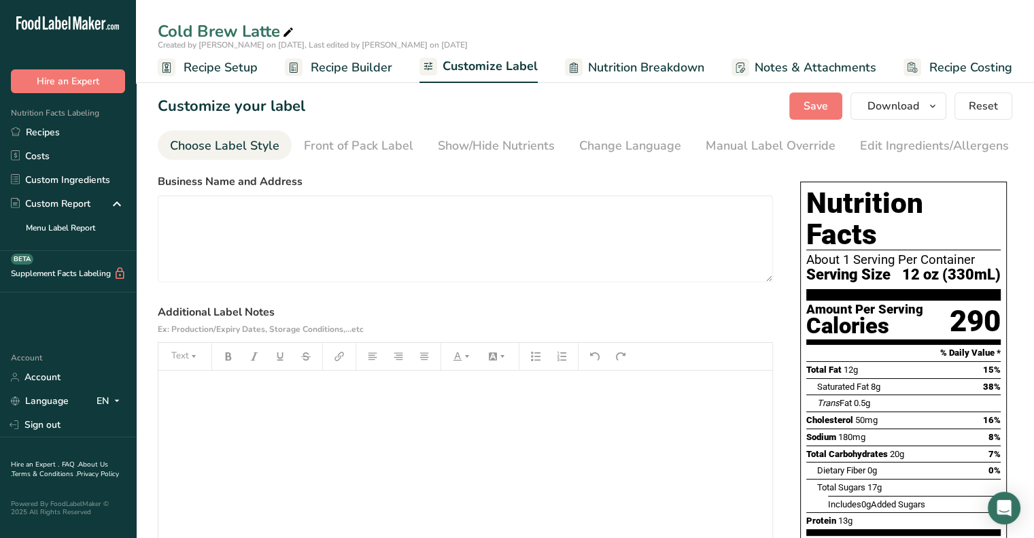
click at [256, 147] on div "Choose Label Style" at bounding box center [224, 146] width 109 height 18
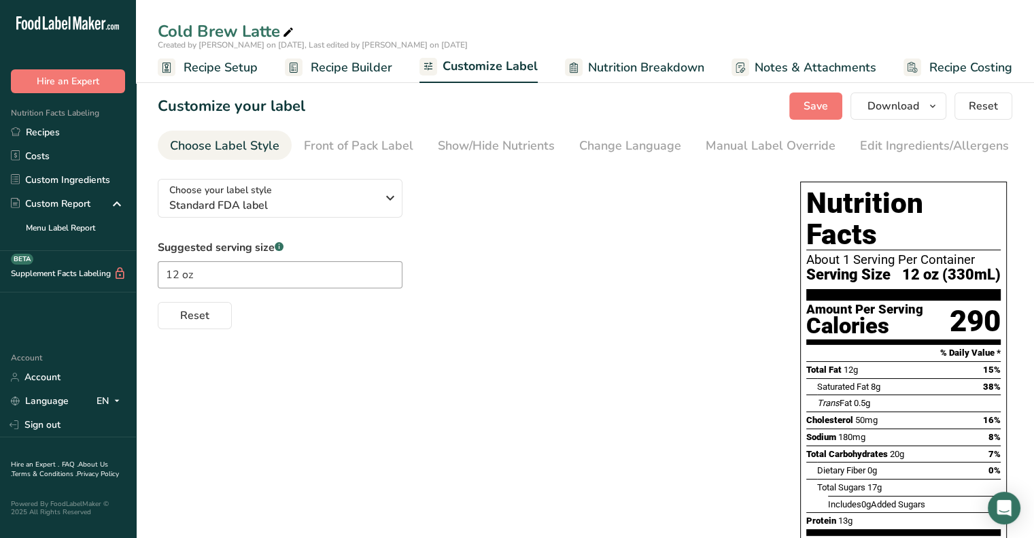
scroll to position [0, 0]
click at [372, 148] on div "Front of Pack Label" at bounding box center [358, 146] width 109 height 18
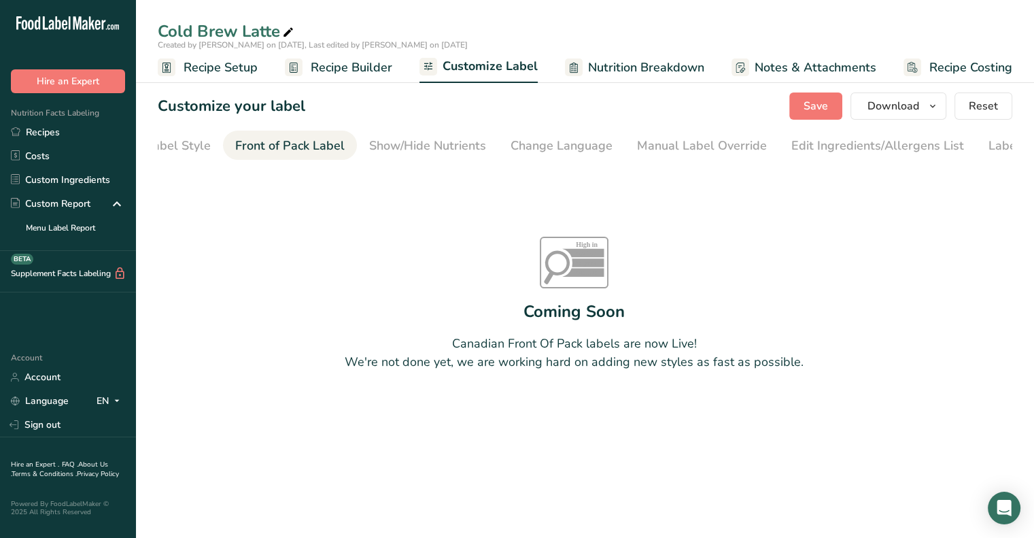
scroll to position [0, 132]
click at [380, 156] on link "Show/Hide Nutrients" at bounding box center [364, 146] width 117 height 31
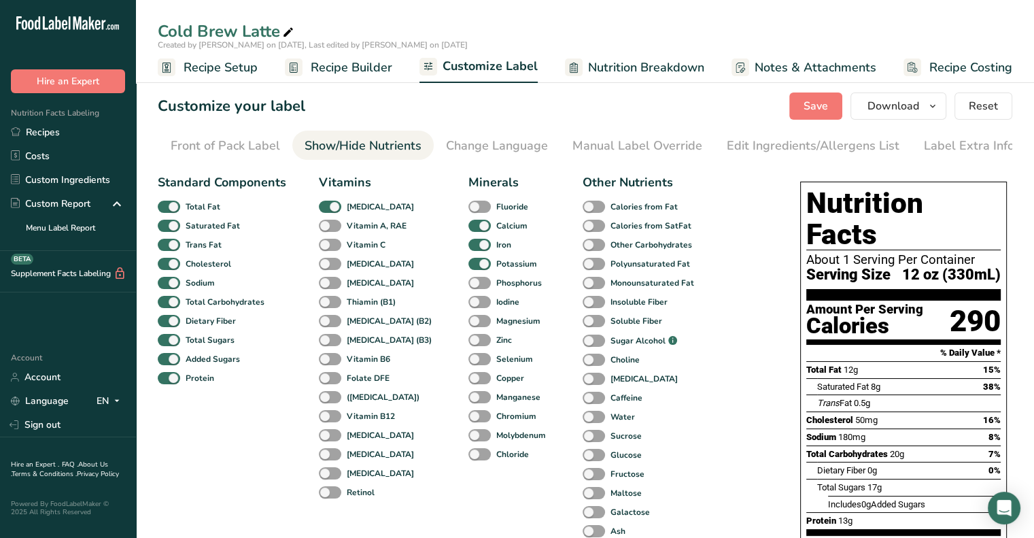
scroll to position [3, 0]
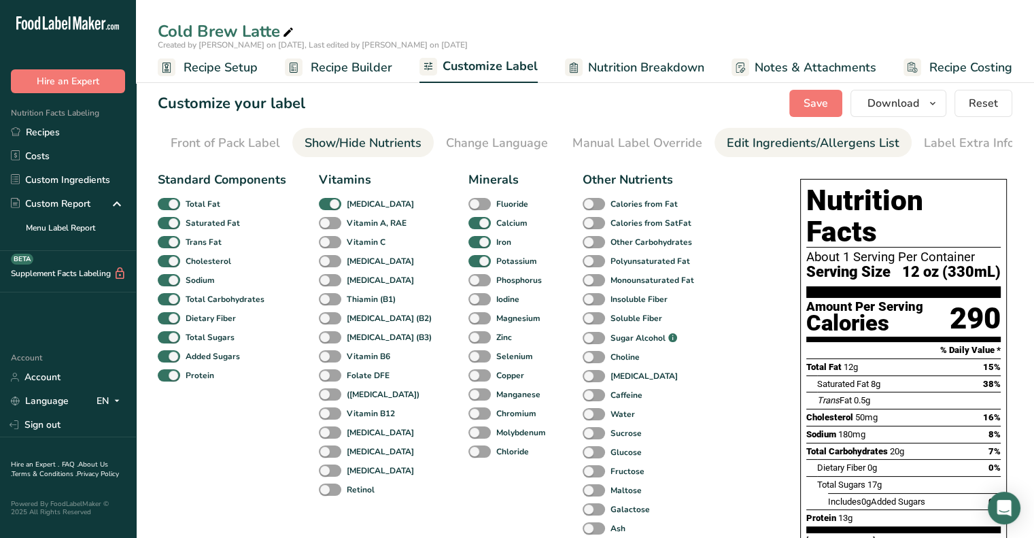
click at [759, 151] on div "Edit Ingredients/Allergens List" at bounding box center [813, 143] width 173 height 18
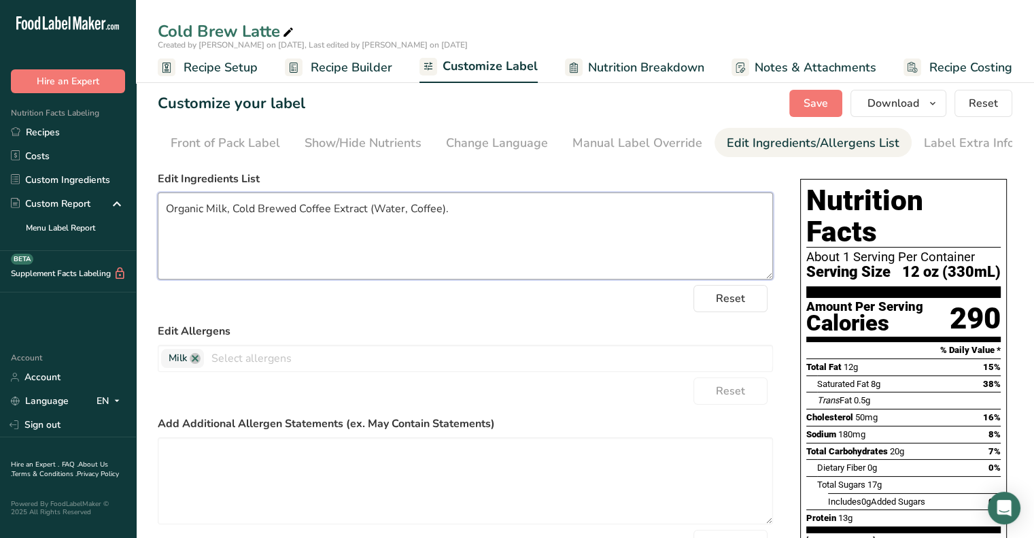
click at [330, 217] on textarea "Organic Milk, Cold Brewed Coffee Extract (Water, Coffee)." at bounding box center [465, 235] width 615 height 87
click at [445, 214] on textarea "Organic Milk, Cold Brewed Coffee Extract (Water, Coffee)." at bounding box center [465, 235] width 615 height 87
type textarea "Organic Milk, Cold Brewed Coffee Extract (Water, Coffee), [MEDICAL_DATA]."
click at [506, 339] on label "Edit Allergens" at bounding box center [465, 331] width 615 height 16
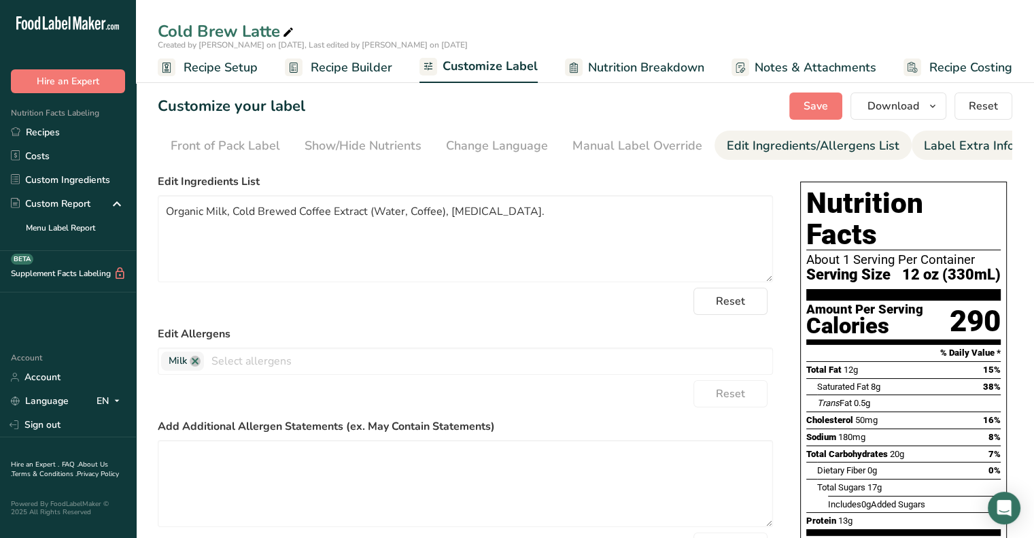
scroll to position [2, 0]
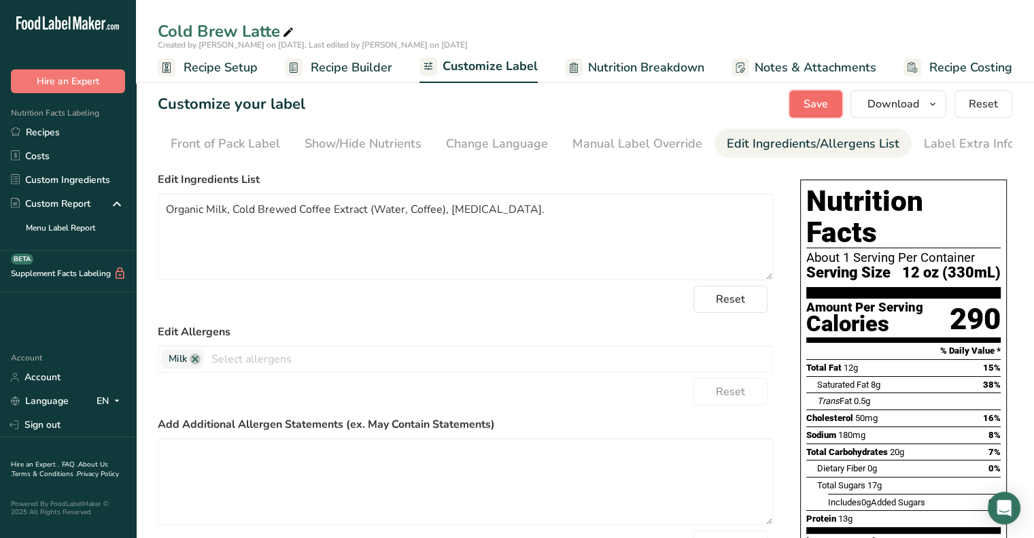
click at [818, 111] on span "Save" at bounding box center [815, 104] width 24 height 16
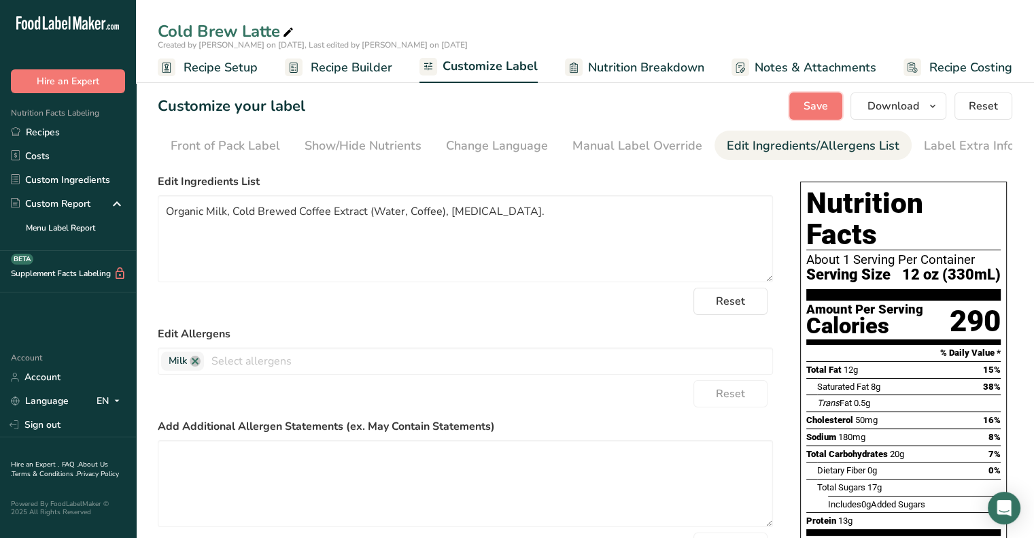
scroll to position [0, 0]
click at [641, 158] on link "Manual Label Override" at bounding box center [637, 146] width 130 height 31
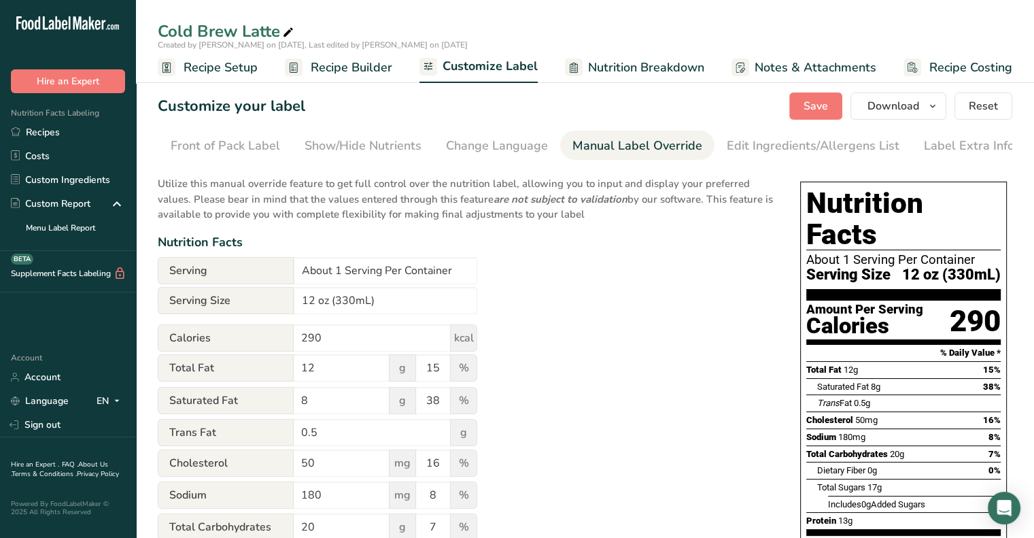
scroll to position [106, 0]
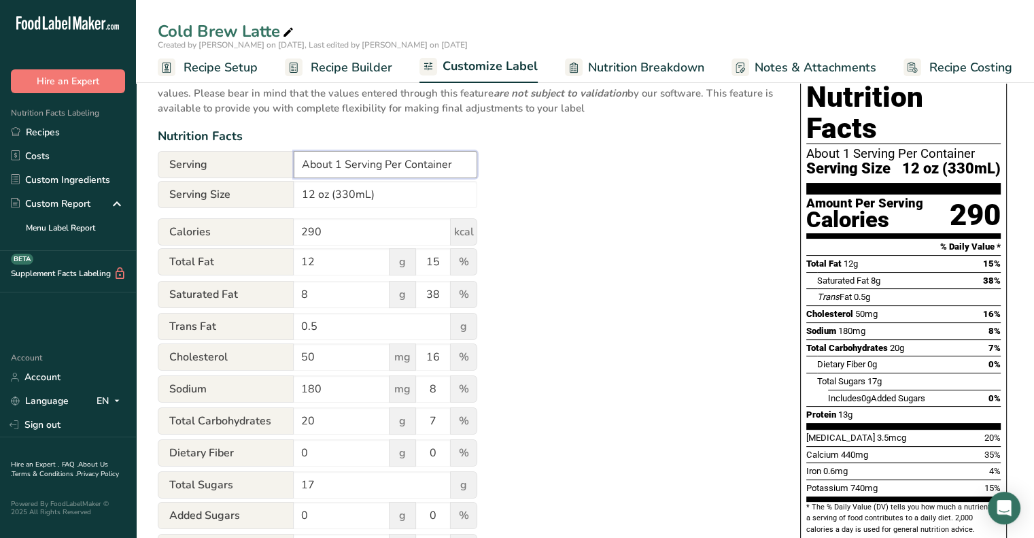
click at [398, 155] on input "About 1 Serving Per Container" at bounding box center [386, 164] width 184 height 27
click at [339, 165] on input "About 1 Serving Per Container" at bounding box center [386, 164] width 184 height 27
click at [379, 169] on input "About 4 Serving Per Container" at bounding box center [386, 164] width 184 height 27
type input "About 4 Servings Per Container"
click at [587, 167] on div "Utilize this manual override feature to get full control over the nutrition lab…" at bounding box center [465, 395] width 615 height 666
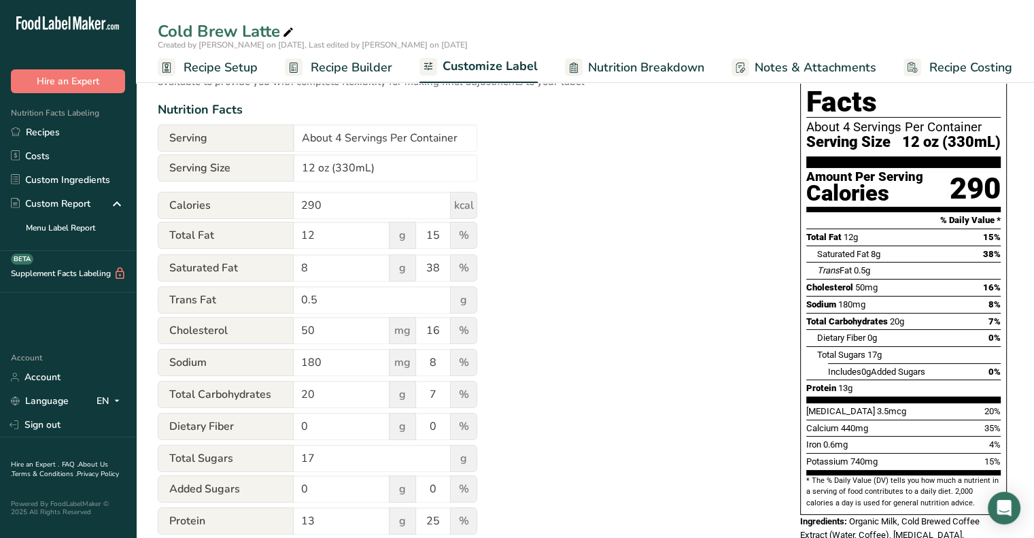
scroll to position [131, 0]
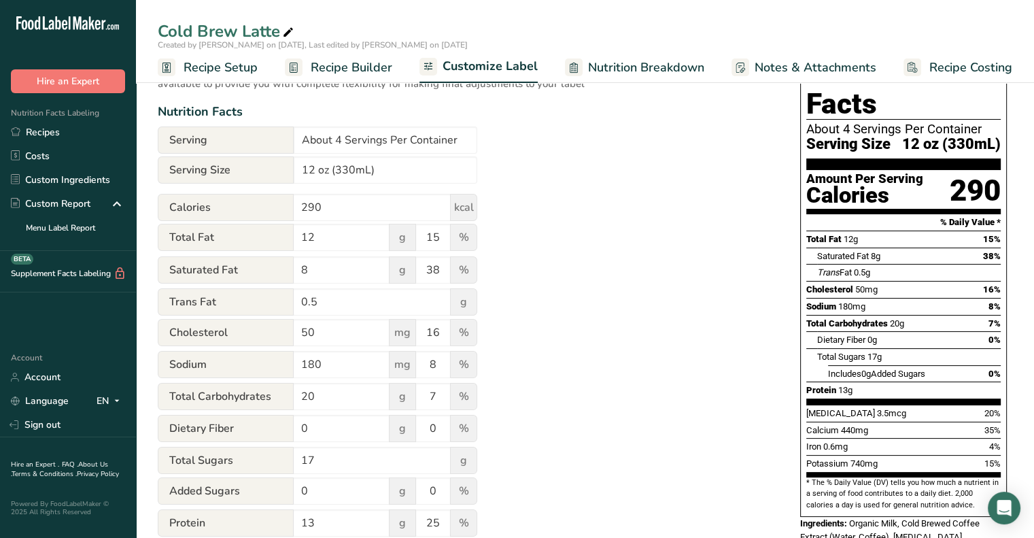
click at [956, 136] on span "12 oz (330mL)" at bounding box center [951, 144] width 99 height 17
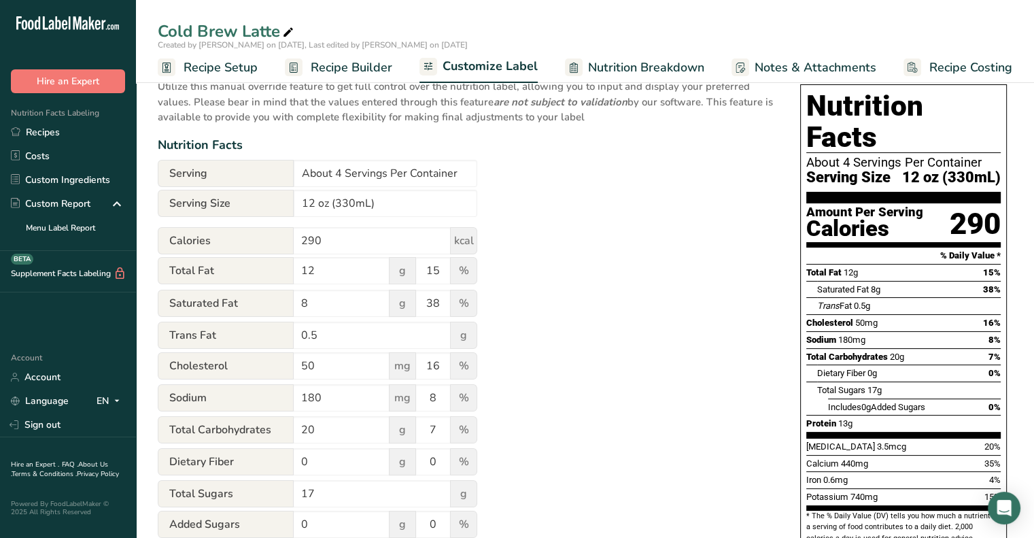
scroll to position [0, 0]
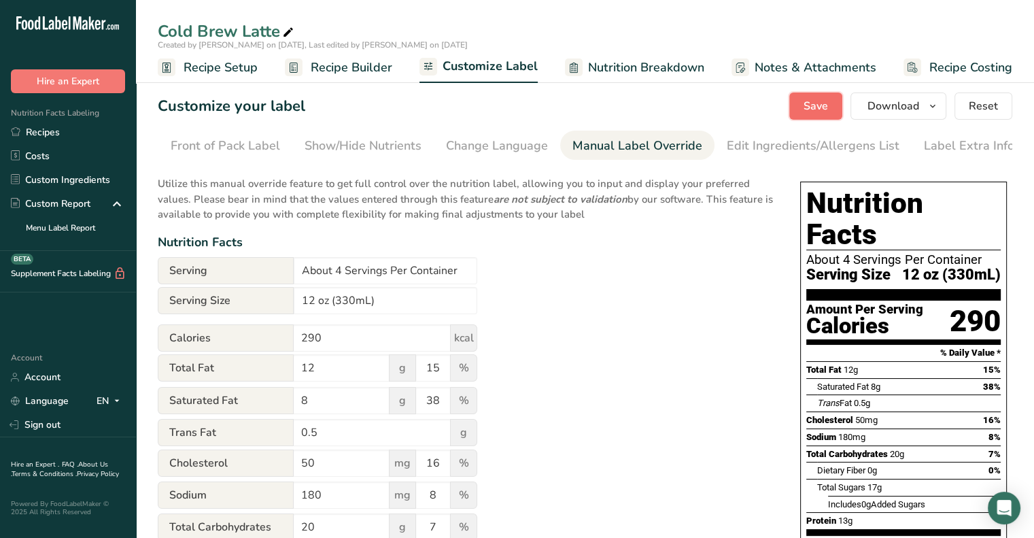
click at [812, 105] on span "Save" at bounding box center [815, 106] width 24 height 16
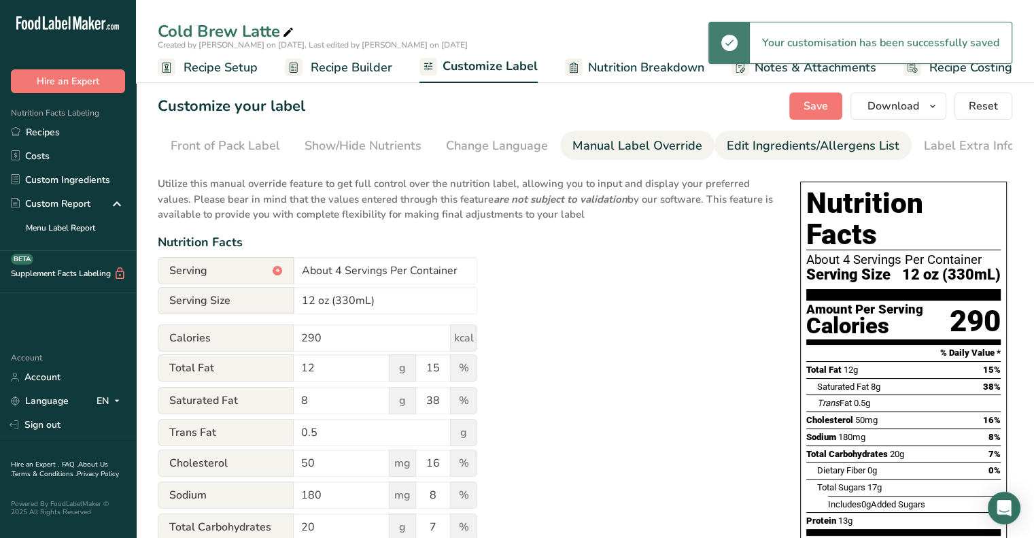
click at [783, 147] on div "Edit Ingredients/Allergens List" at bounding box center [813, 146] width 173 height 18
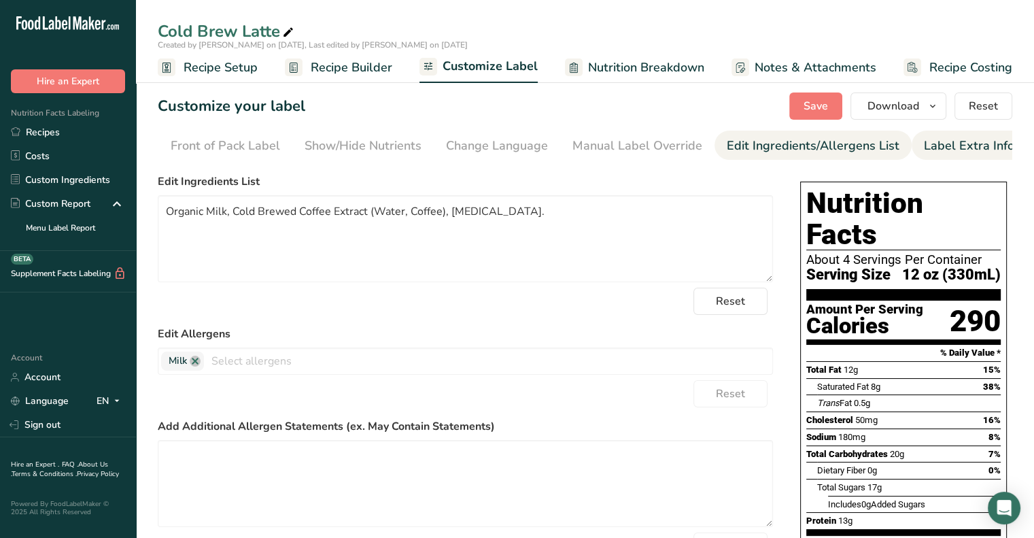
click at [952, 152] on div "Label Extra Info" at bounding box center [969, 146] width 90 height 18
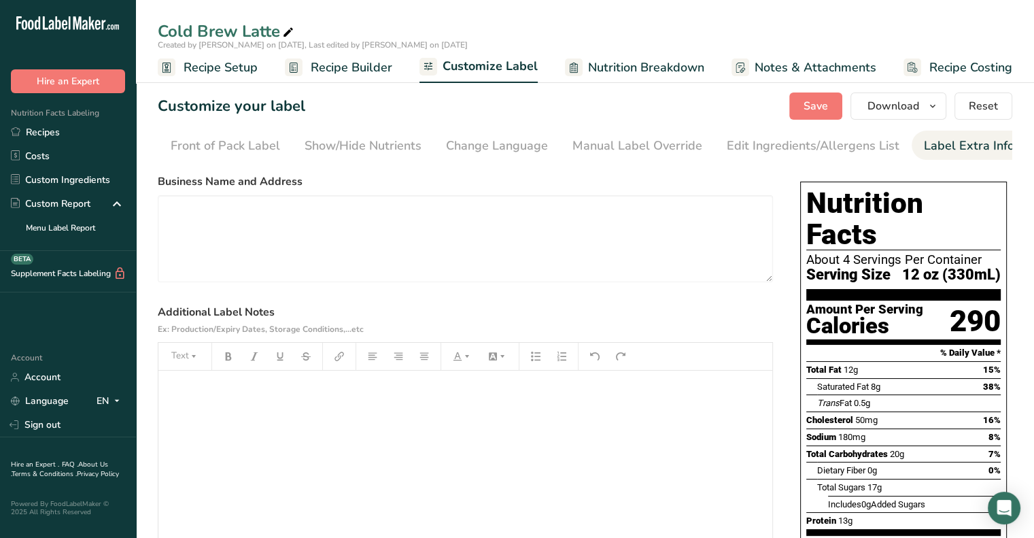
click at [636, 80] on link "Nutrition Breakdown" at bounding box center [634, 67] width 139 height 31
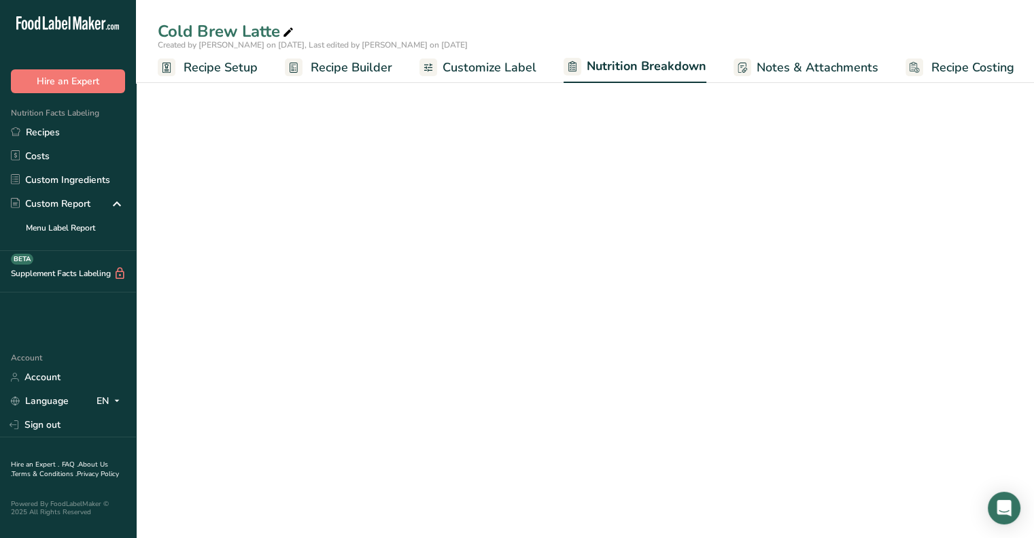
scroll to position [0, 1]
select select "Calories"
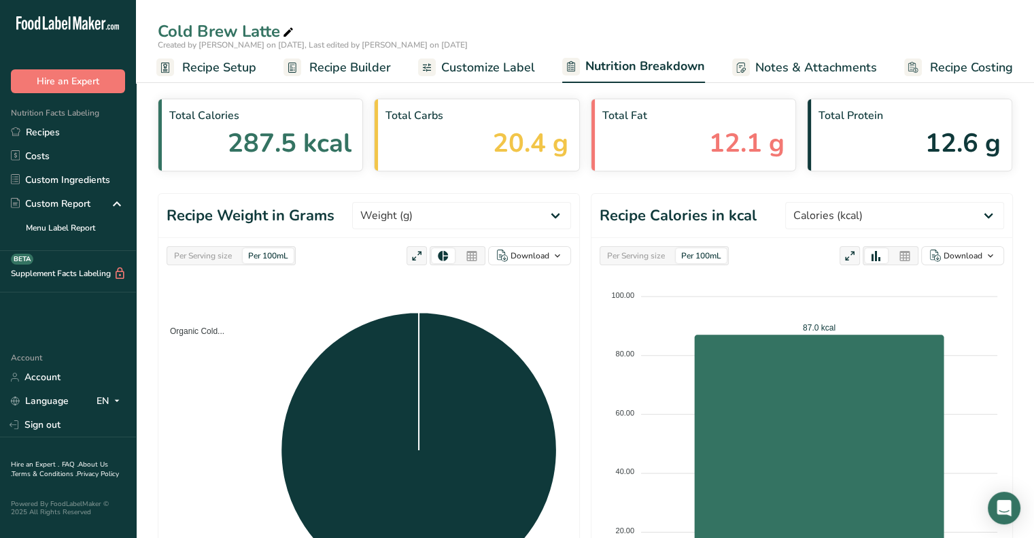
scroll to position [0, 0]
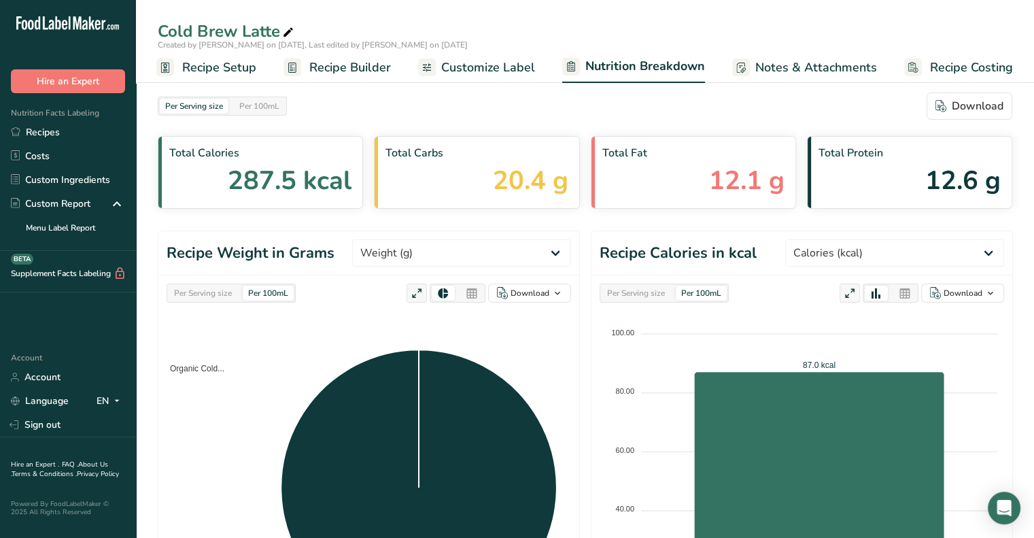
click at [799, 69] on span "Notes & Attachments" at bounding box center [816, 67] width 122 height 18
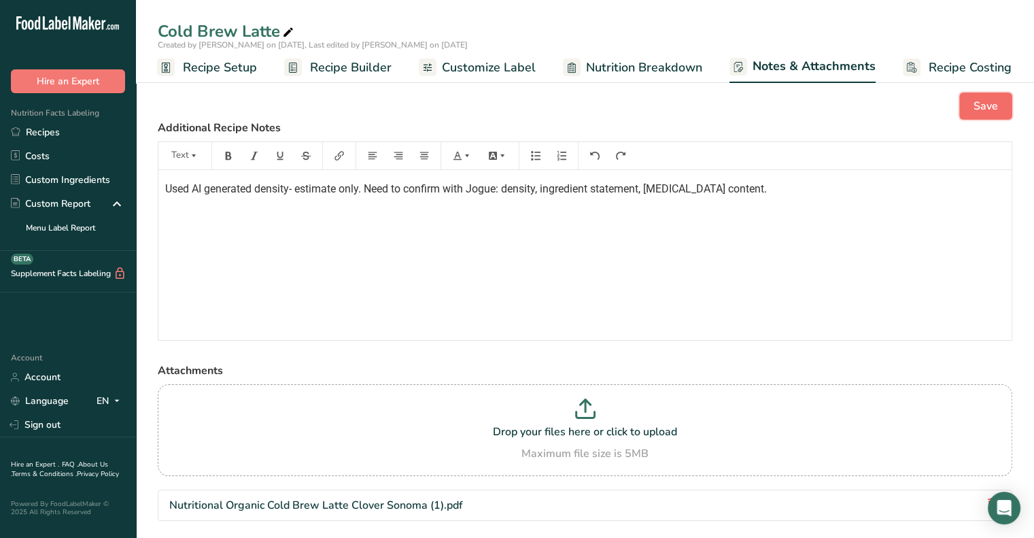
click at [984, 113] on span "Save" at bounding box center [985, 106] width 24 height 16
click at [187, 81] on link "Recipe Setup" at bounding box center [208, 67] width 100 height 31
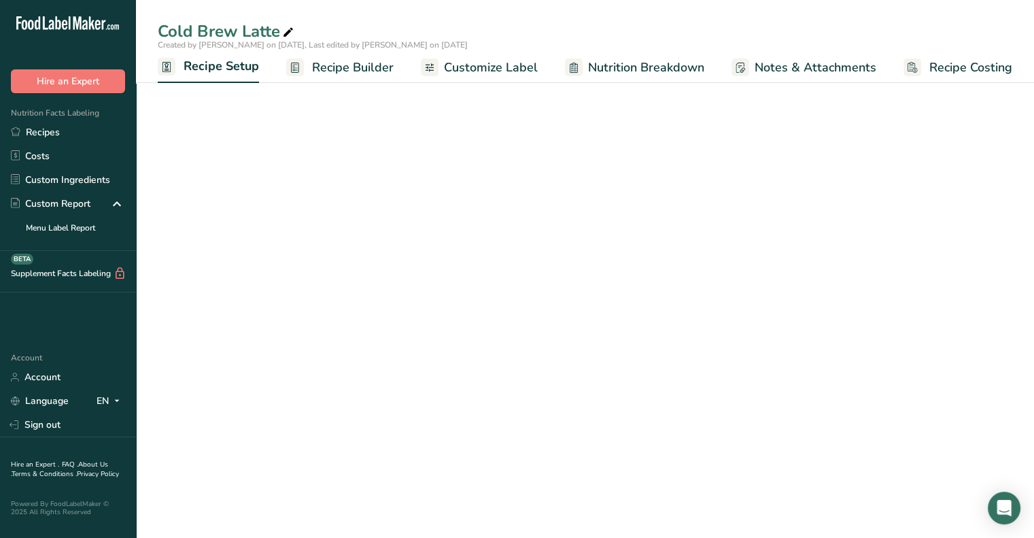
select select "5"
select select "22"
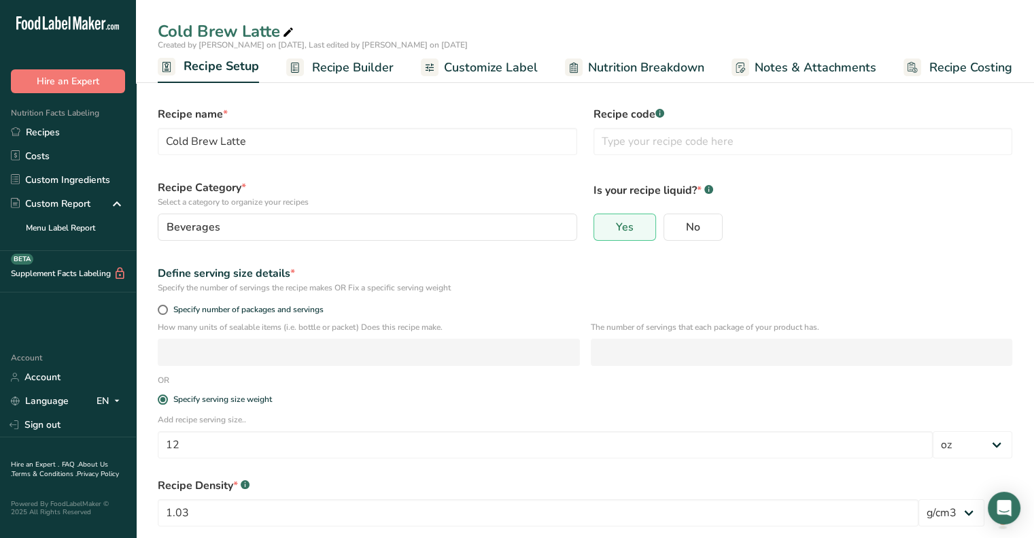
click at [358, 65] on span "Recipe Builder" at bounding box center [353, 67] width 82 height 18
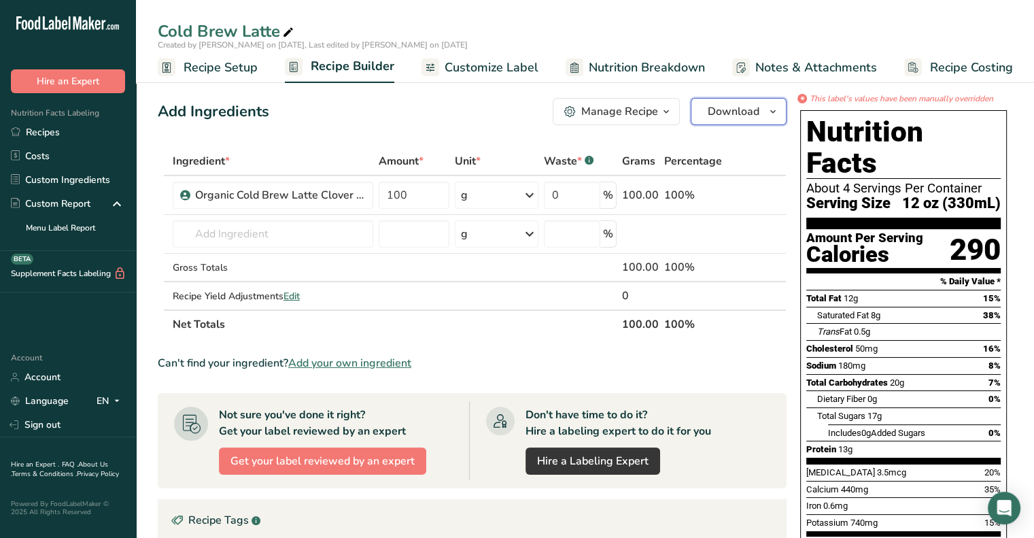
click at [739, 117] on span "Download" at bounding box center [734, 111] width 52 height 16
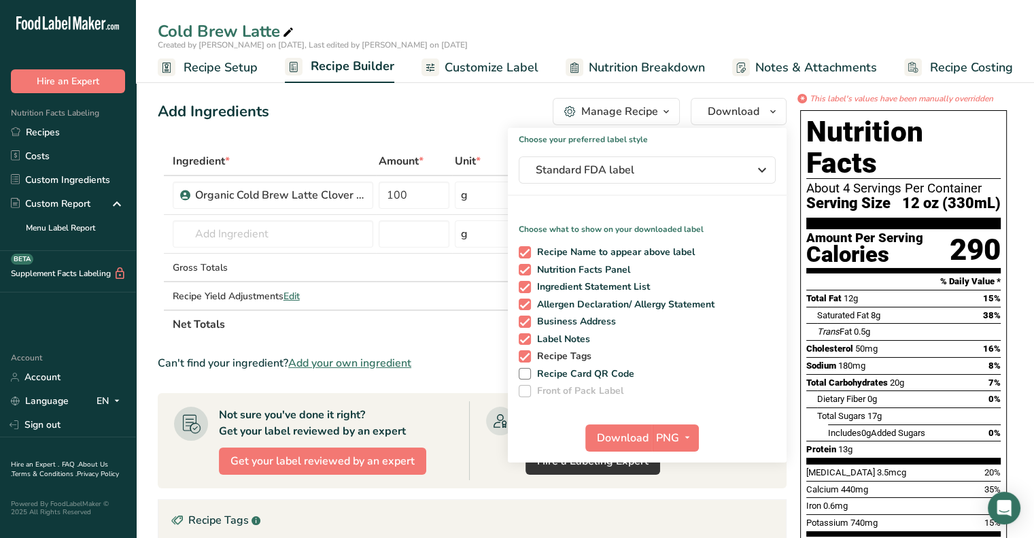
click at [562, 355] on span "Recipe Tags" at bounding box center [561, 356] width 61 height 12
click at [527, 355] on input "Recipe Tags" at bounding box center [523, 355] width 9 height 9
checkbox input "false"
click at [546, 317] on span "Business Address" at bounding box center [574, 321] width 86 height 12
click at [527, 317] on input "Business Address" at bounding box center [523, 321] width 9 height 9
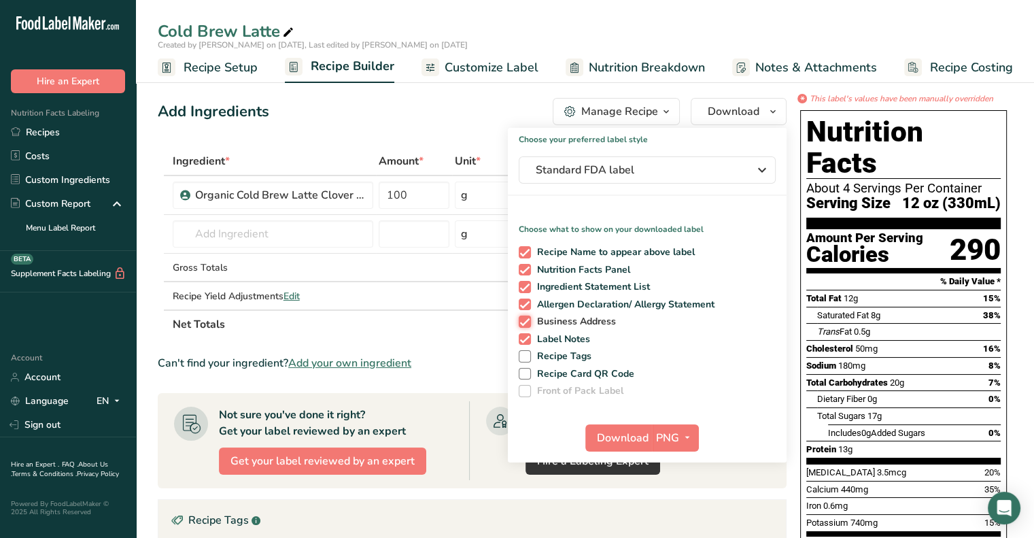
checkbox input "false"
click at [680, 438] on span "button" at bounding box center [687, 438] width 16 height 16
click at [674, 527] on link "PDF" at bounding box center [677, 532] width 44 height 22
click at [628, 434] on span "Download" at bounding box center [623, 438] width 52 height 16
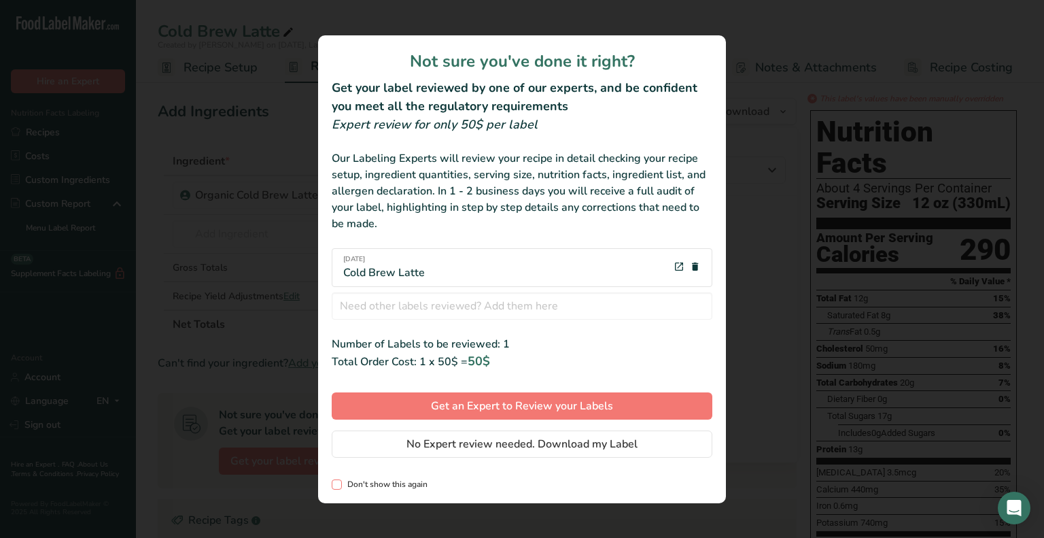
click at [363, 482] on span "Don't show this again" at bounding box center [385, 484] width 86 height 10
click at [341, 482] on input "Don't show this again" at bounding box center [336, 484] width 9 height 9
checkbox input "true"
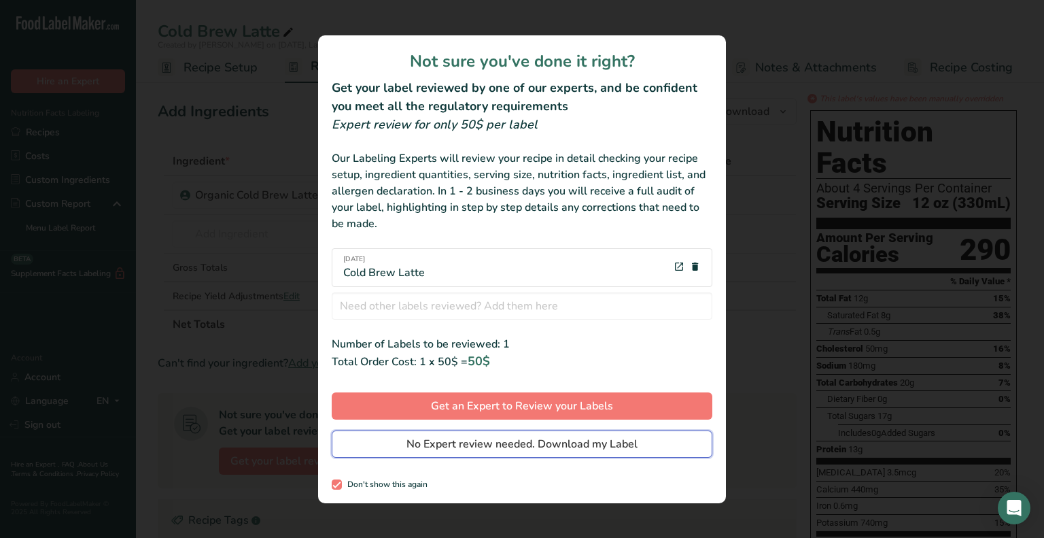
click at [415, 442] on span "No Expert review needed. Download my Label" at bounding box center [521, 444] width 231 height 16
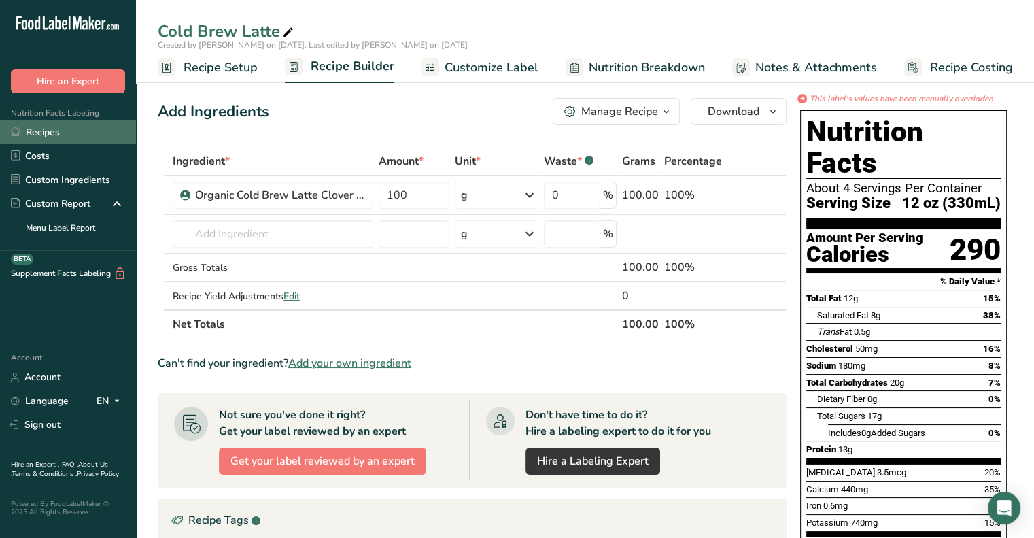
click at [63, 130] on link "Recipes" at bounding box center [68, 132] width 136 height 24
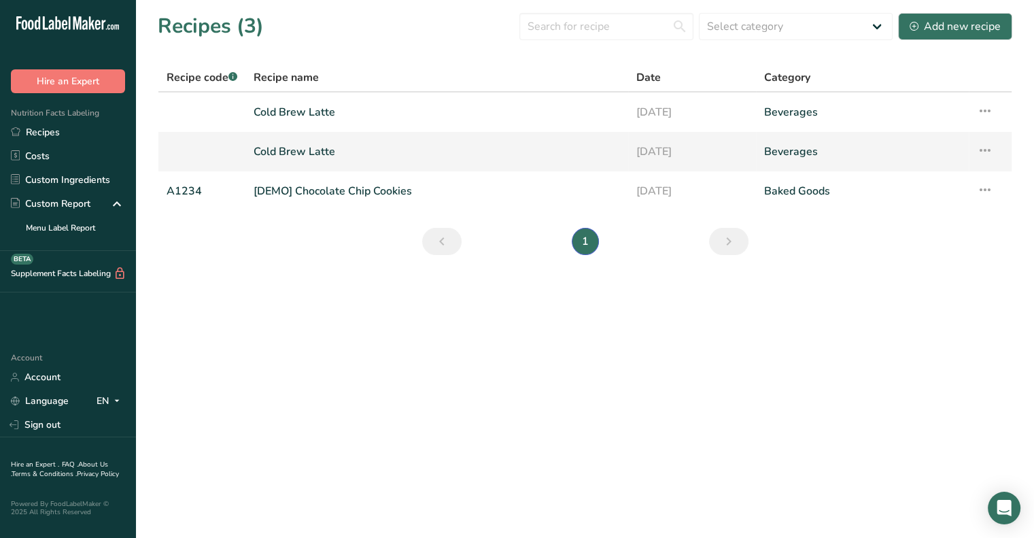
click at [996, 156] on td "Recipe Setup Delete Recipe Duplicate Recipe Scale Recipe Save as Sub-Recipe .a-…" at bounding box center [990, 151] width 43 height 39
click at [990, 151] on icon at bounding box center [985, 150] width 16 height 24
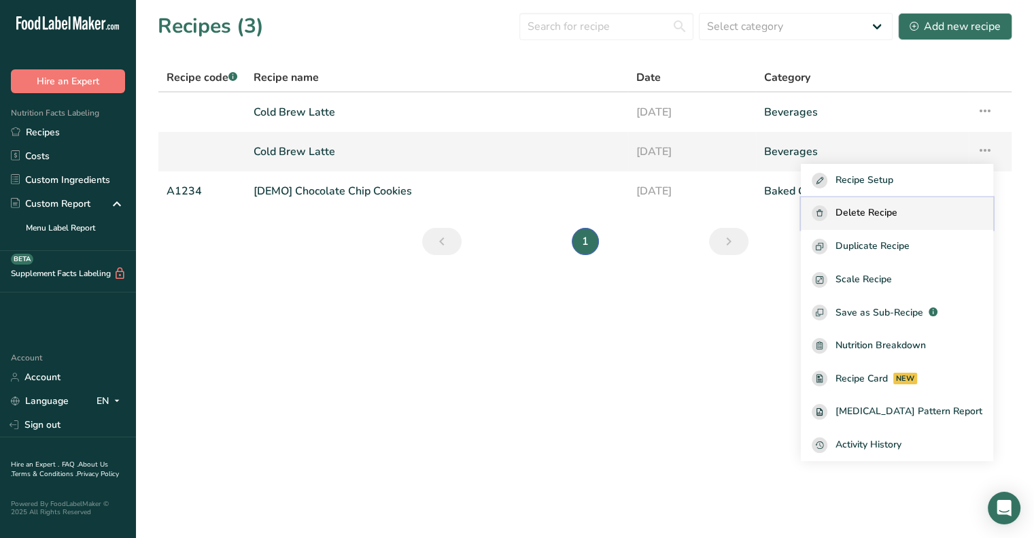
click at [894, 214] on span "Delete Recipe" at bounding box center [866, 213] width 62 height 16
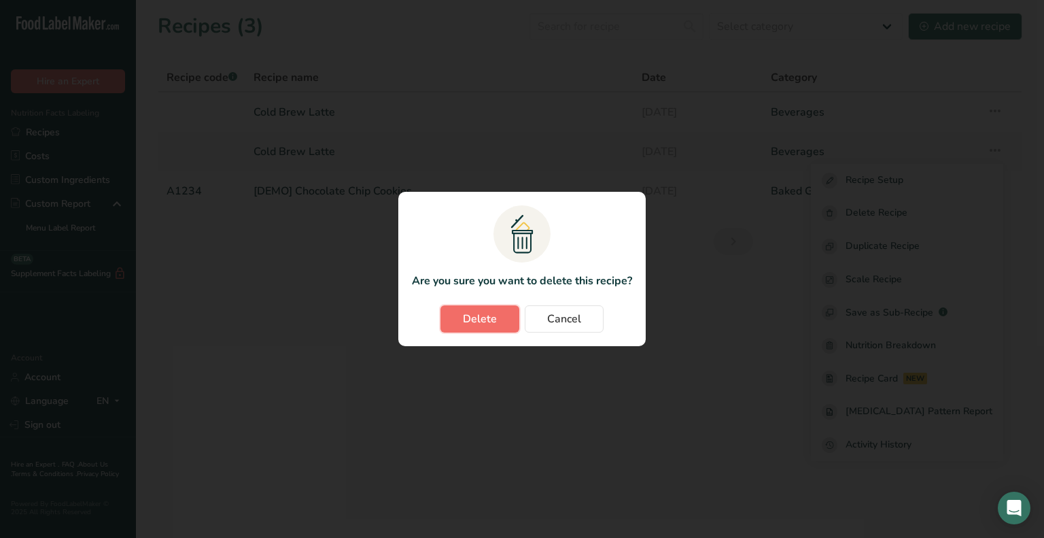
click at [442, 326] on button "Delete" at bounding box center [479, 318] width 79 height 27
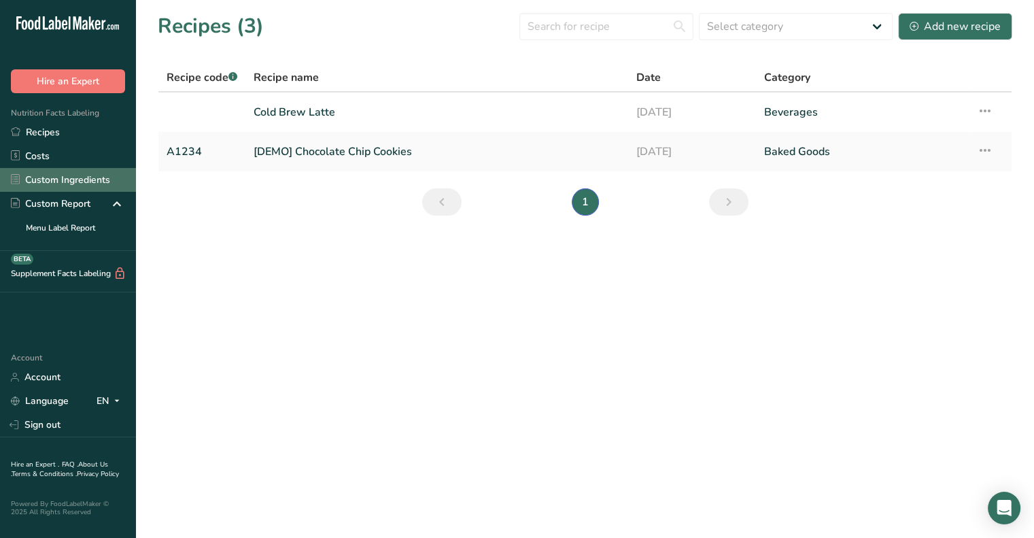
click at [77, 170] on link "Custom Ingredients" at bounding box center [68, 180] width 136 height 24
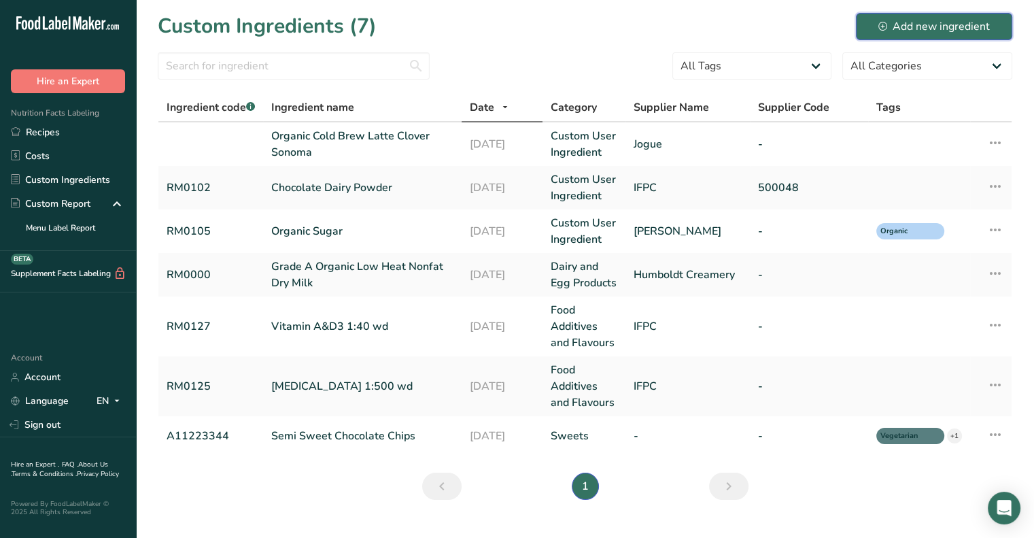
click at [927, 29] on div "Add new ingredient" at bounding box center [933, 26] width 111 height 16
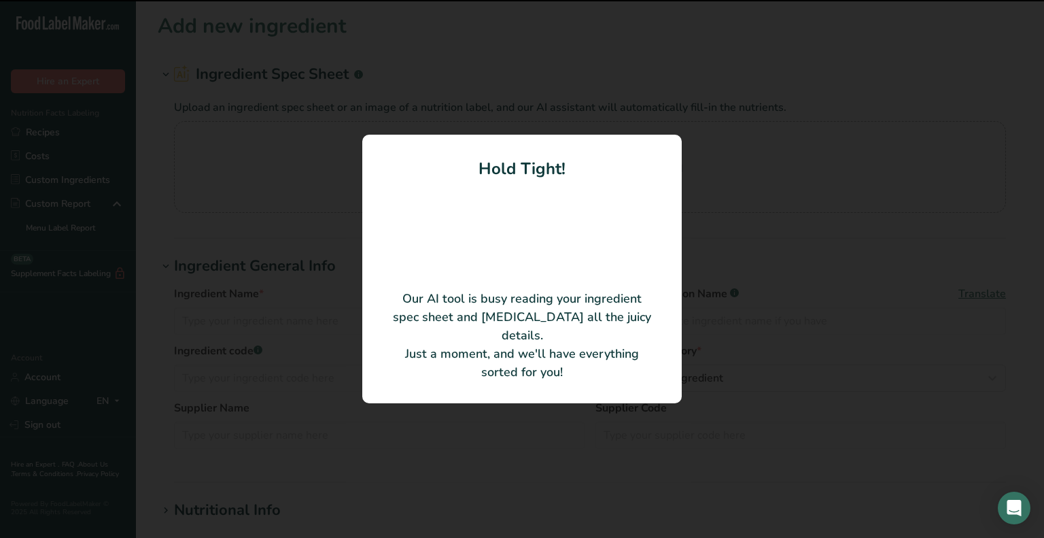
type input "Organic Vanilla Latte Clover Sonoma"
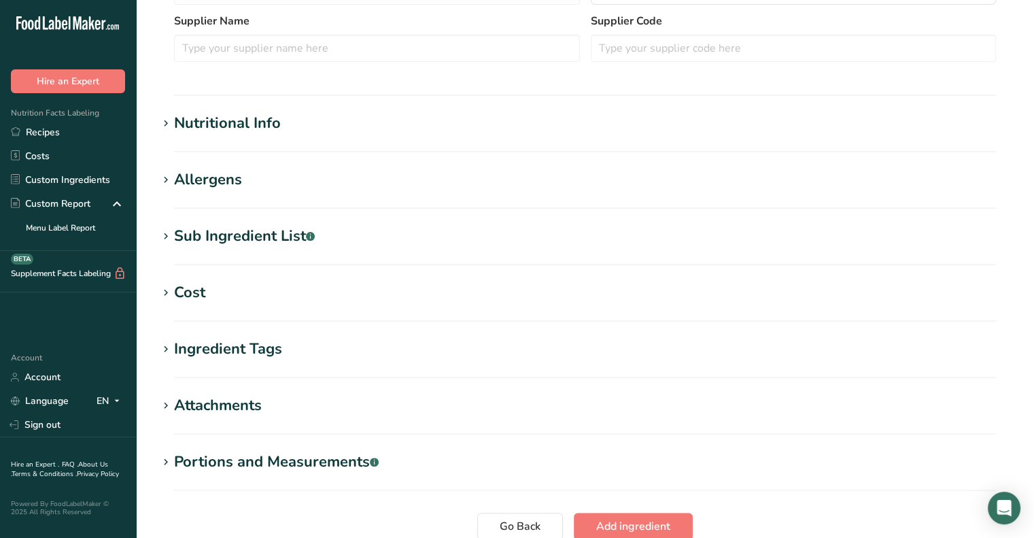
scroll to position [438, 0]
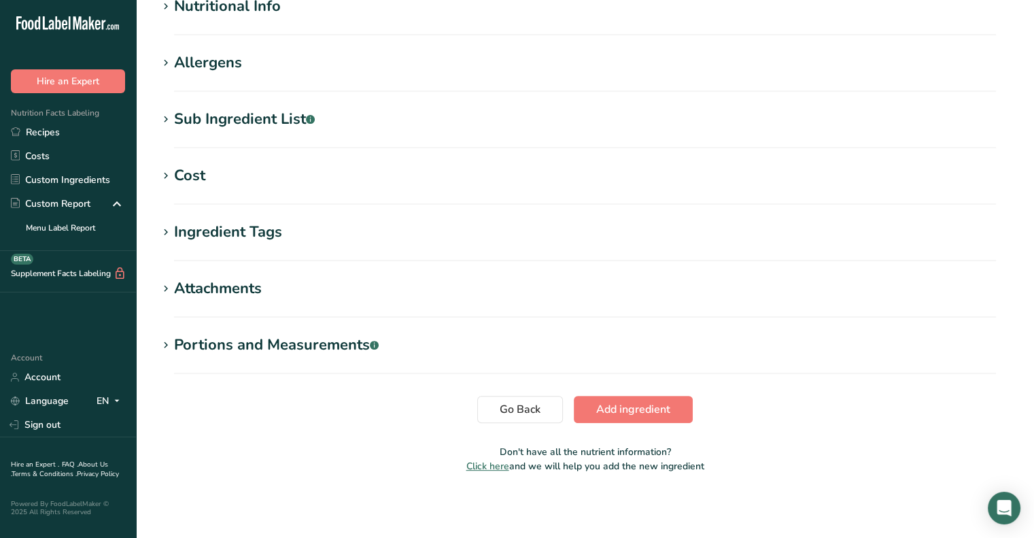
click at [408, 370] on section "Portions and Measurements .a-a{fill:#347362;}.b-a{fill:#fff;} Add portion" at bounding box center [585, 354] width 854 height 40
click at [226, 341] on div "Portions and Measurements .a-a{fill:#347362;}.b-a{fill:#fff;}" at bounding box center [276, 345] width 205 height 22
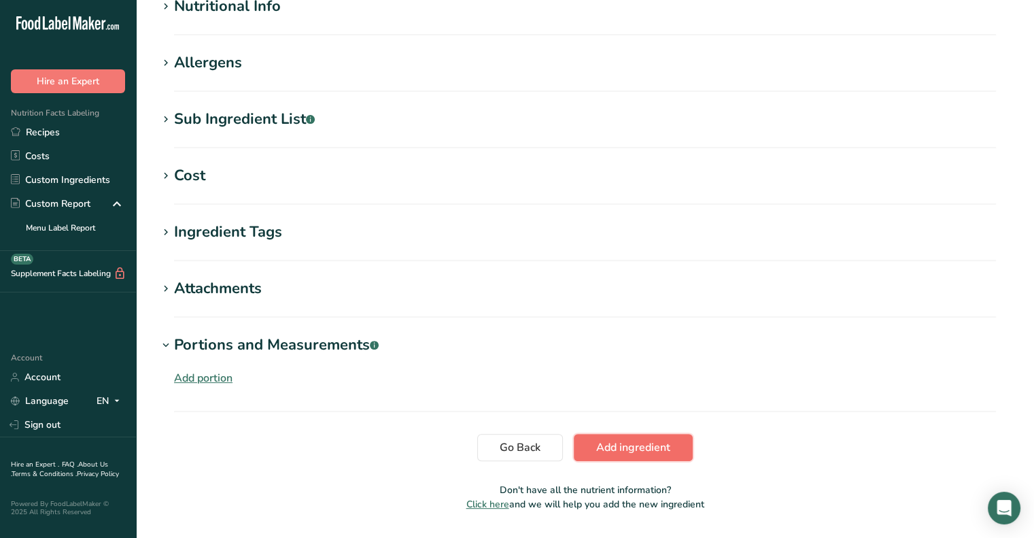
click at [610, 441] on span "Add ingredient" at bounding box center [633, 447] width 74 height 16
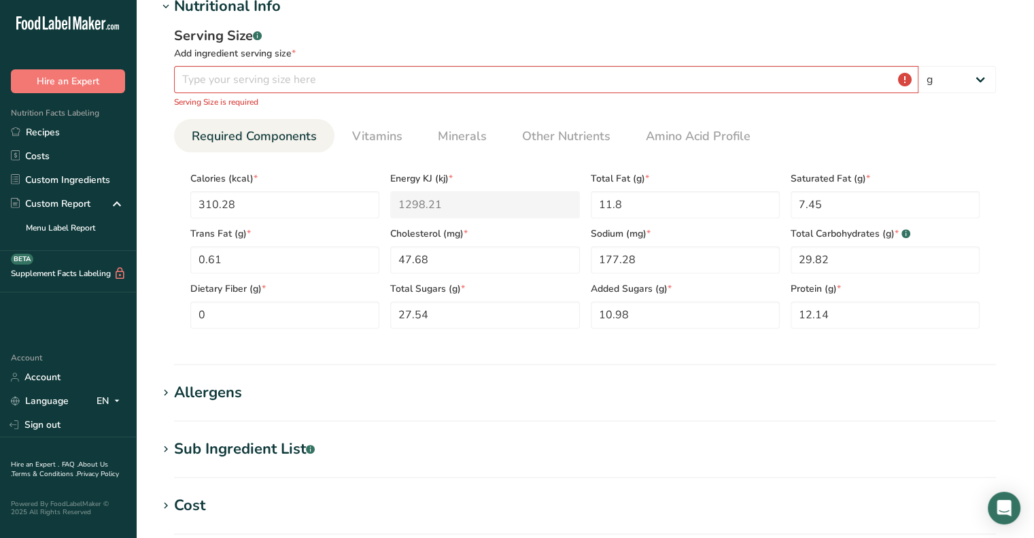
scroll to position [176, 0]
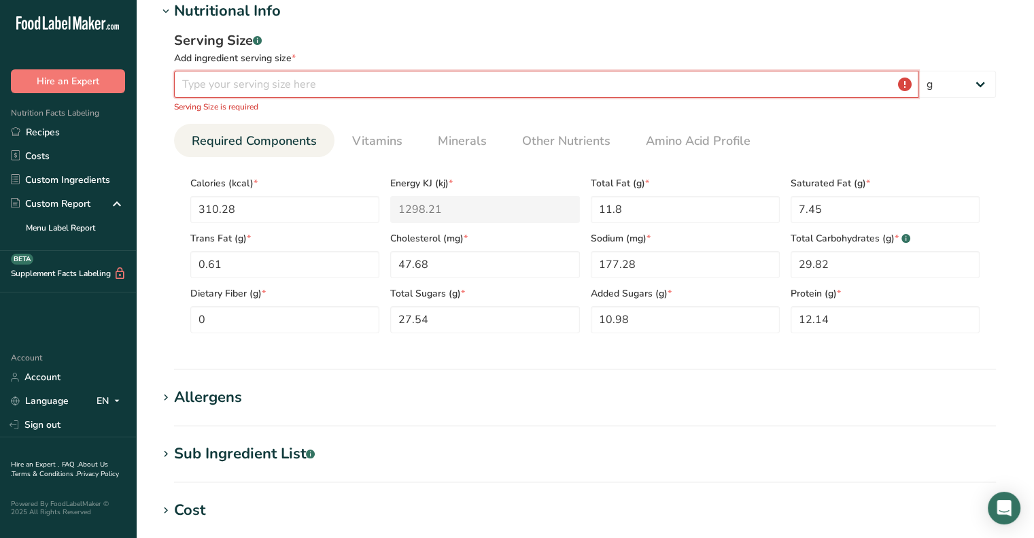
click at [450, 84] on input "number" at bounding box center [546, 84] width 744 height 27
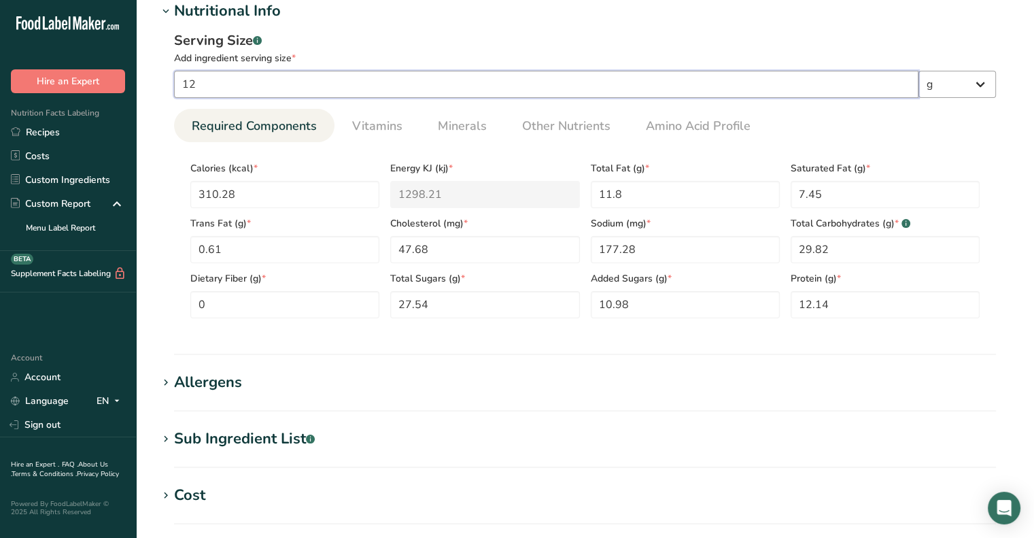
type input "12"
click at [934, 80] on select "g kg mg mcg lb oz l mL fl oz tbsp tsp cup qt gallon" at bounding box center [956, 84] width 77 height 27
select select "5"
click at [918, 71] on select "g kg mg mcg lb oz l mL fl oz tbsp tsp cup qt gallon" at bounding box center [956, 84] width 77 height 27
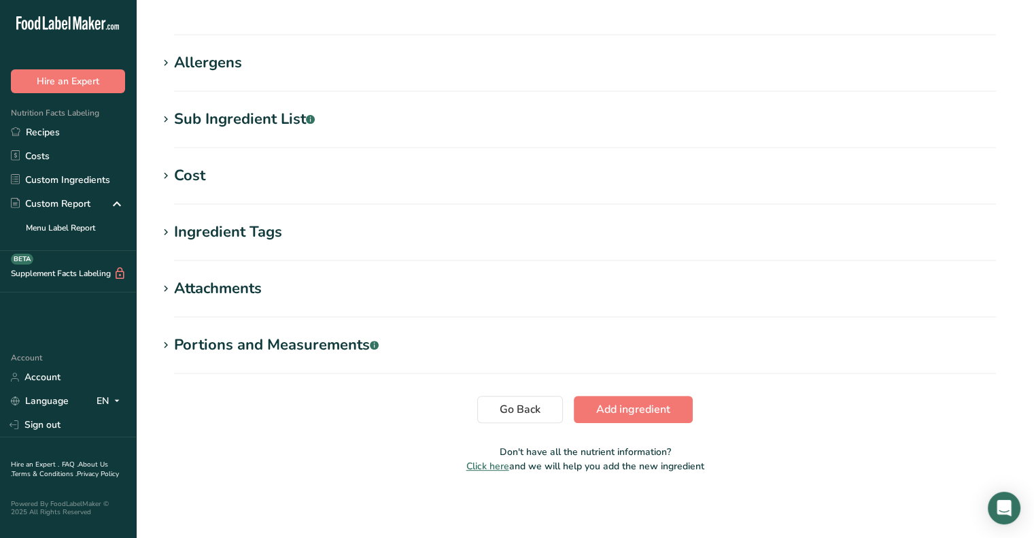
scroll to position [492, 0]
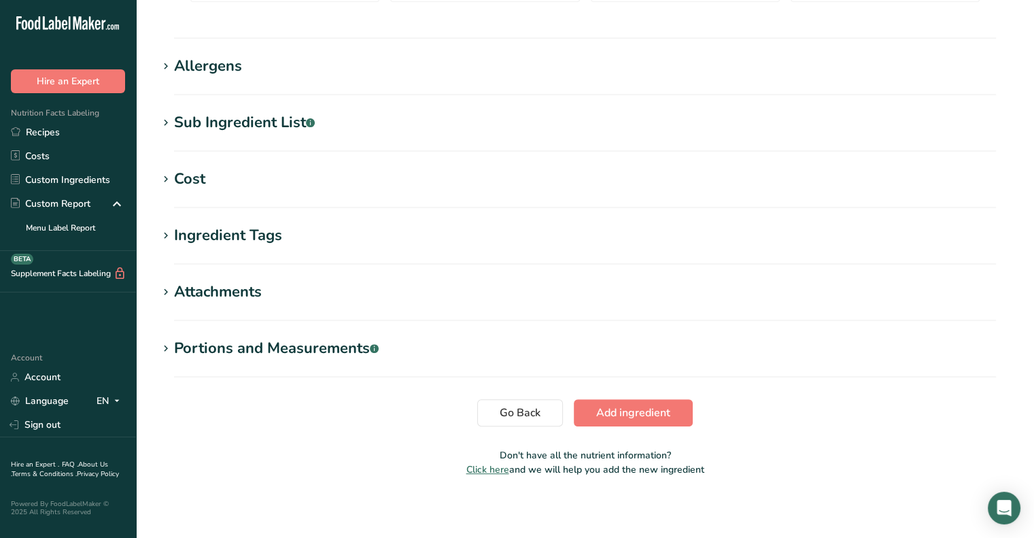
click at [198, 351] on div "Portions and Measurements .a-a{fill:#347362;}.b-a{fill:#fff;}" at bounding box center [276, 348] width 205 height 22
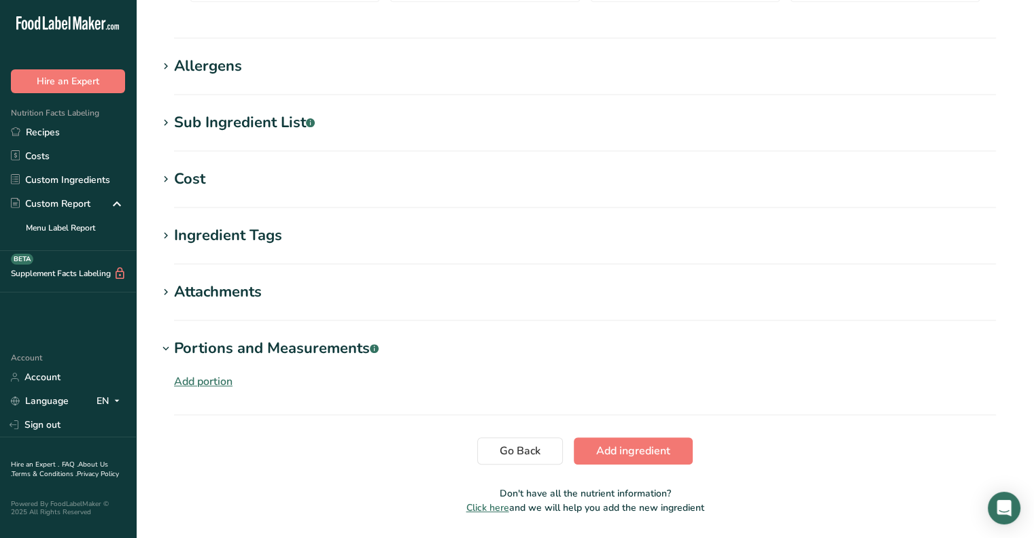
click at [204, 391] on div "Add portion" at bounding box center [585, 379] width 854 height 38
click at [203, 375] on div "Add portion" at bounding box center [203, 381] width 58 height 16
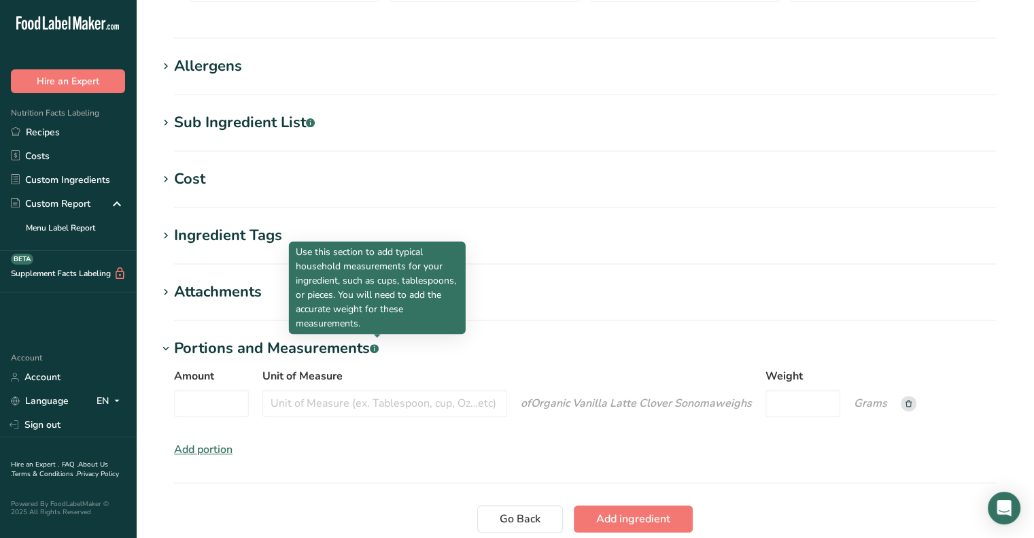
click at [376, 346] on rect at bounding box center [374, 348] width 9 height 9
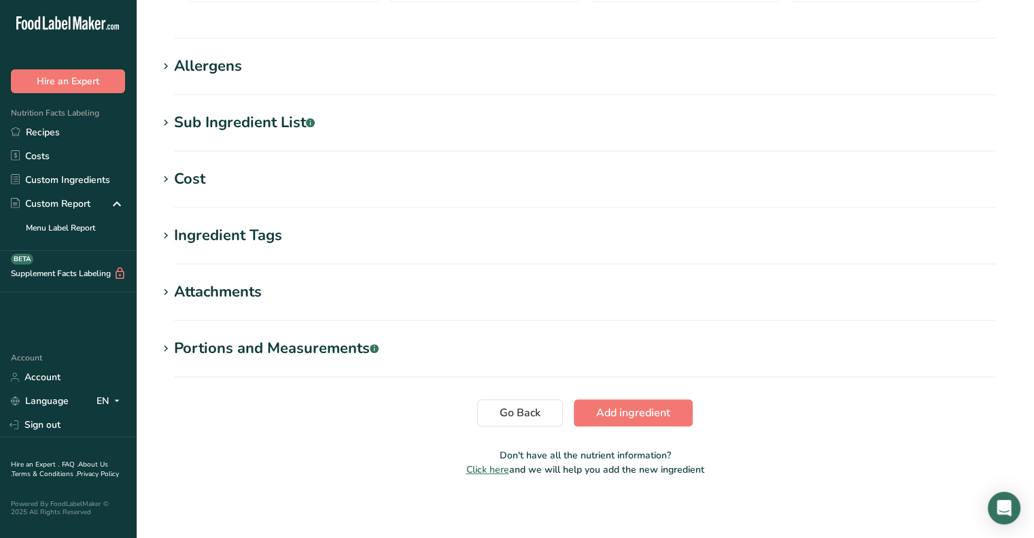
click at [375, 346] on icon at bounding box center [374, 345] width 1 height 1
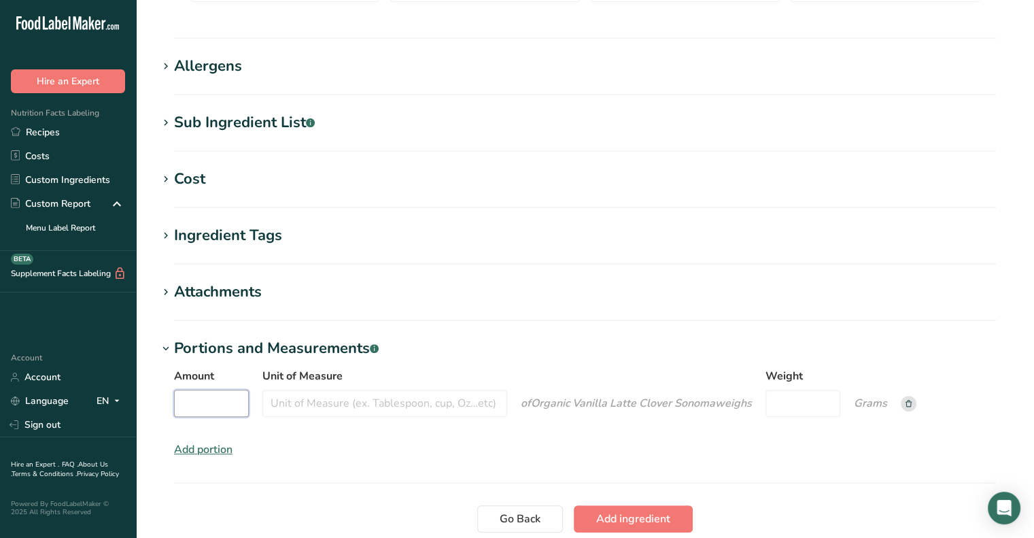
click at [200, 411] on input "Amount" at bounding box center [211, 402] width 75 height 27
type input "12"
click at [401, 409] on input "Unit of Measure" at bounding box center [384, 402] width 245 height 27
type input "oz"
click at [815, 398] on input "Weight" at bounding box center [797, 402] width 75 height 27
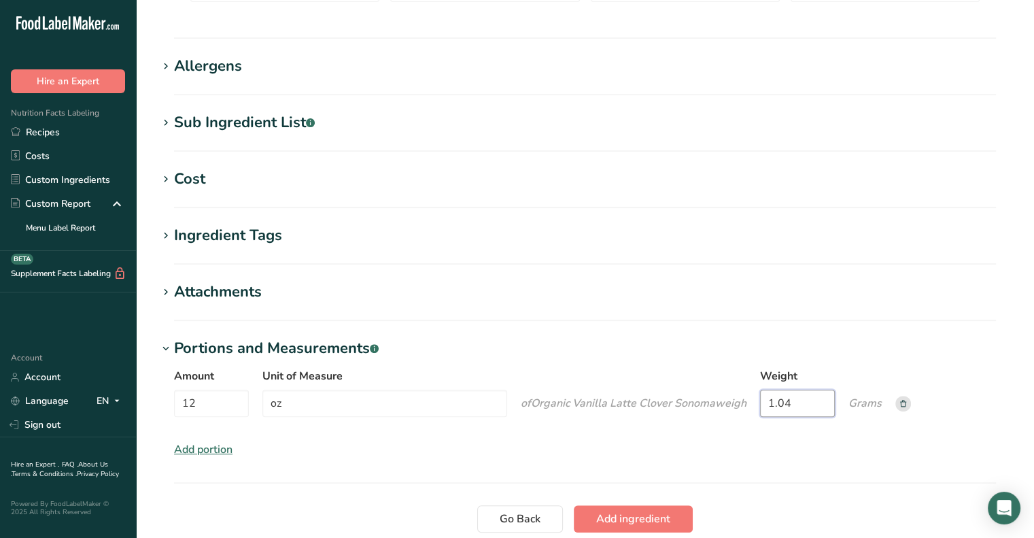
type input "1.04"
click at [775, 462] on div "Amount 12 Unit of Measure oz of Organic Vanilla Latte Clover Sonoma weigh Weigh…" at bounding box center [585, 413] width 854 height 106
click at [663, 508] on button "Add ingredient" at bounding box center [633, 518] width 119 height 27
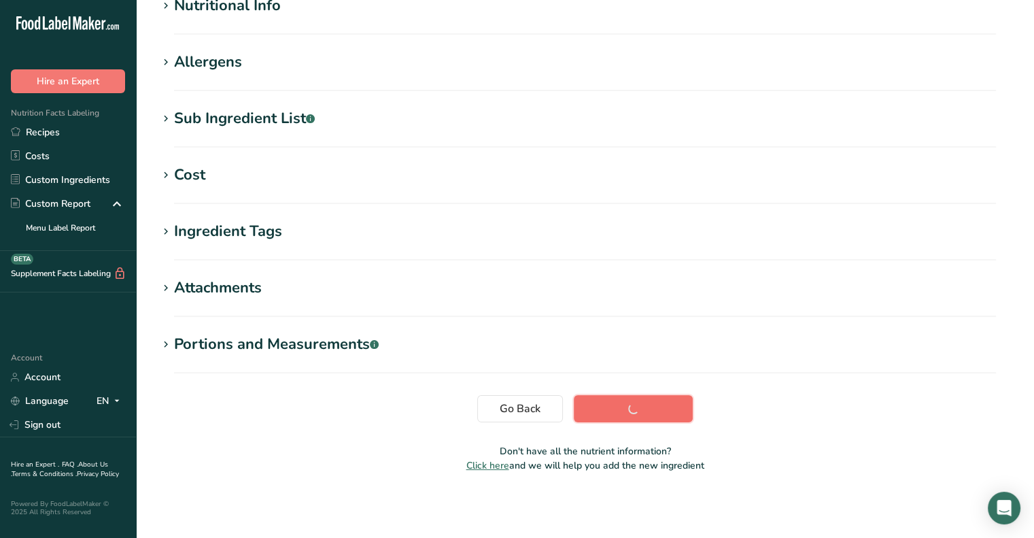
scroll to position [181, 0]
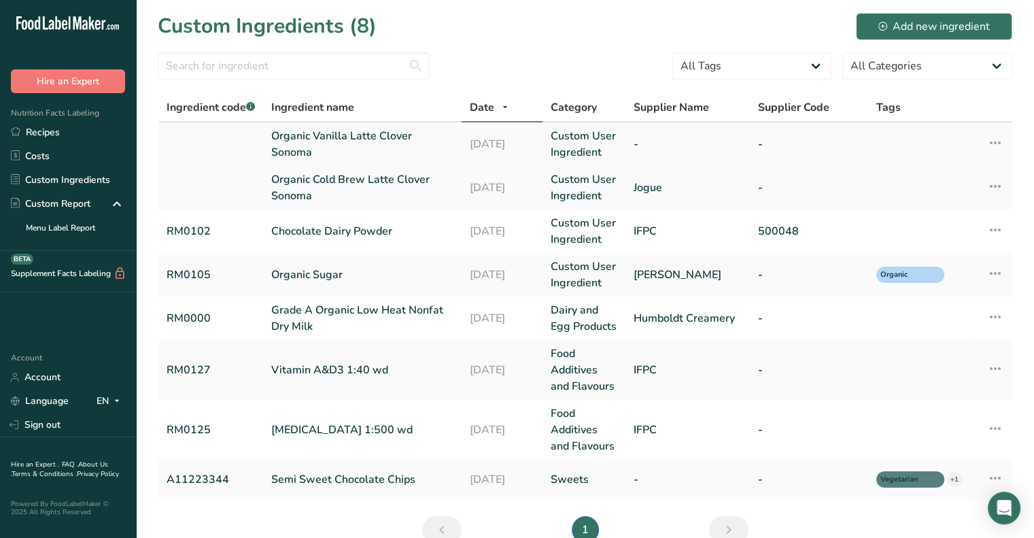
click at [563, 146] on link "Custom User Ingredient" at bounding box center [584, 144] width 67 height 33
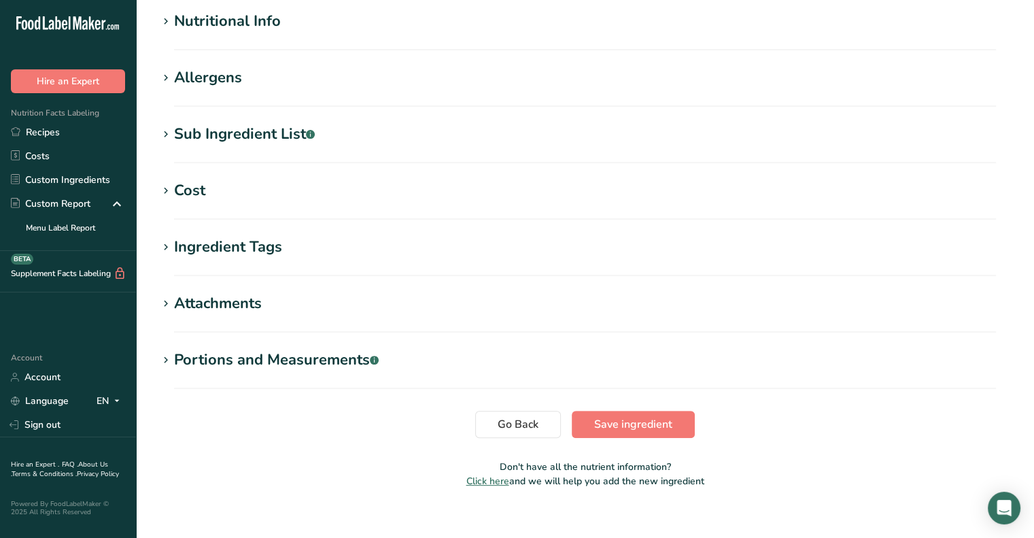
scroll to position [438, 0]
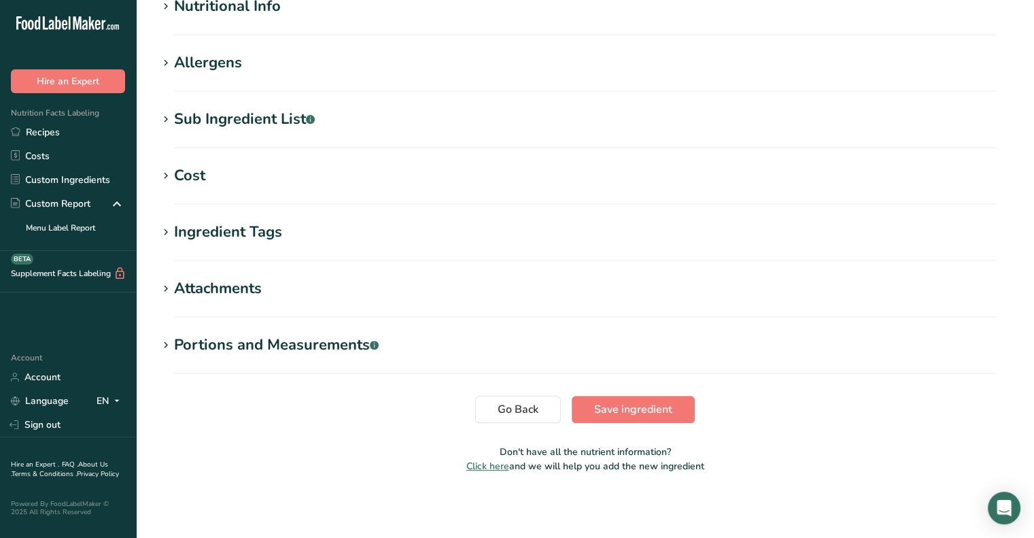
click at [166, 339] on icon at bounding box center [166, 345] width 12 height 19
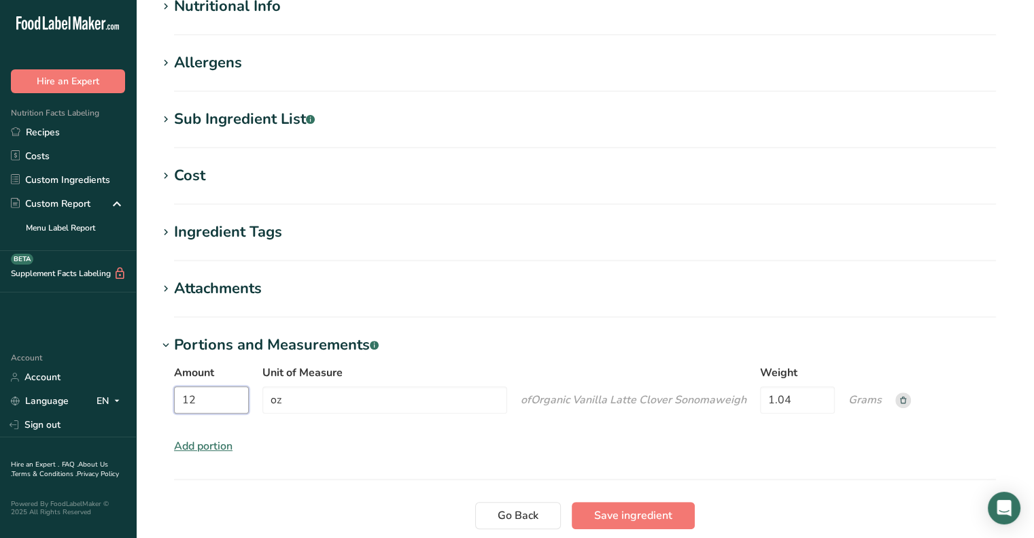
click at [226, 396] on input "12" at bounding box center [211, 399] width 75 height 27
click at [364, 394] on input "oz" at bounding box center [384, 399] width 245 height 27
click at [786, 392] on input "1.04" at bounding box center [797, 399] width 75 height 27
drag, startPoint x: 198, startPoint y: 401, endPoint x: 147, endPoint y: 391, distance: 52.7
click at [147, 391] on section "Edit Organic Vanilla Latte Clover Sonoma Ingredient Spec Sheet .a-a{fill:#34736…" at bounding box center [585, 81] width 898 height 1039
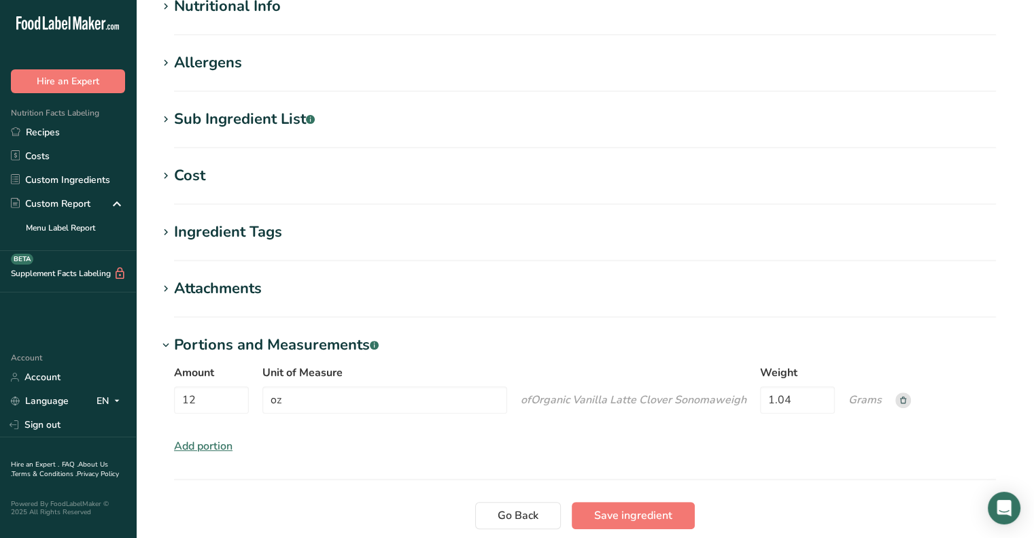
click at [283, 421] on div "Amount 12 Unit of Measure oz of Organic Vanilla Latte Clover Sonoma weigh Weigh…" at bounding box center [585, 409] width 854 height 106
click at [627, 515] on span "Save ingredient" at bounding box center [633, 515] width 78 height 16
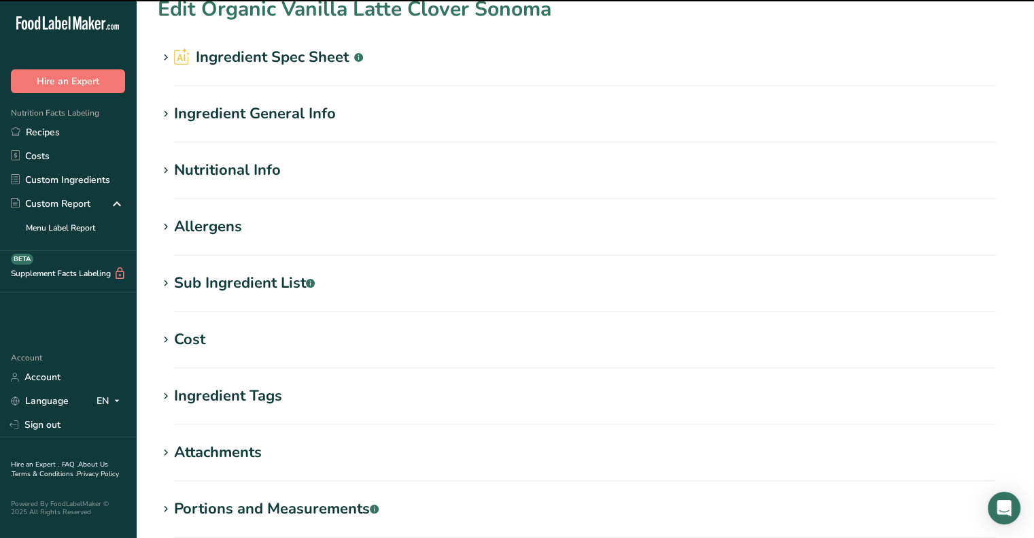
scroll to position [0, 0]
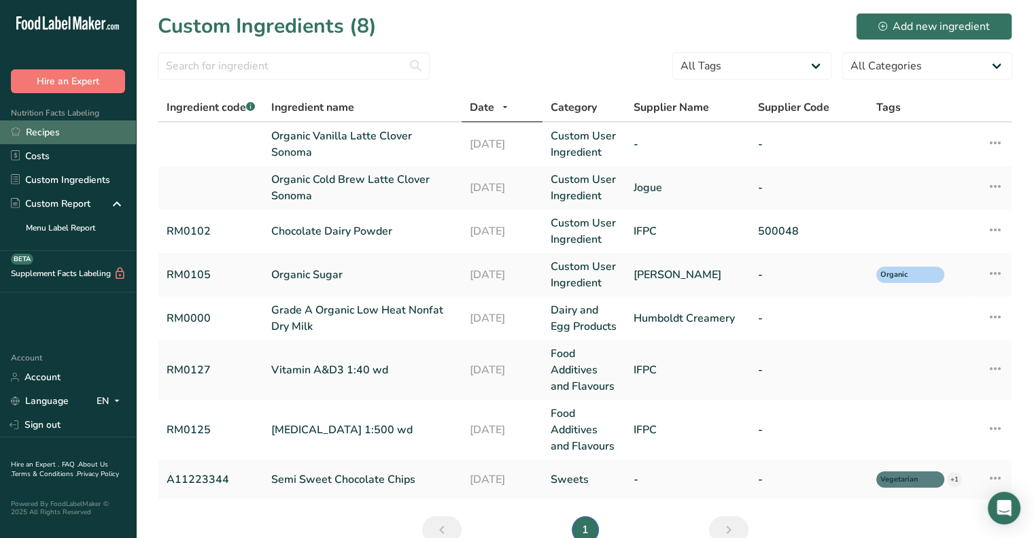
click at [49, 131] on link "Recipes" at bounding box center [68, 132] width 136 height 24
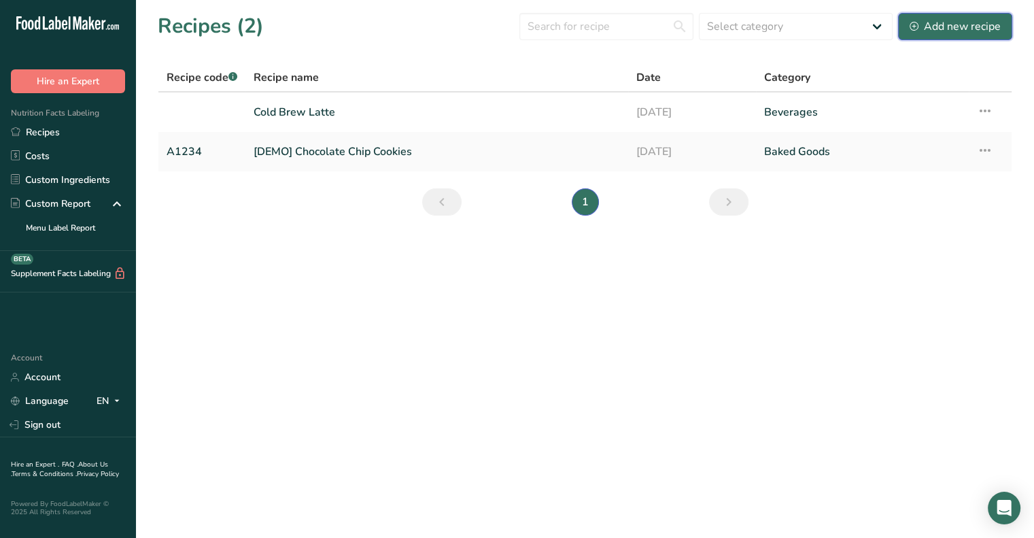
click at [973, 36] on button "Add new recipe" at bounding box center [955, 26] width 114 height 27
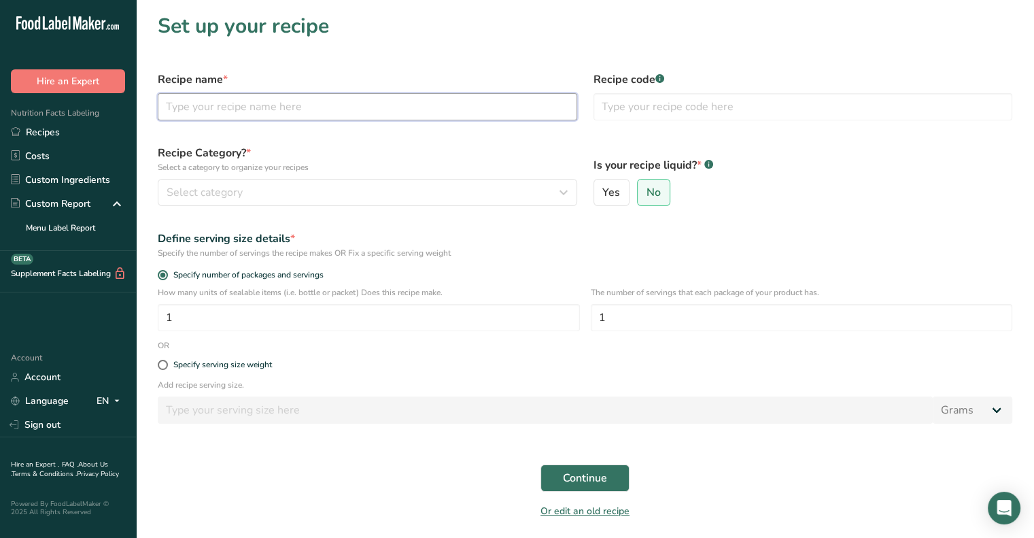
click at [379, 110] on input "text" at bounding box center [367, 106] width 419 height 27
type input "Vanilla Cold Brew Latte"
click at [250, 208] on div "Recipe Category? * Select a category to organize your recipes Select category S…" at bounding box center [368, 175] width 436 height 77
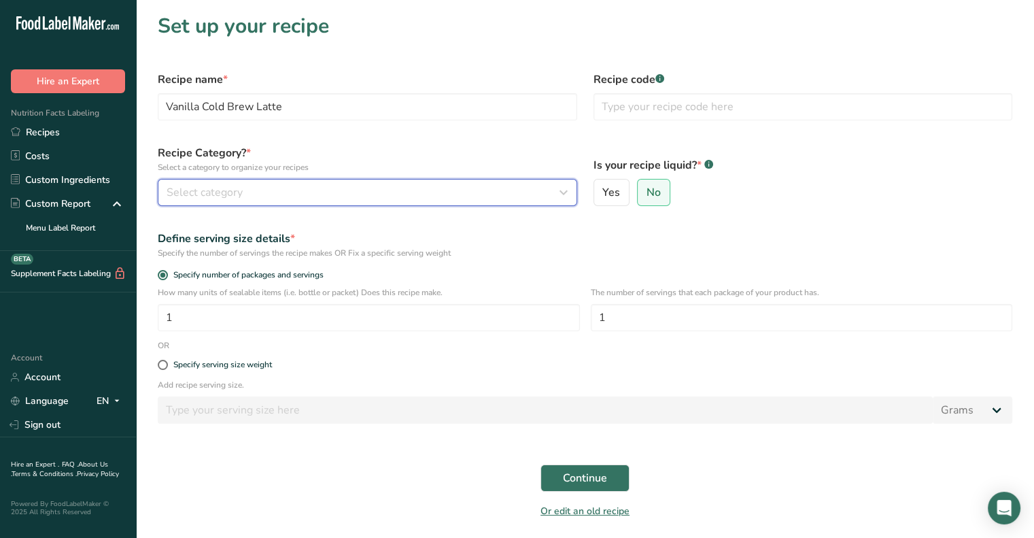
click at [249, 198] on div "Select category" at bounding box center [364, 192] width 394 height 16
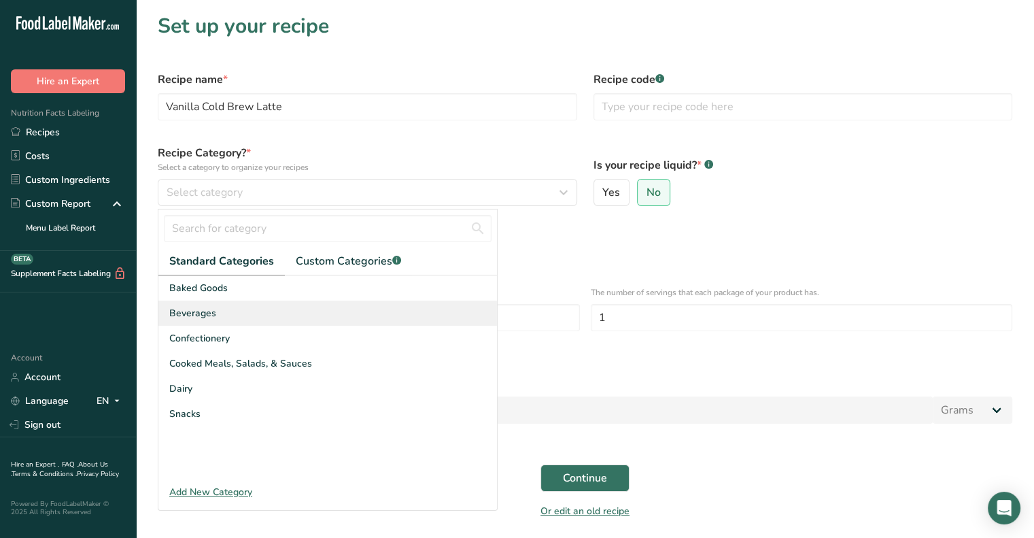
click at [186, 307] on span "Beverages" at bounding box center [192, 313] width 47 height 14
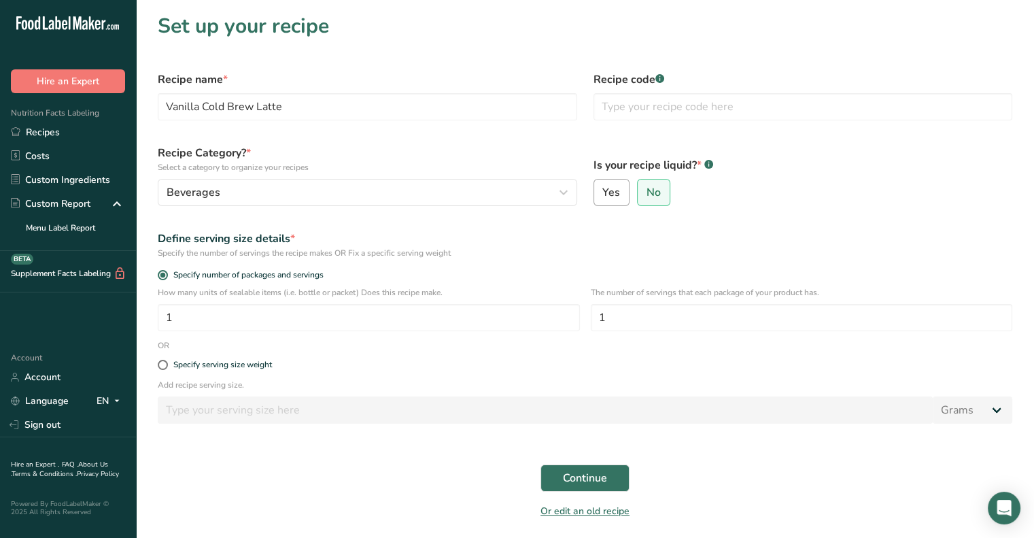
click at [611, 179] on label "Yes" at bounding box center [611, 192] width 37 height 27
click at [603, 188] on input "Yes" at bounding box center [598, 192] width 9 height 9
radio input "true"
radio input "false"
select select "22"
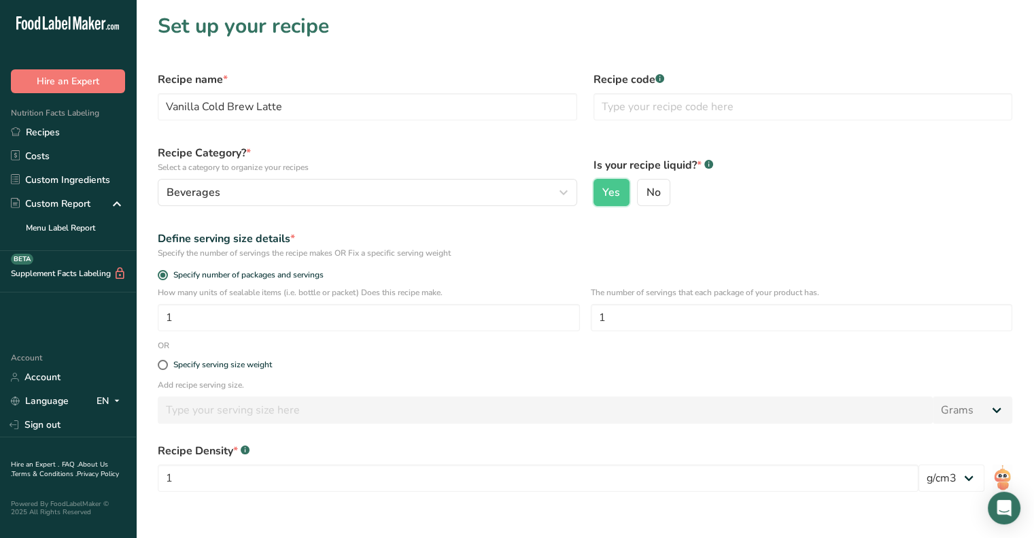
scroll to position [65, 0]
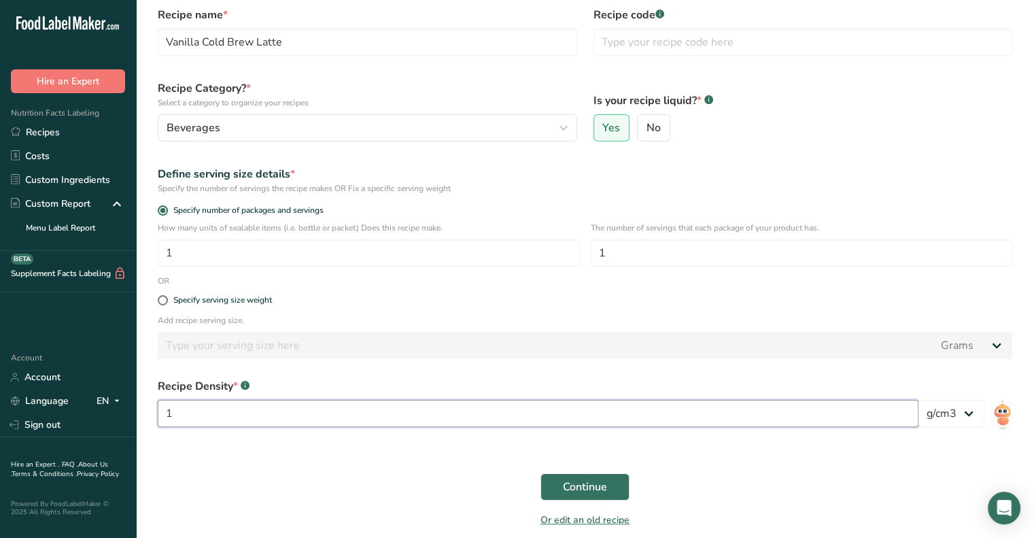
click at [869, 410] on input "1" at bounding box center [538, 413] width 761 height 27
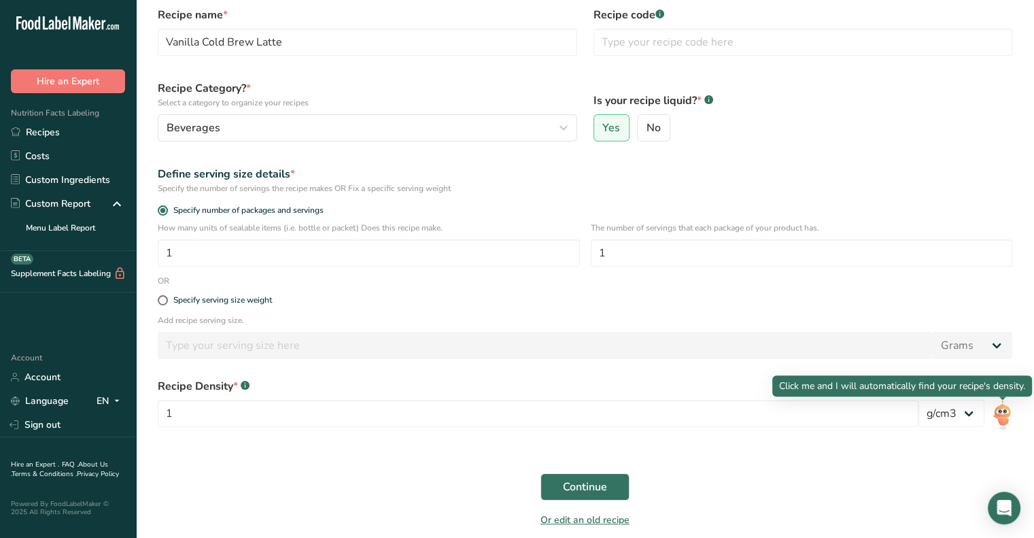
click at [996, 415] on img at bounding box center [1002, 415] width 20 height 31
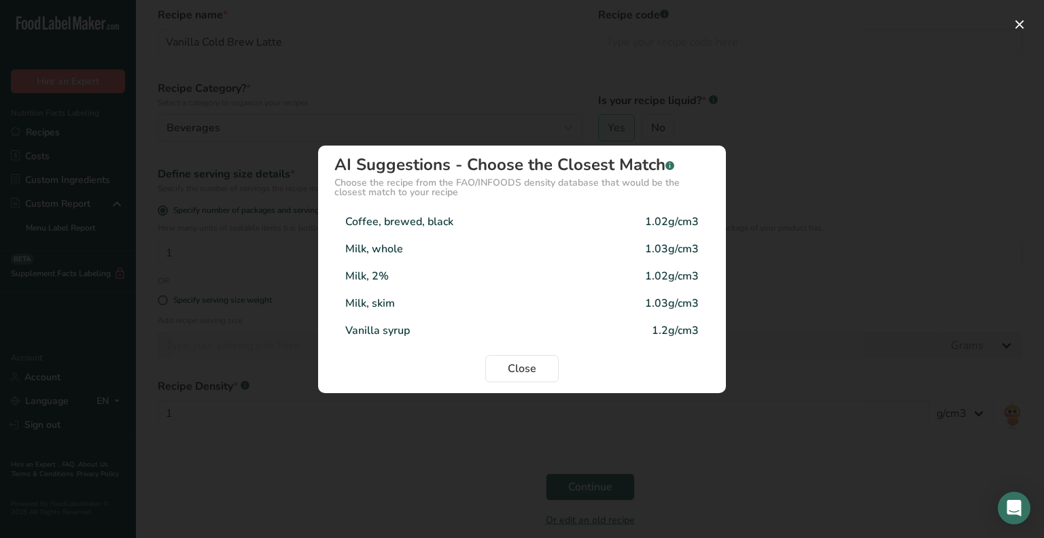
click at [680, 255] on div "1.03g/cm3" at bounding box center [672, 249] width 54 height 16
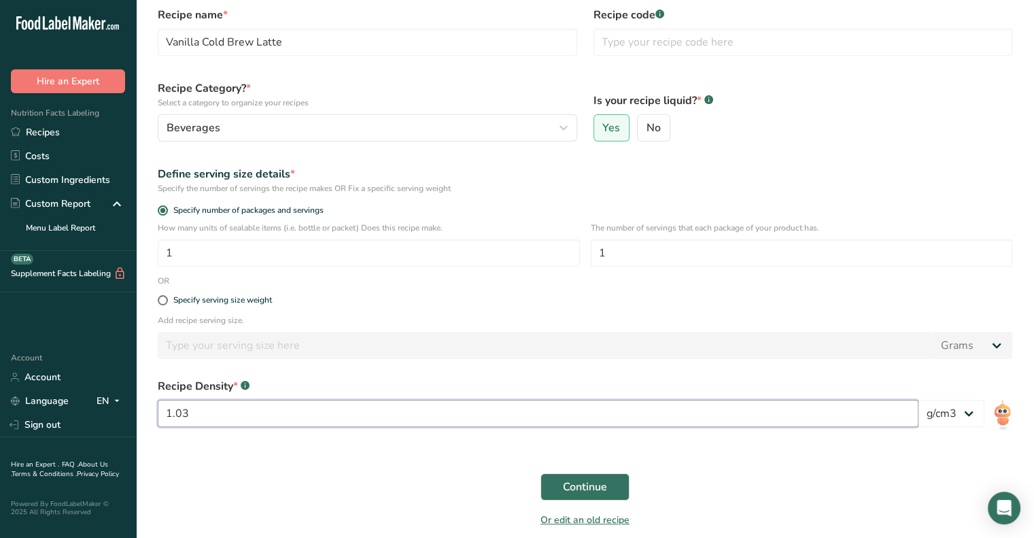
click at [295, 419] on input "1.03" at bounding box center [538, 413] width 761 height 27
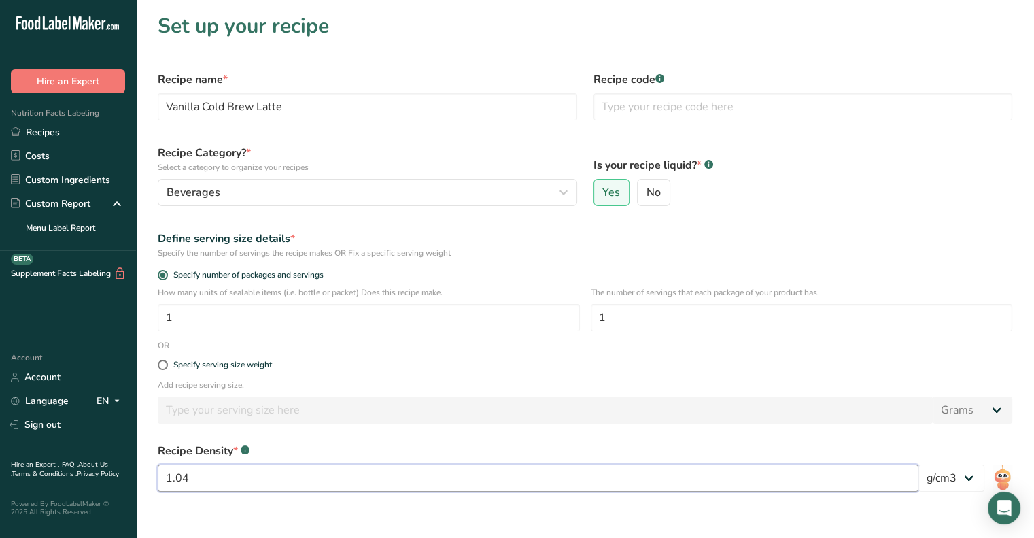
scroll to position [0, 0]
type input "1.04"
click at [649, 328] on input "1" at bounding box center [802, 317] width 422 height 27
type input "4"
click at [653, 272] on label "Specify number of packages and servings" at bounding box center [585, 275] width 854 height 10
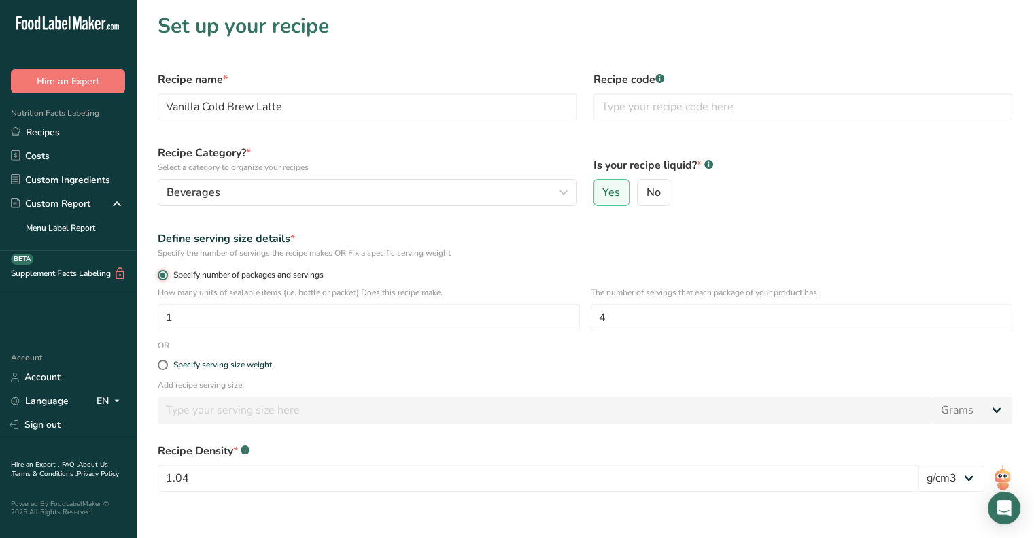
click at [167, 272] on input "Specify number of packages and servings" at bounding box center [162, 275] width 9 height 9
click at [625, 326] on input "4" at bounding box center [802, 317] width 422 height 27
type input "4"
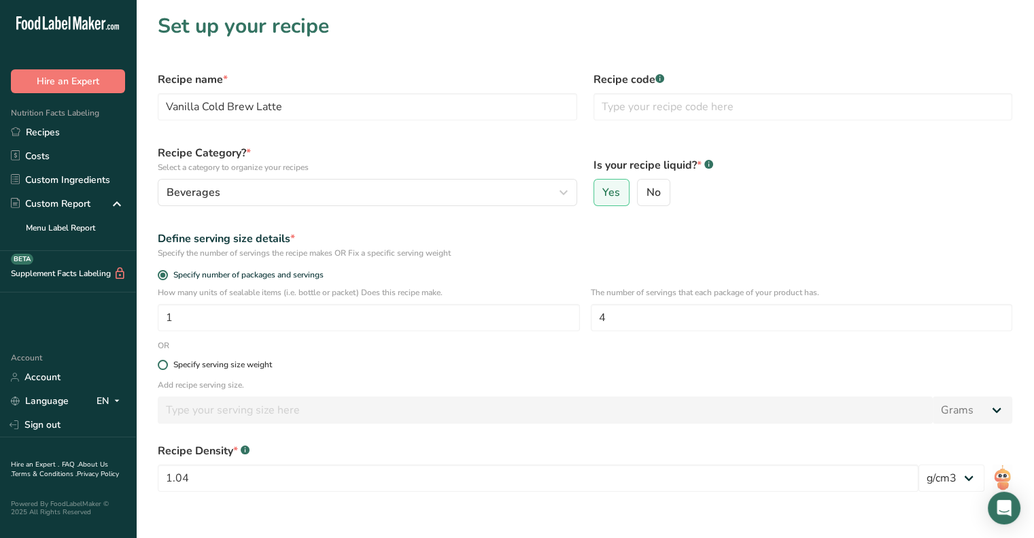
click at [247, 366] on div "Specify serving size weight" at bounding box center [222, 365] width 99 height 10
click at [167, 366] on input "Specify serving size weight" at bounding box center [162, 364] width 9 height 9
radio input "true"
radio input "false"
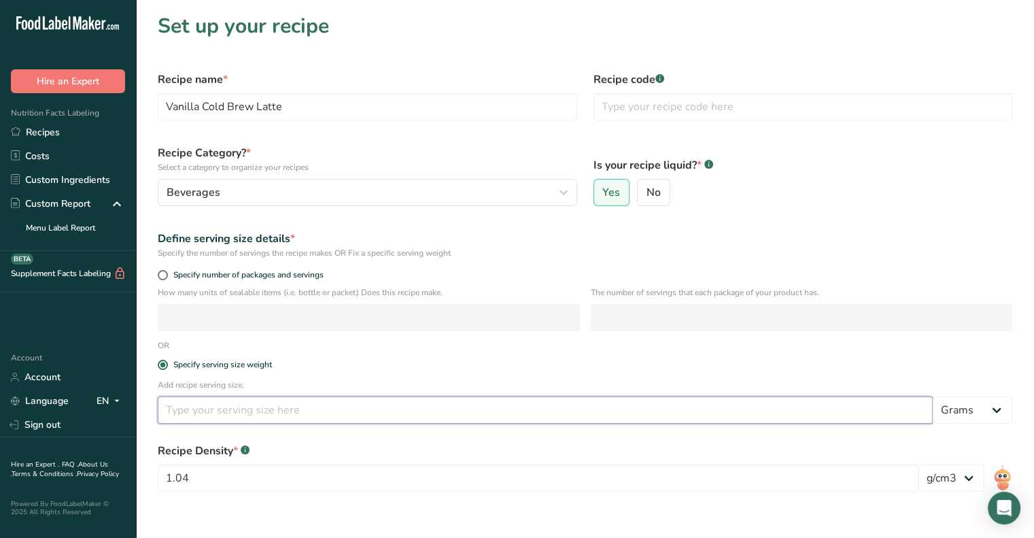
click at [245, 415] on input "number" at bounding box center [545, 409] width 775 height 27
type input "12"
click at [962, 418] on select "Grams kg mg mcg lb oz l mL fl oz tbsp tsp cup qt gallon" at bounding box center [973, 409] width 80 height 27
select select "5"
click at [933, 396] on select "Grams kg mg mcg lb oz l mL fl oz tbsp tsp cup qt gallon" at bounding box center [973, 409] width 80 height 27
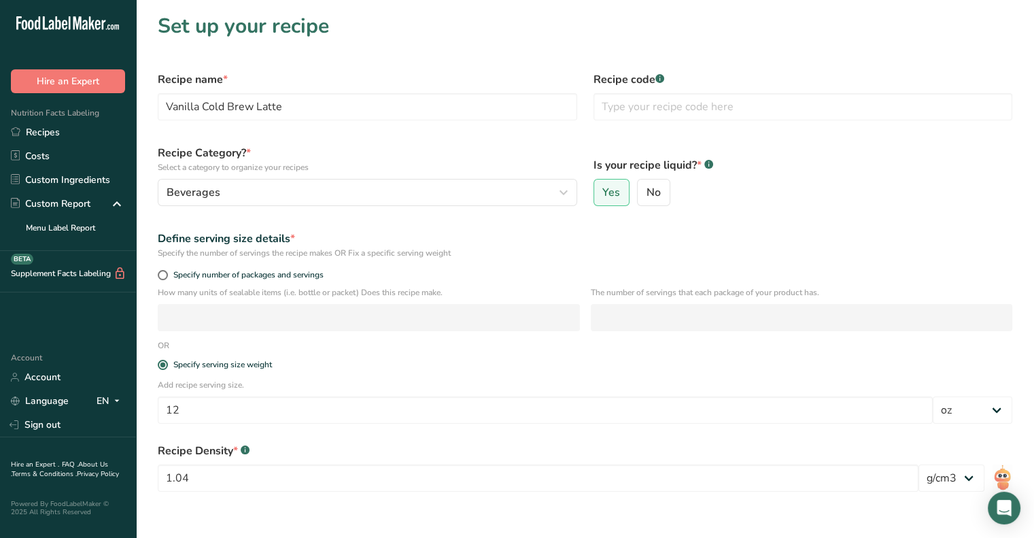
click at [764, 341] on form "Recipe name * Vanilla Cold Brew Latte Recipe code .a-a{fill:#347362;}.b-a{fill:…" at bounding box center [585, 331] width 871 height 537
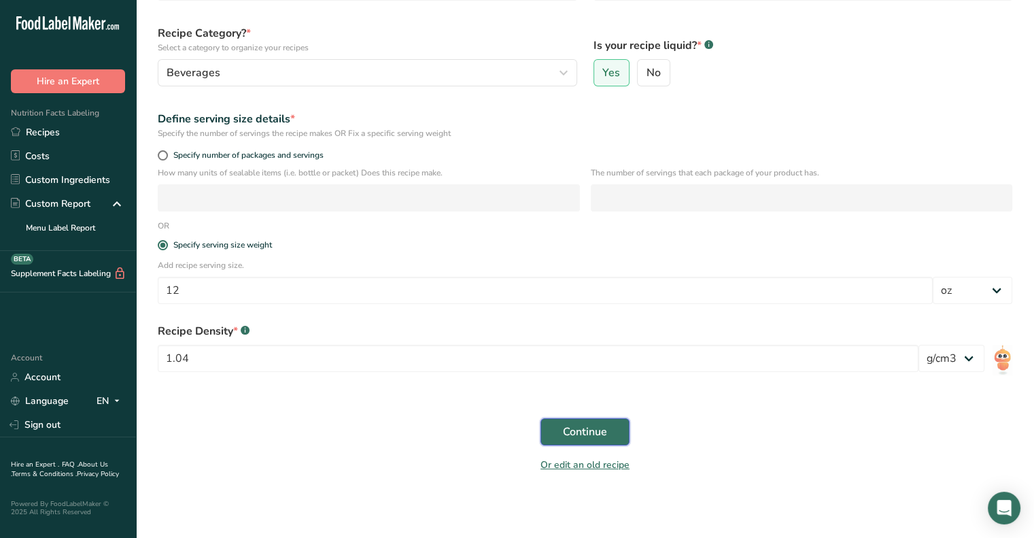
click at [600, 428] on span "Continue" at bounding box center [585, 431] width 44 height 16
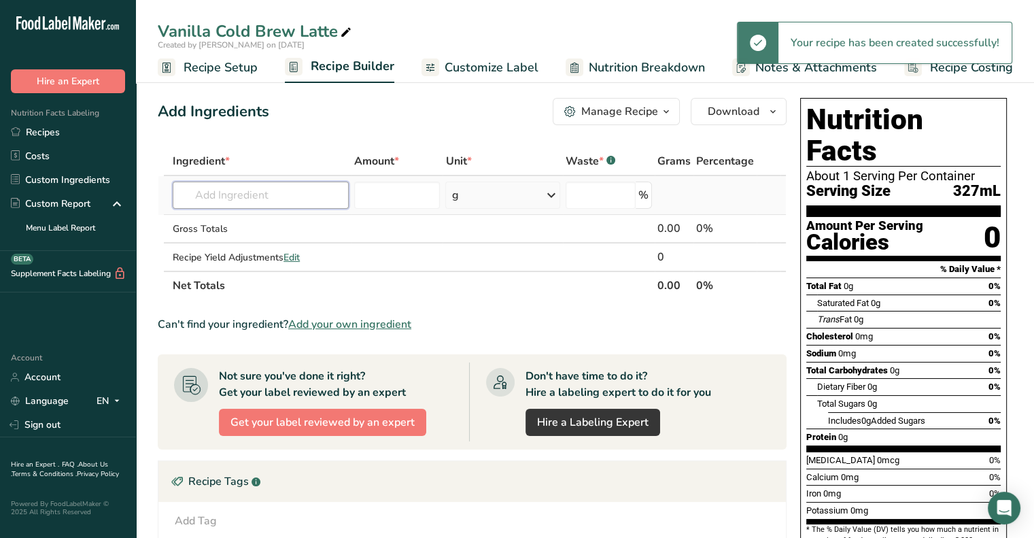
click at [256, 198] on input "text" at bounding box center [261, 194] width 176 height 27
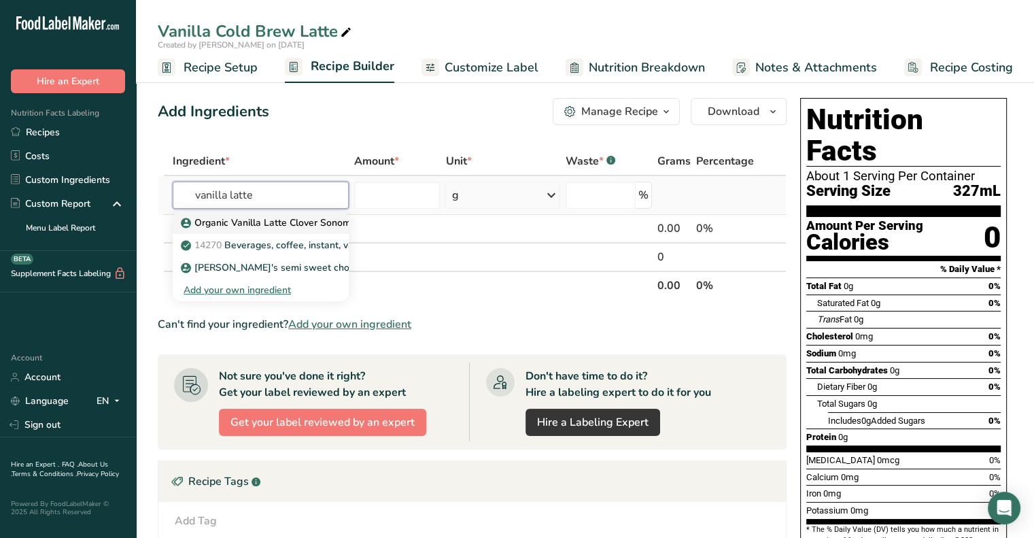
type input "vanilla latte"
click at [280, 228] on p "Organic Vanilla Latte Clover Sonoma" at bounding box center [270, 222] width 173 height 14
type input "Organic Vanilla Latte Clover Sonoma"
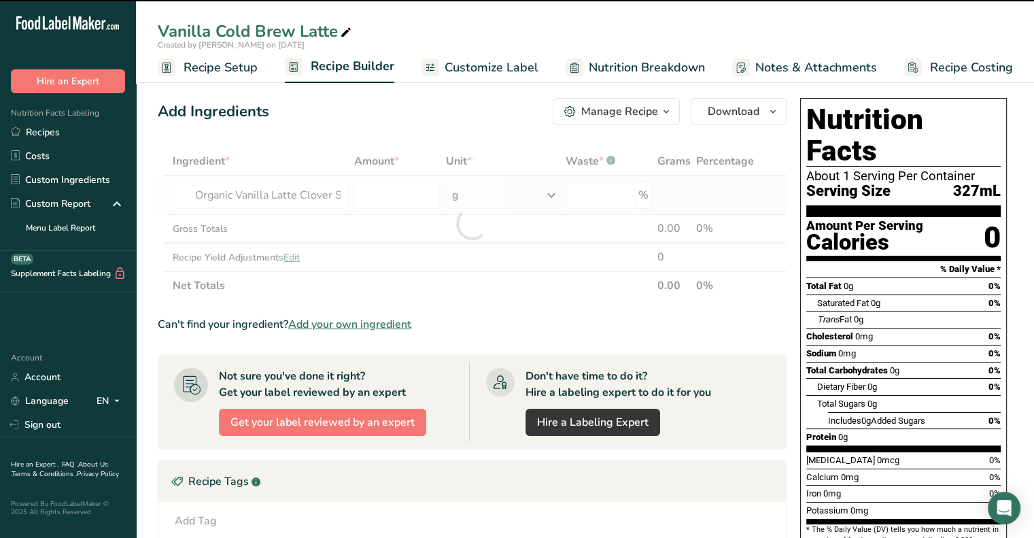
type input "0"
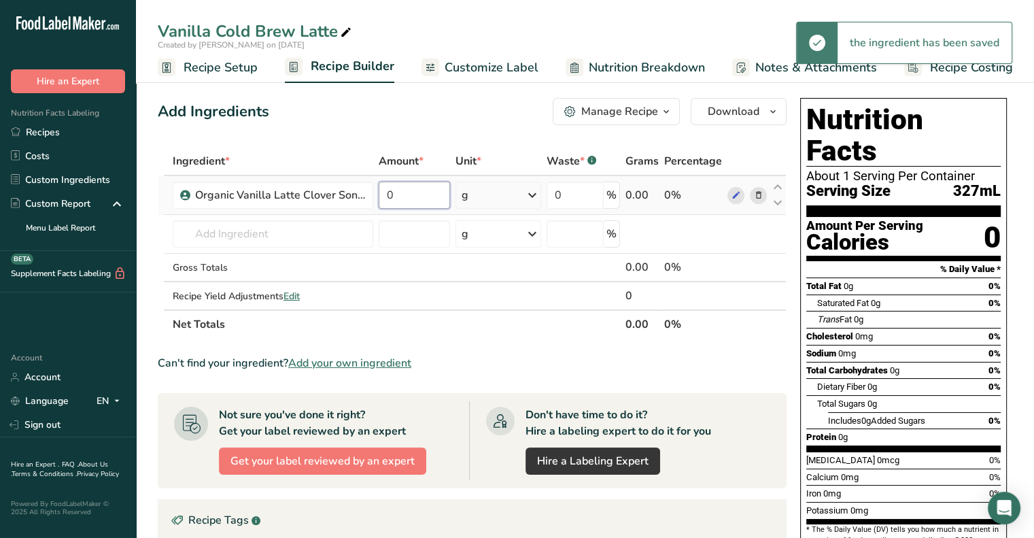
click at [408, 198] on input "0" at bounding box center [415, 194] width 72 height 27
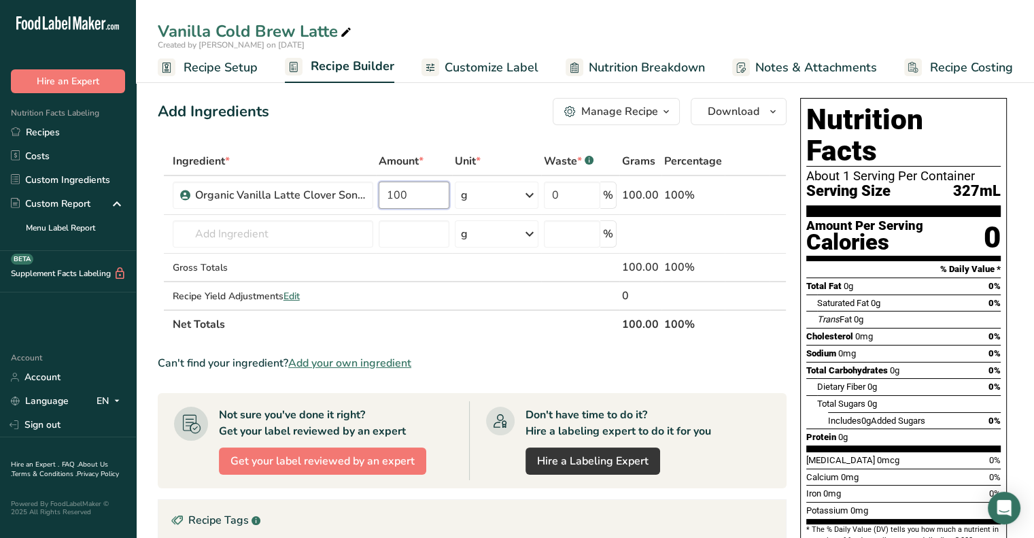
type input "100"
click at [434, 323] on div "Ingredient * Amount * Unit * Waste * .a-a{fill:#347362;}.b-a{fill:#fff;} Grams …" at bounding box center [472, 243] width 629 height 192
click at [485, 56] on link "Customize Label" at bounding box center [479, 67] width 117 height 31
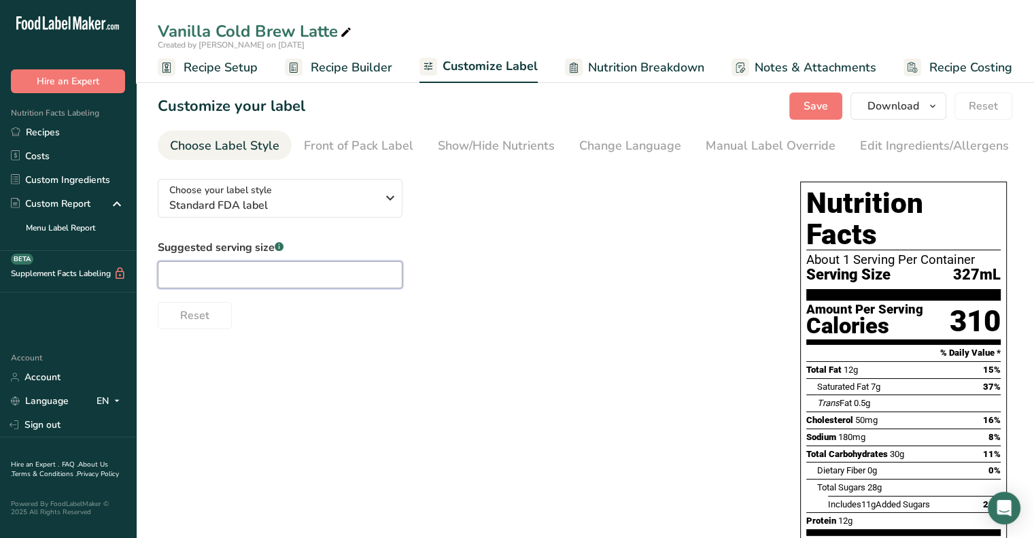
click at [258, 281] on input "text" at bounding box center [280, 274] width 245 height 27
type input "12 oz"
click at [433, 266] on div "Suggested serving size .a-a{fill:#347362;}.b-a{fill:#fff;} 12 oz Reset" at bounding box center [465, 284] width 615 height 90
click at [726, 147] on div "Manual Label Override" at bounding box center [771, 146] width 130 height 18
type input "12 oz (327mL)"
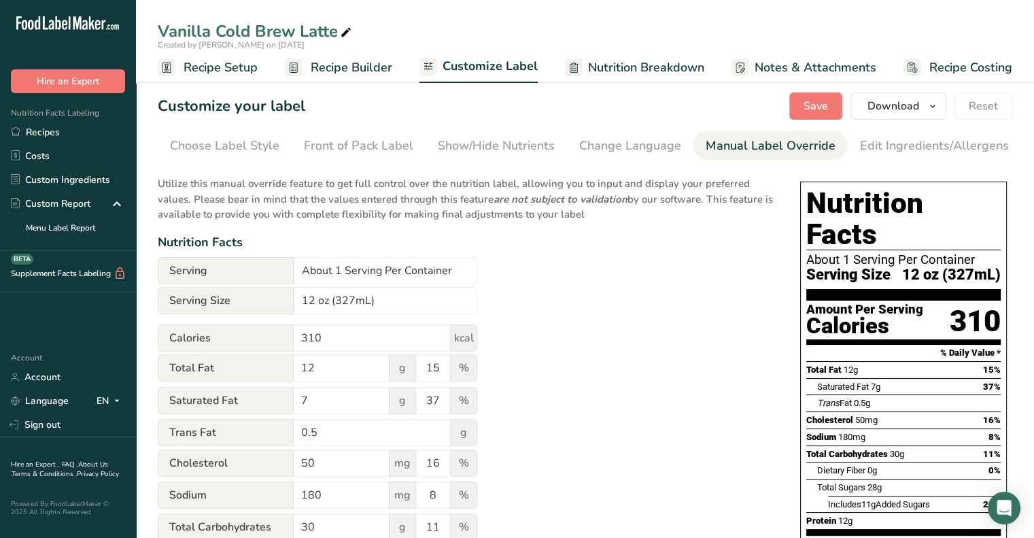
scroll to position [0, 133]
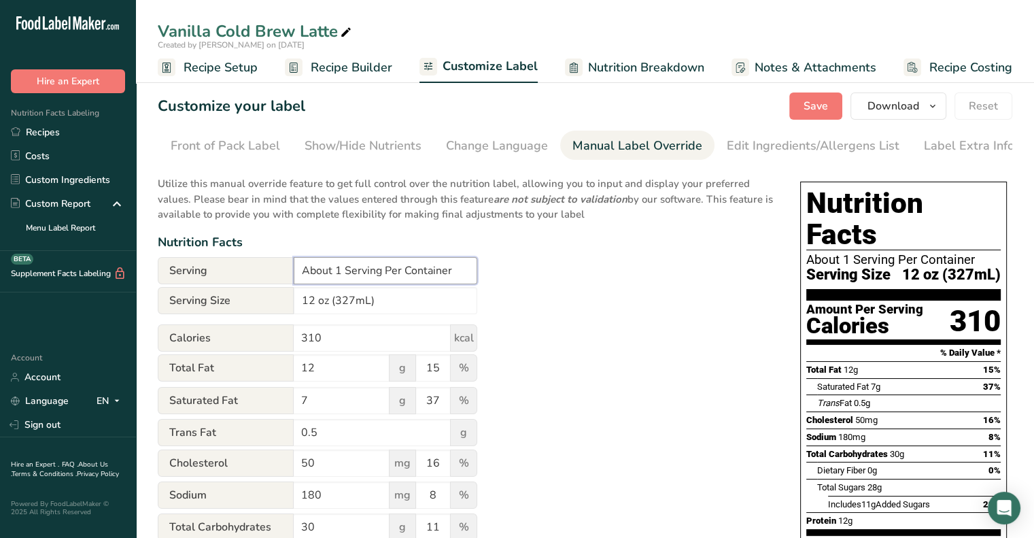
click at [340, 274] on input "About 1 Serving Per Container" at bounding box center [386, 270] width 184 height 27
click at [378, 273] on input "About 4 Serving Per Container" at bounding box center [386, 270] width 184 height 27
type input "About 4 Servings Per Container"
click at [637, 266] on div "Utilize this manual override feature to get full control over the nutrition lab…" at bounding box center [465, 501] width 615 height 666
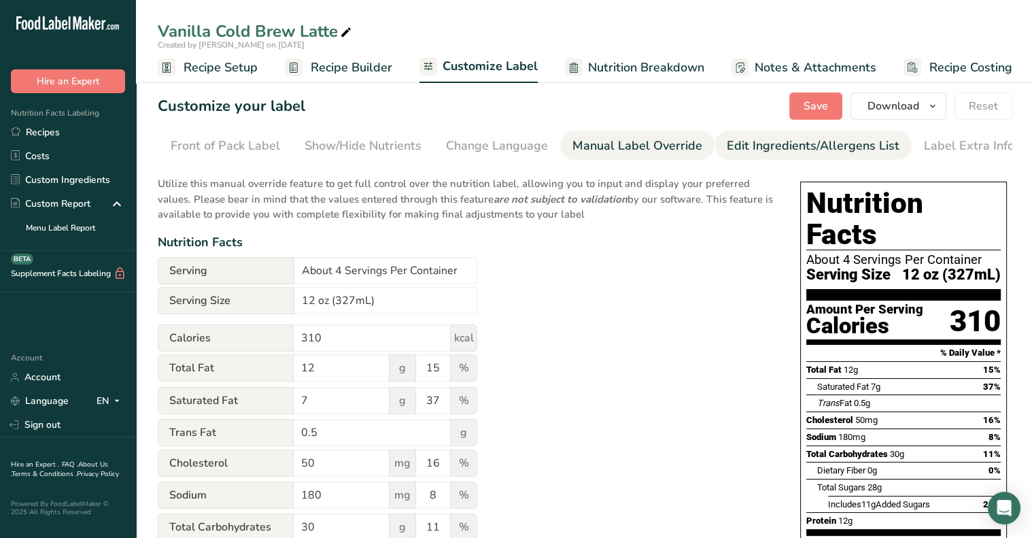
click at [793, 145] on div "Edit Ingredients/Allergens List" at bounding box center [813, 146] width 173 height 18
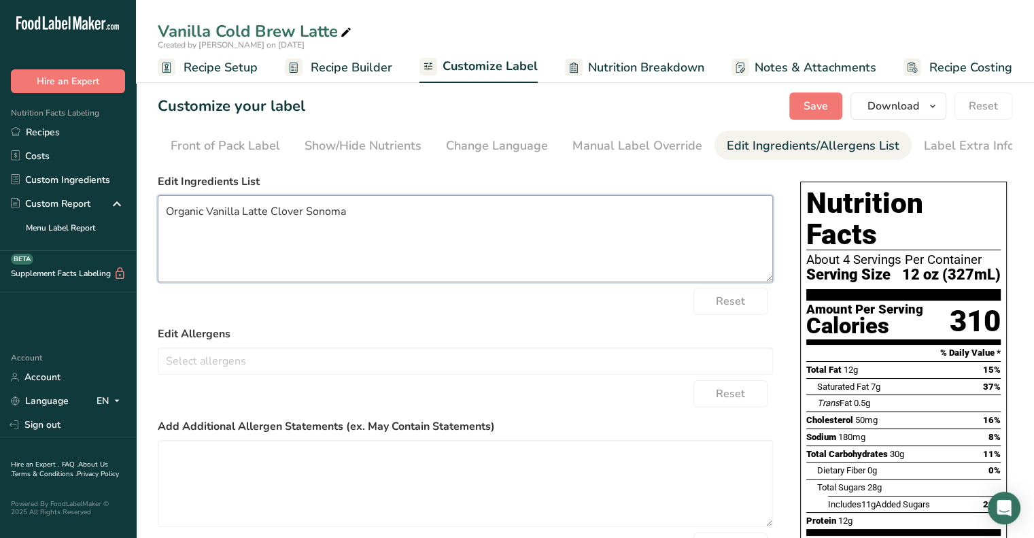
click at [271, 219] on textarea "Organic Vanilla Latte Clover Sonoma" at bounding box center [465, 238] width 615 height 87
drag, startPoint x: 365, startPoint y: 222, endPoint x: 210, endPoint y: 212, distance: 155.3
click at [210, 212] on textarea "Organic Vanilla Latte Clover Sonoma" at bounding box center [465, 238] width 615 height 87
type textarea "Organic Milk, Cold Brewed Coffee Extract (Water, Coffee), Vanilla Extract, [MED…"
click at [309, 225] on textarea "Organic Milk, Cold Brewed Coffee Extract (Water, Coffee), Vanilla Extract, [MED…" at bounding box center [465, 238] width 615 height 87
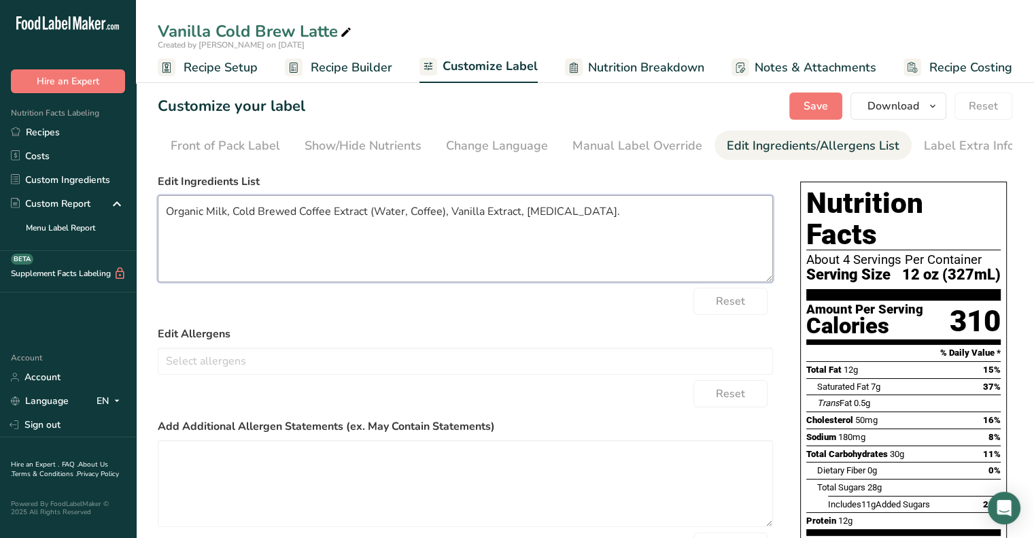
click at [611, 211] on textarea "Organic Milk, Cold Brewed Coffee Extract (Water, Coffee), Vanilla Extract, [MED…" at bounding box center [465, 238] width 615 height 87
click at [589, 192] on div "Edit Ingredients List Organic Milk, Cold Brewed Coffee Extract (Water, Coffee),…" at bounding box center [465, 227] width 615 height 109
click at [595, 219] on textarea "Organic Milk, Cold Brewed Coffee Extract (Water, Coffee), Vanilla Extract, [MED…" at bounding box center [465, 238] width 615 height 87
click at [555, 359] on input "text" at bounding box center [465, 360] width 614 height 21
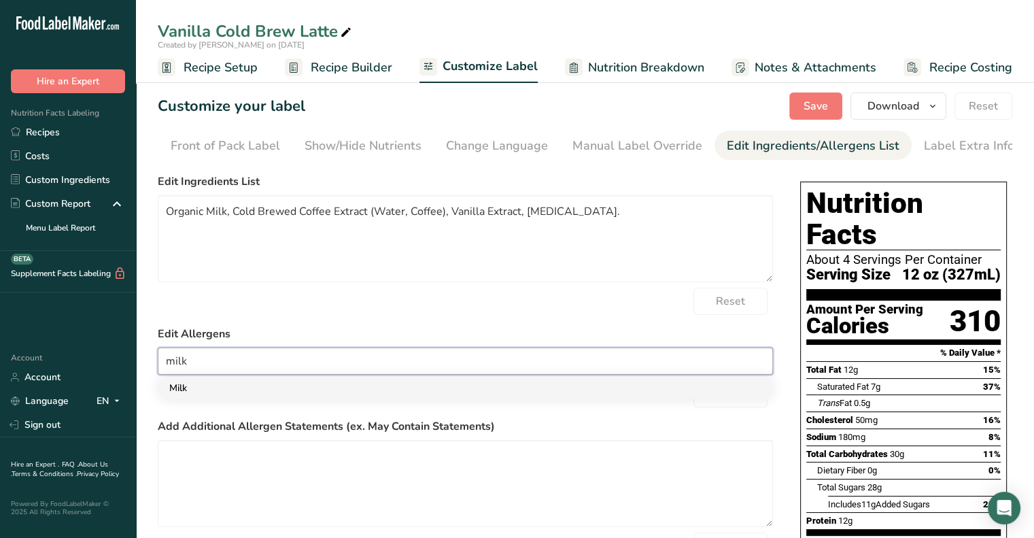
type input "milk"
click at [513, 396] on link "Milk" at bounding box center [465, 388] width 614 height 22
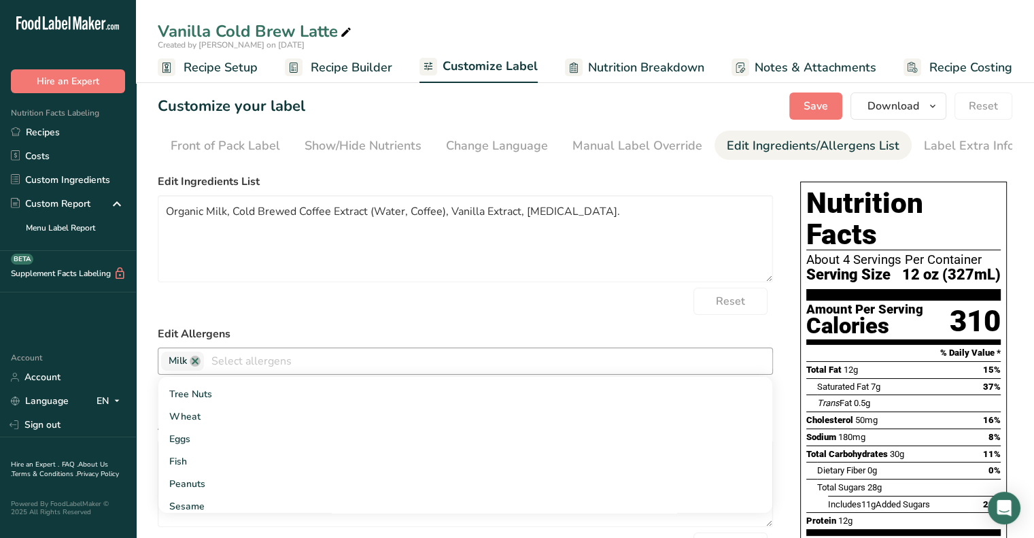
scroll to position [18, 0]
click at [513, 328] on label "Edit Allergens" at bounding box center [465, 334] width 615 height 16
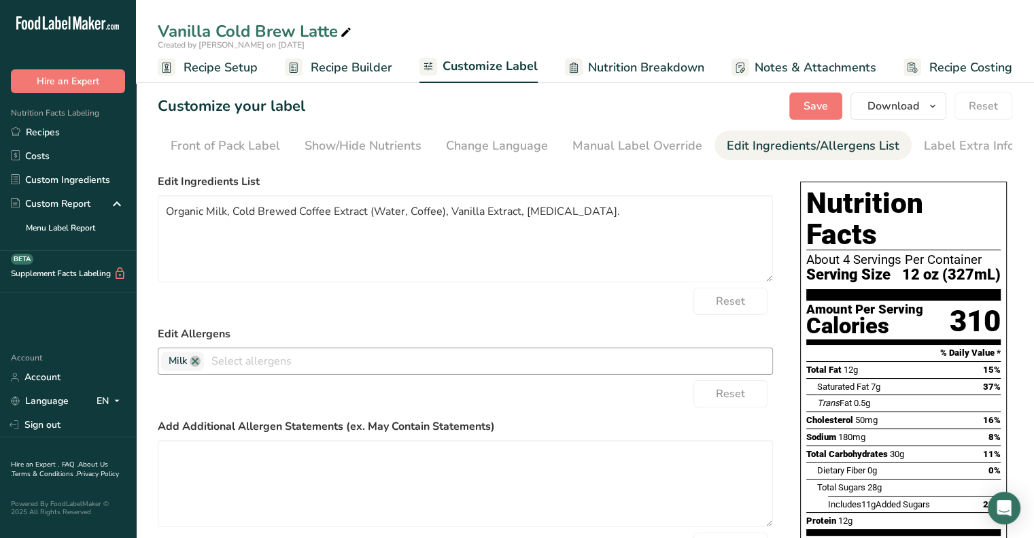
scroll to position [7, 0]
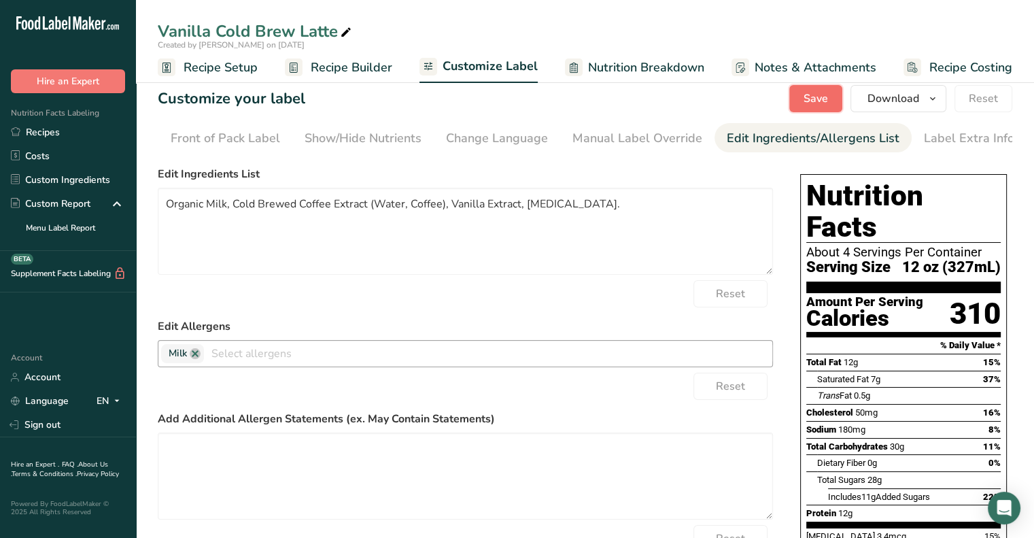
click at [809, 107] on button "Save" at bounding box center [815, 98] width 53 height 27
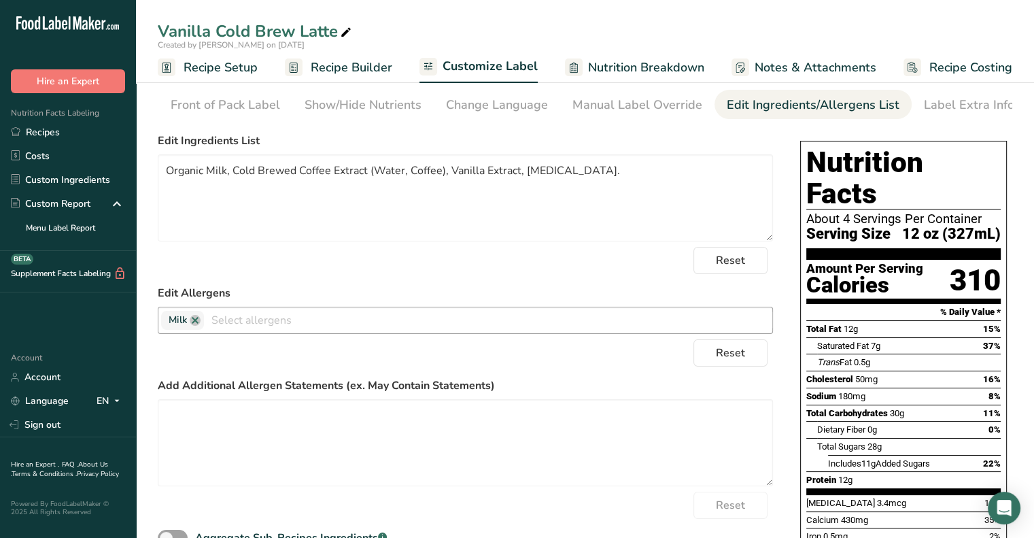
scroll to position [50, 0]
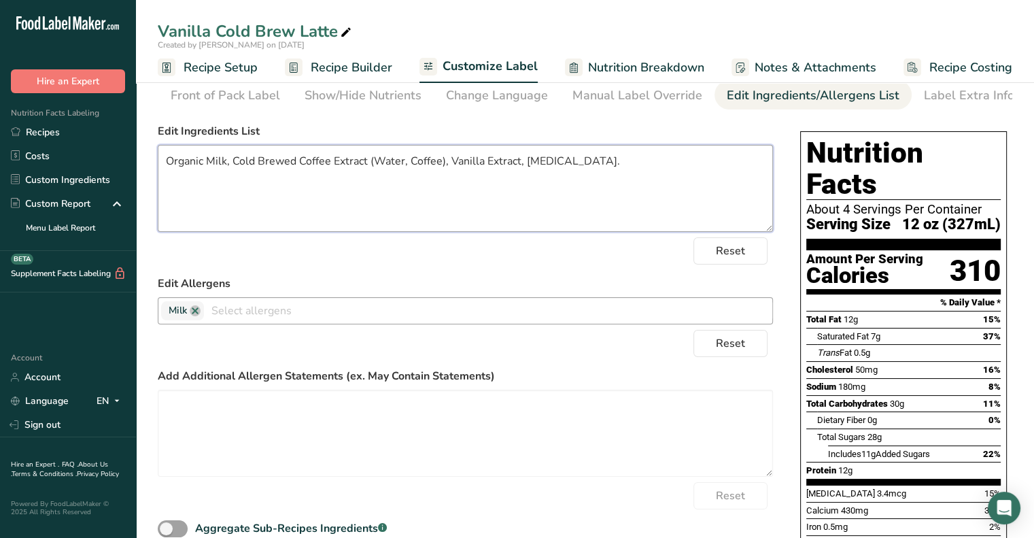
click at [364, 167] on textarea "Organic Milk, Cold Brewed Coffee Extract (Water, Coffee), Vanilla Extract, [MED…" at bounding box center [465, 188] width 615 height 87
click at [231, 165] on textarea "Organic Milk, Cold Brewed Coffee Extract (Water, Coffee), Vanilla Extract, [MED…" at bounding box center [465, 188] width 615 height 87
click at [483, 164] on textarea "Organic Milk, Sugar, Cold Brewed Coffee Extract (Water, Coffee), Vanilla Extrac…" at bounding box center [465, 188] width 615 height 87
drag, startPoint x: 266, startPoint y: 168, endPoint x: 233, endPoint y: 176, distance: 34.3
click at [233, 176] on textarea "Organic Milk, Sugar, Cold Brewed Coffee Extract (Water, Coffee), Sugar, Vanilla…" at bounding box center [465, 188] width 615 height 87
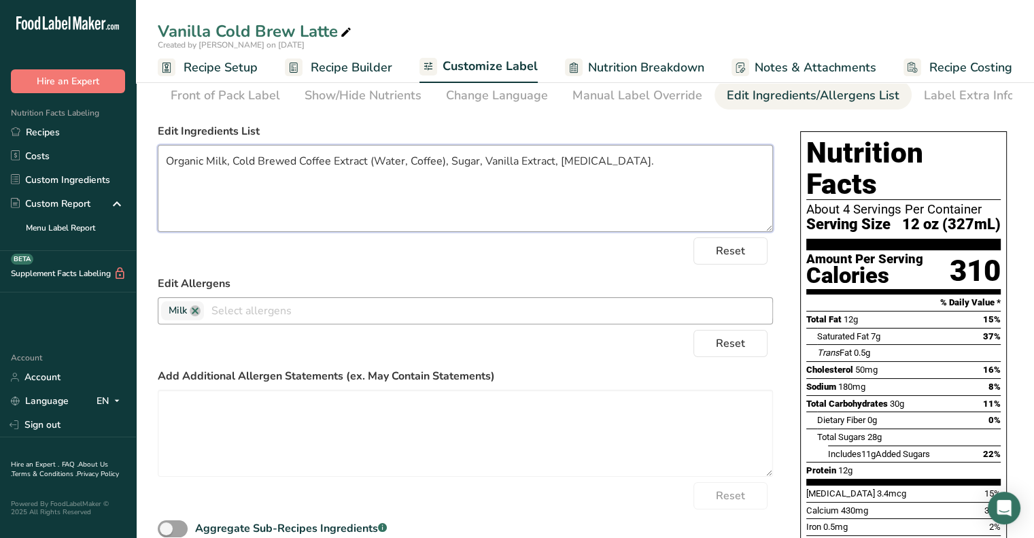
type textarea "Organic Milk, Cold Brewed Coffee Extract (Water, Coffee), Sugar, Vanilla Extrac…"
click at [455, 164] on textarea "Organic Milk, Cold Brewed Coffee Extract (Water, Coffee), Sugar, Vanilla Extrac…" at bounding box center [465, 188] width 615 height 87
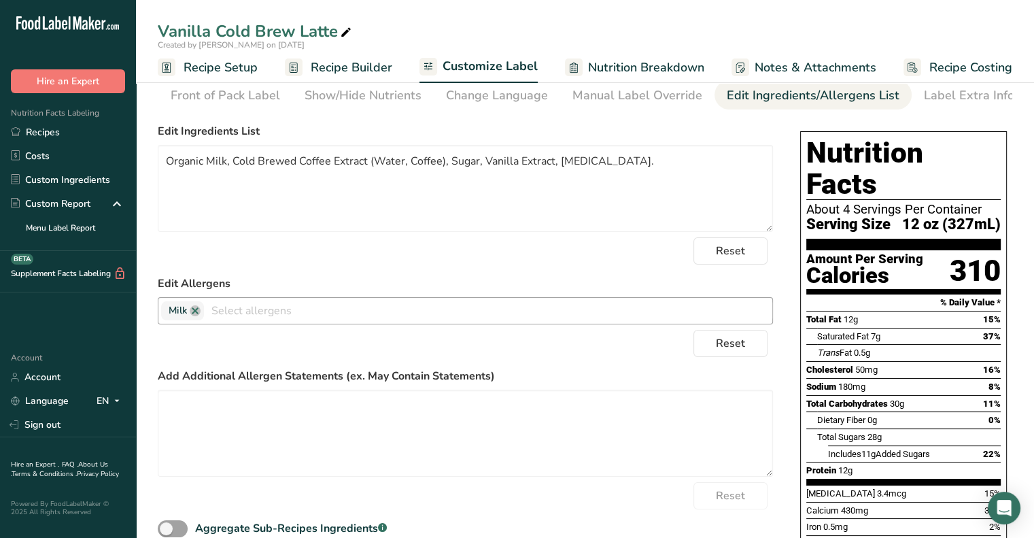
click at [594, 254] on div "Reset" at bounding box center [465, 250] width 615 height 27
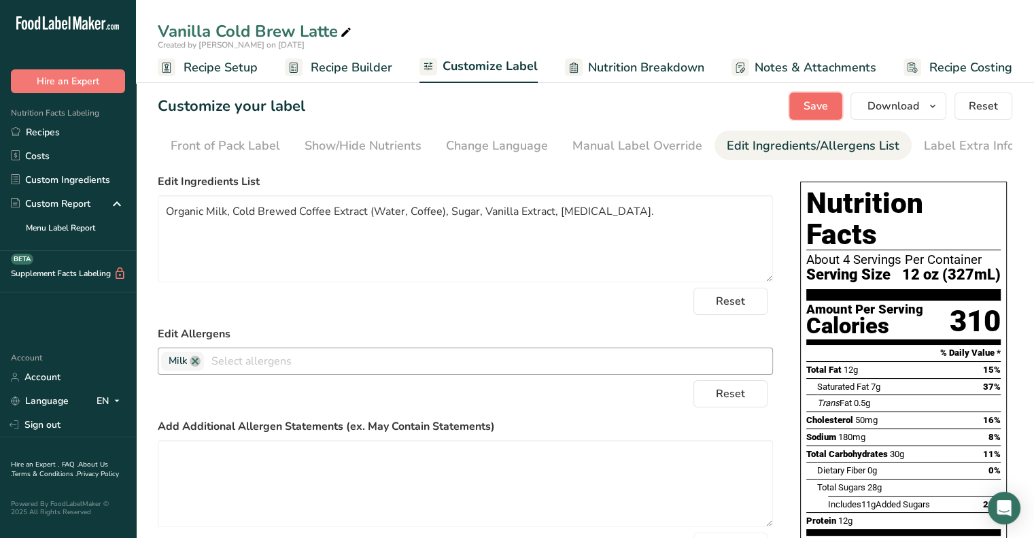
click at [813, 98] on span "Save" at bounding box center [815, 106] width 24 height 16
click at [828, 103] on span "Save" at bounding box center [815, 106] width 24 height 16
click at [914, 105] on span "Download" at bounding box center [893, 106] width 52 height 16
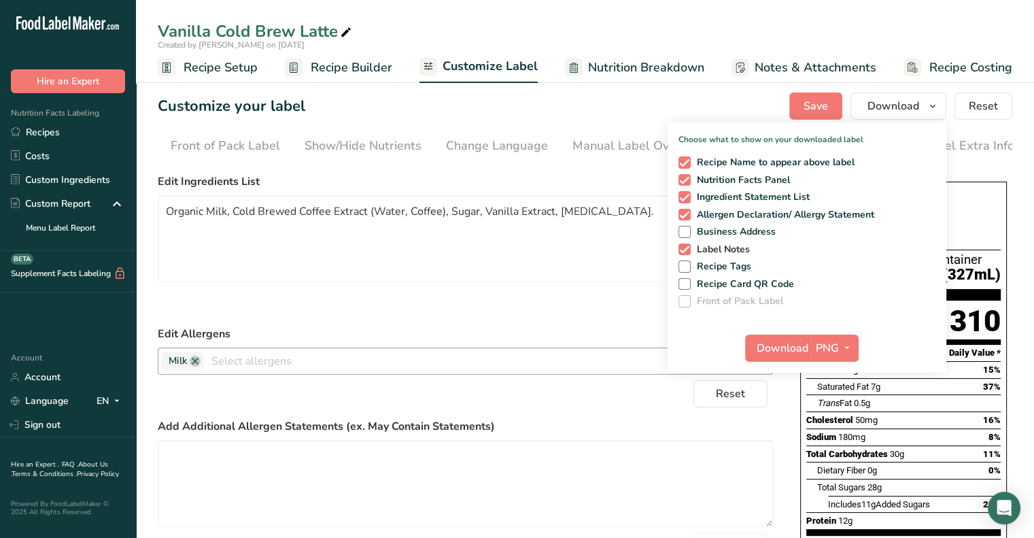
click at [721, 249] on span "Label Notes" at bounding box center [721, 249] width 60 height 12
click at [687, 249] on input "Label Notes" at bounding box center [682, 249] width 9 height 9
checkbox input "false"
click at [850, 345] on icon "button" at bounding box center [846, 347] width 11 height 17
click at [827, 440] on link "PDF" at bounding box center [837, 443] width 44 height 22
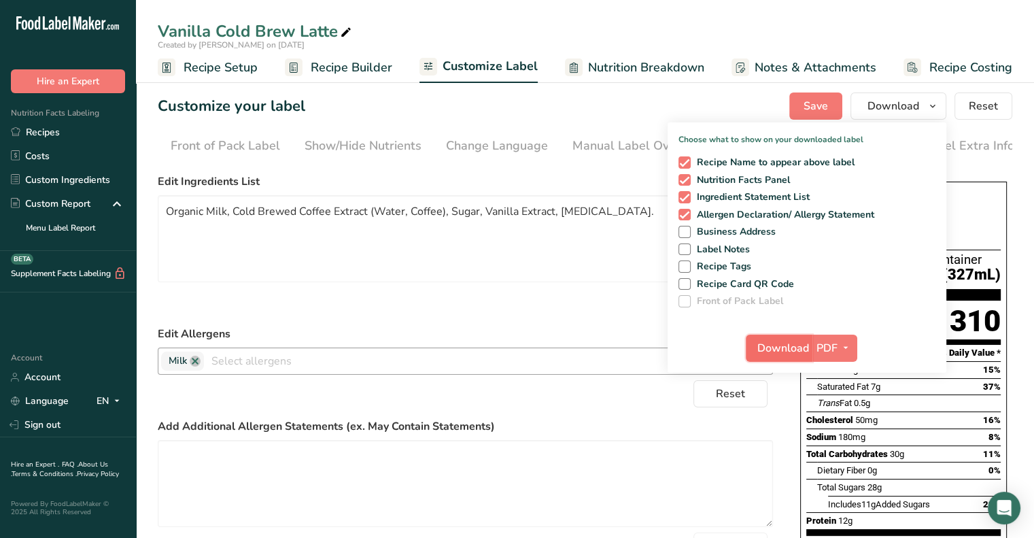
click at [789, 338] on button "Download" at bounding box center [779, 347] width 67 height 27
